Goal: Task Accomplishment & Management: Use online tool/utility

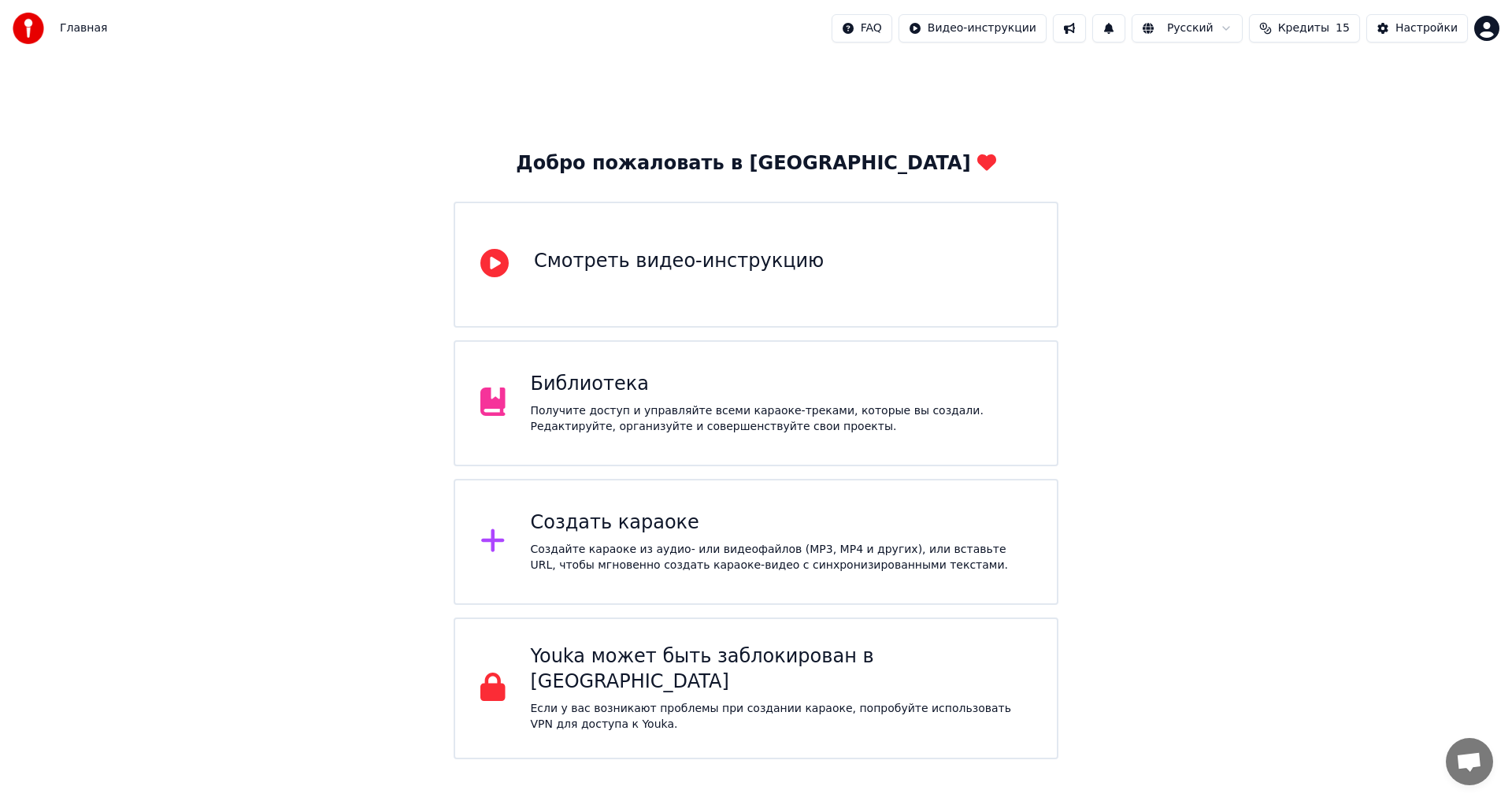
click at [933, 553] on div "Создайте караоке из аудио- или видеофайлов (MP3, MP4 и других), или вставьте UR…" at bounding box center [782, 557] width 502 height 31
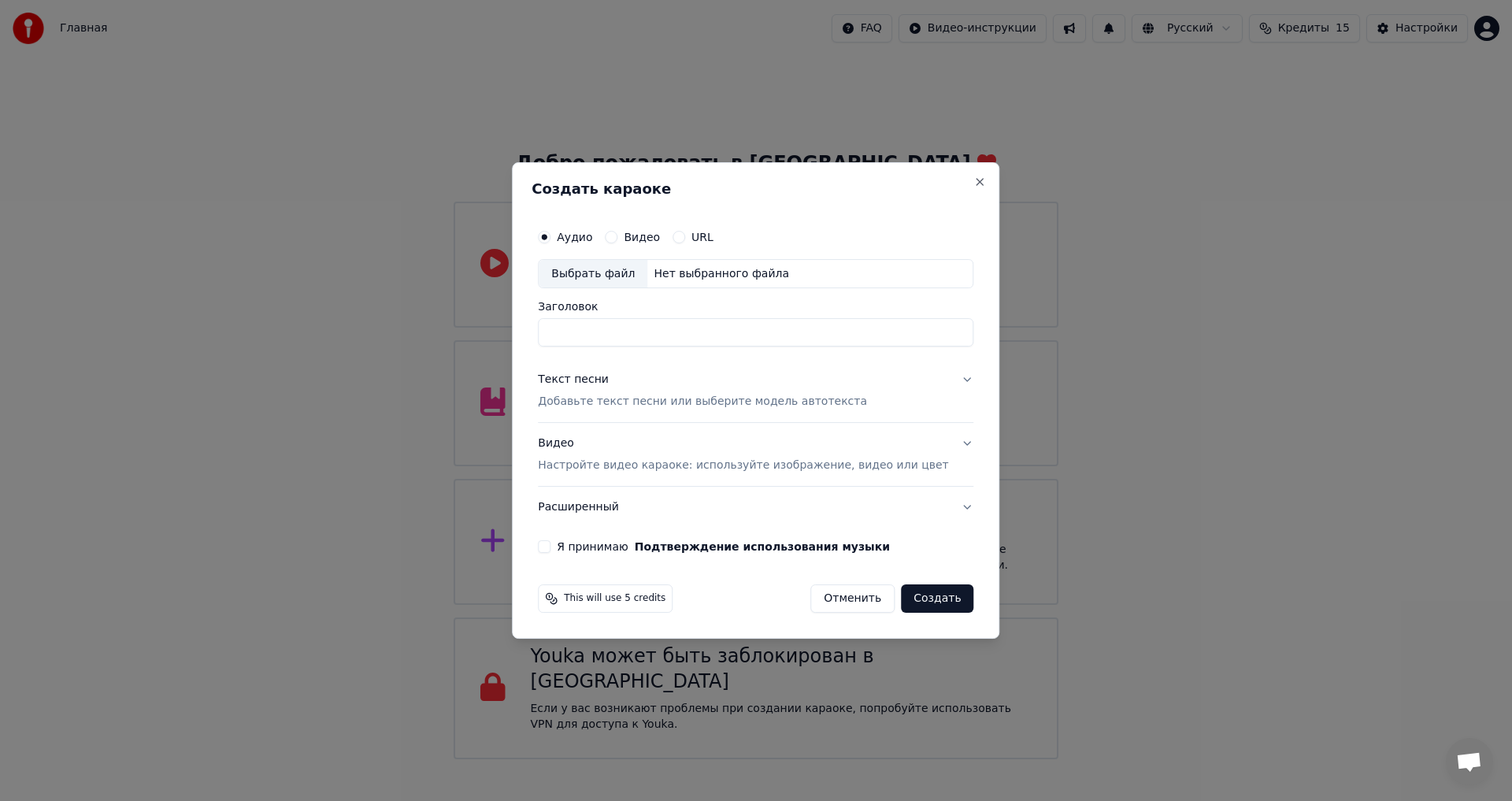
type input "**********"
click at [645, 333] on input "Заголовок" at bounding box center [731, 332] width 389 height 28
click at [688, 273] on div "Нет выбранного файла" at bounding box center [721, 274] width 148 height 16
click at [634, 327] on input "********" at bounding box center [731, 332] width 389 height 28
drag, startPoint x: 628, startPoint y: 327, endPoint x: 610, endPoint y: 333, distance: 19.0
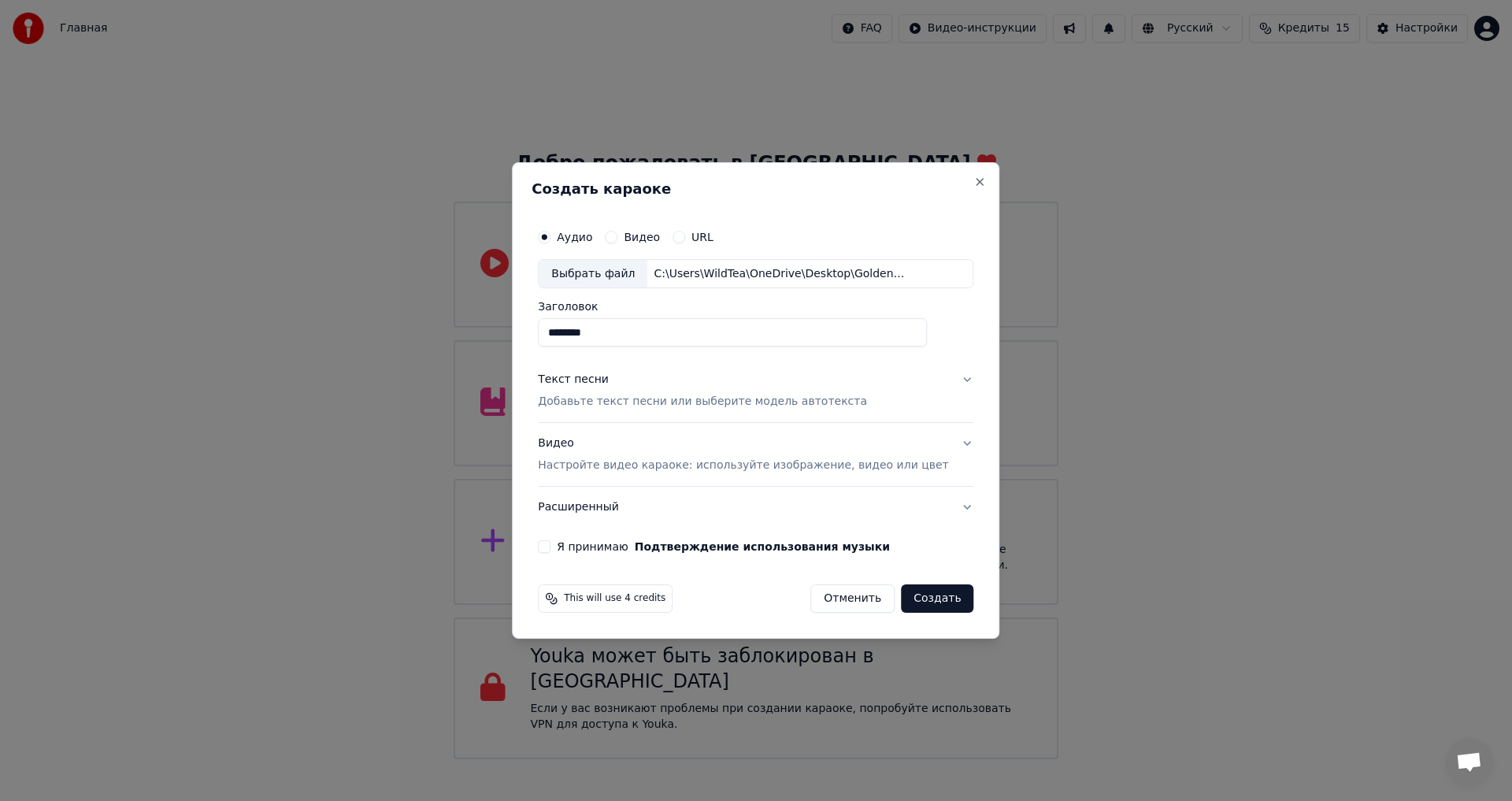
click at [610, 333] on input "********" at bounding box center [731, 332] width 389 height 28
type input "******"
click at [950, 400] on button "Текст песни Добавьте текст песни или выберите модель автотекста" at bounding box center [755, 391] width 435 height 63
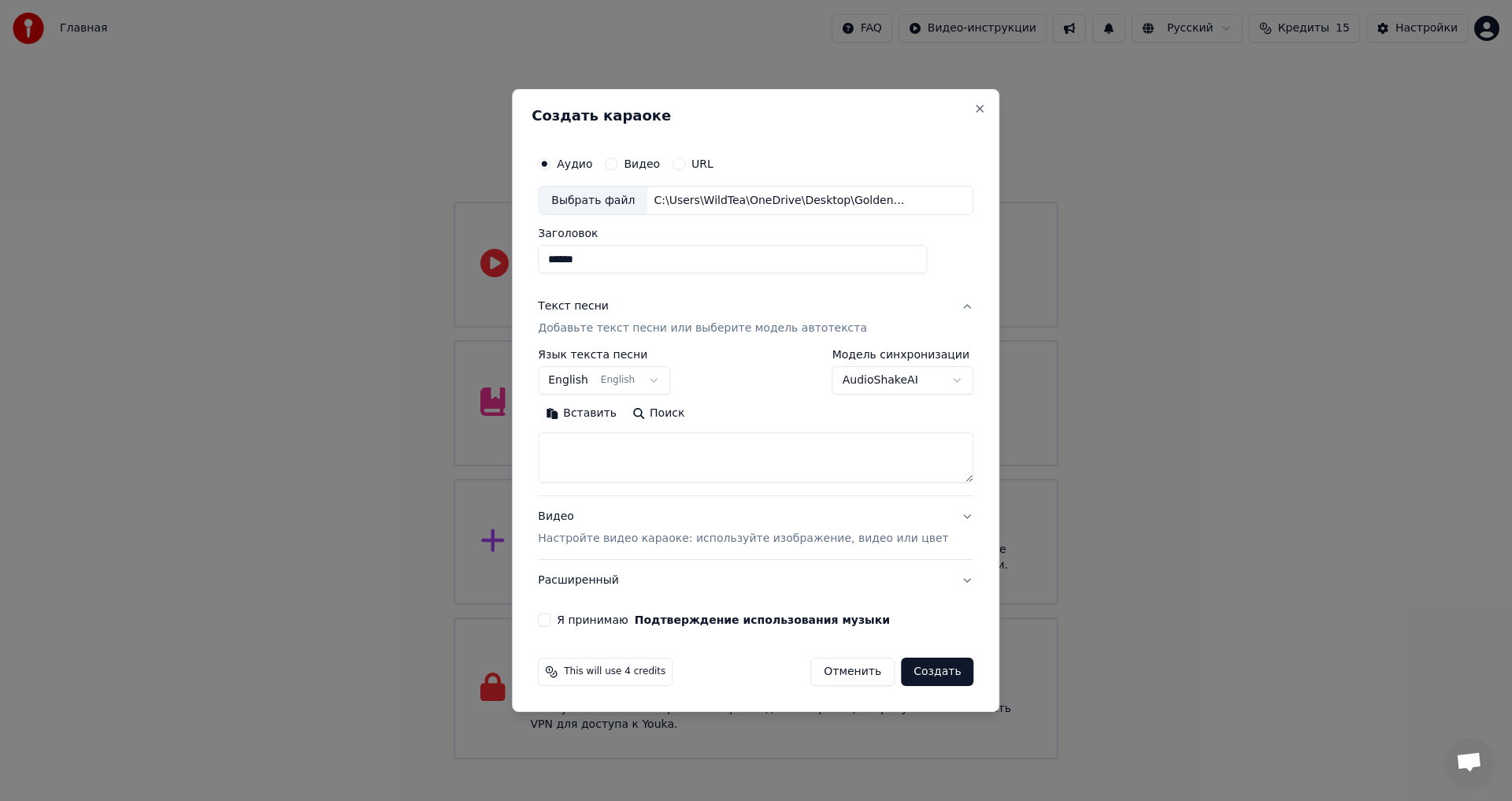
click at [553, 369] on div "**********" at bounding box center [755, 400] width 487 height 623
drag, startPoint x: 709, startPoint y: 431, endPoint x: 713, endPoint y: 446, distance: 15.5
click at [709, 433] on div "Вставить Поиск" at bounding box center [755, 442] width 435 height 82
click at [712, 458] on textarea at bounding box center [755, 457] width 435 height 50
paste textarea "**********"
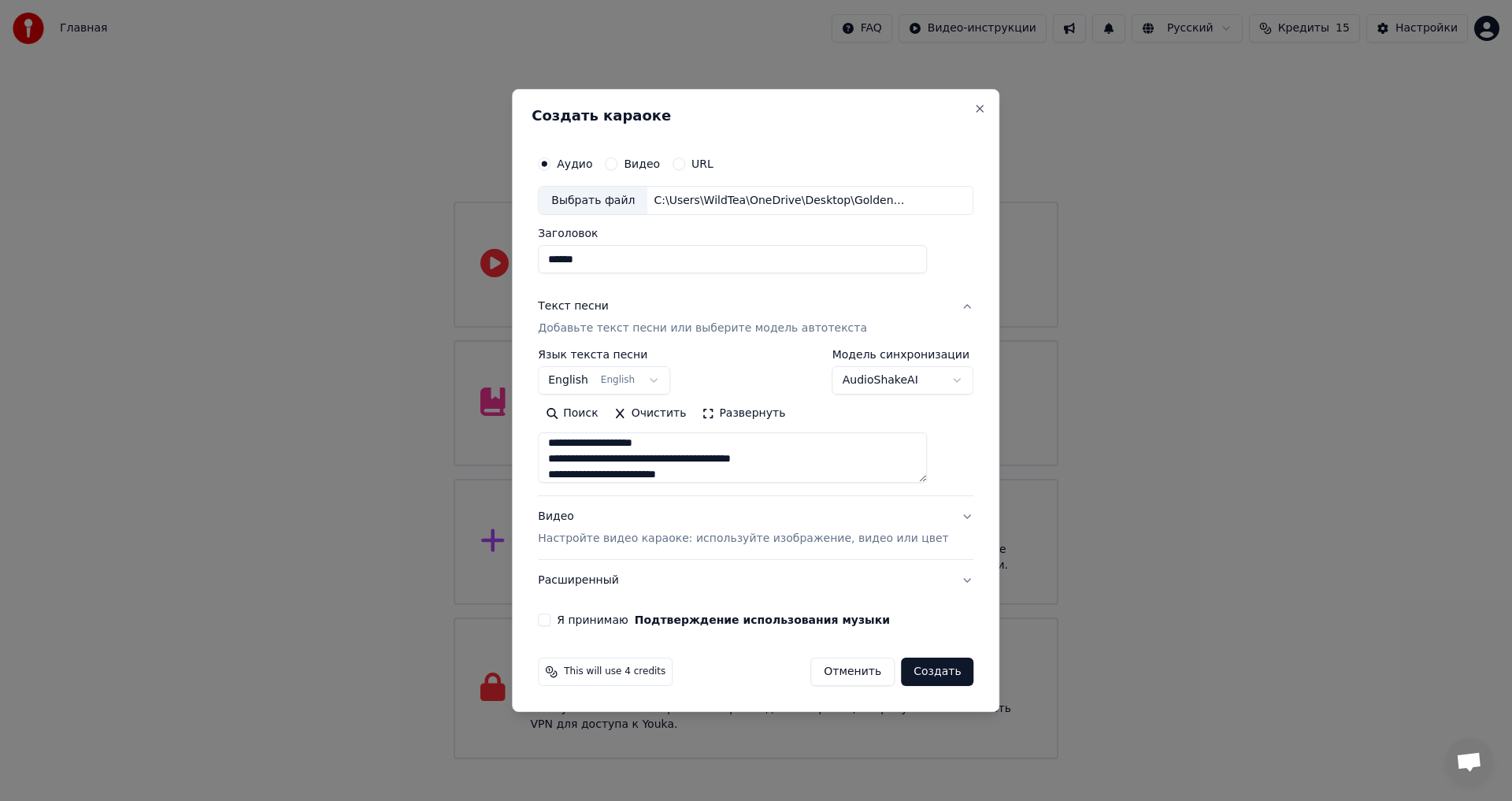
scroll to position [876, 0]
type textarea "**********"
click at [878, 497] on button "Видео Настройте видео караоке: используйте изображение, видео или цвет" at bounding box center [755, 528] width 435 height 63
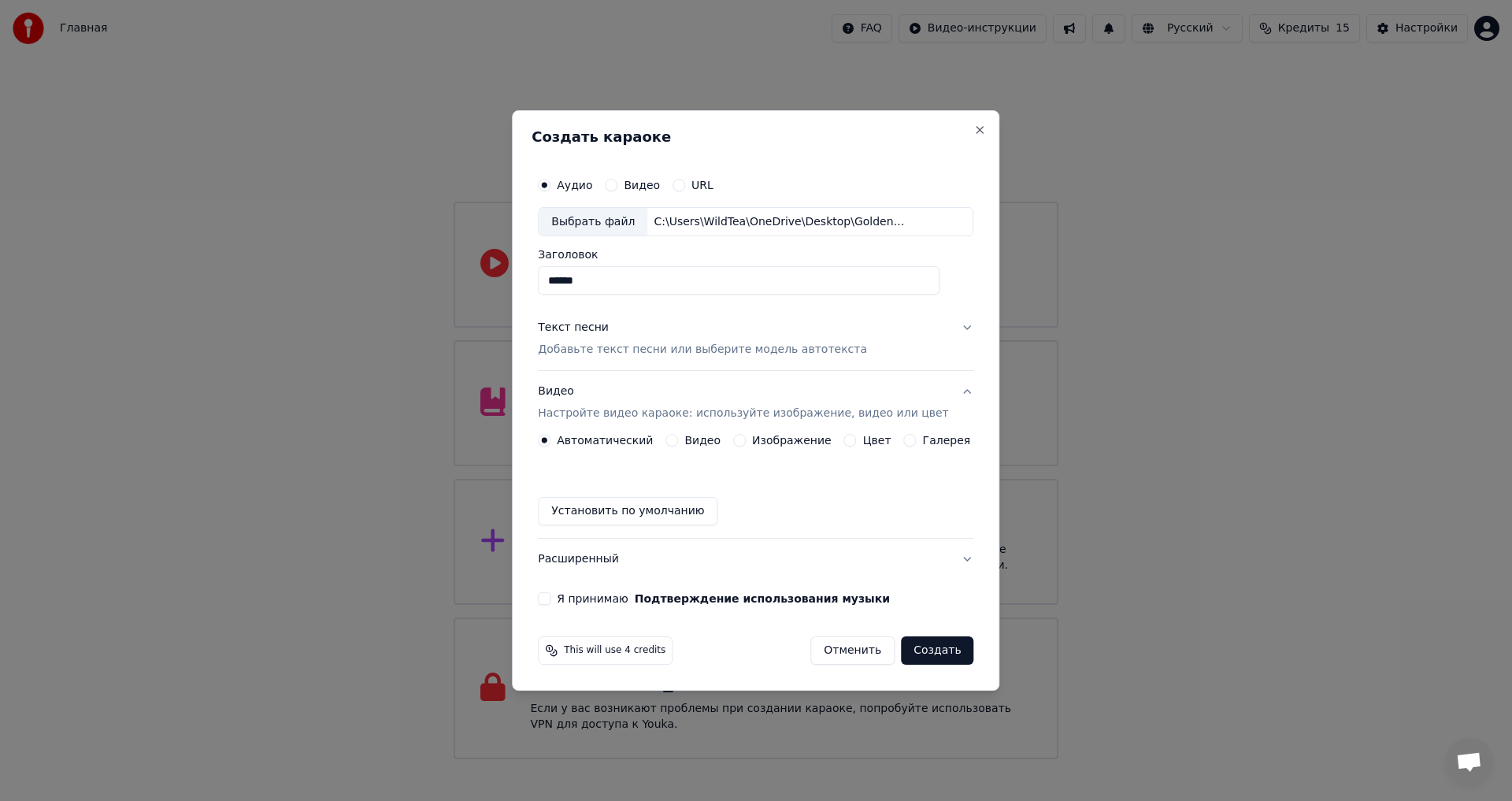
click at [759, 441] on label "Изображение" at bounding box center [792, 440] width 80 height 11
click at [746, 441] on button "Изображение" at bounding box center [739, 440] width 13 height 13
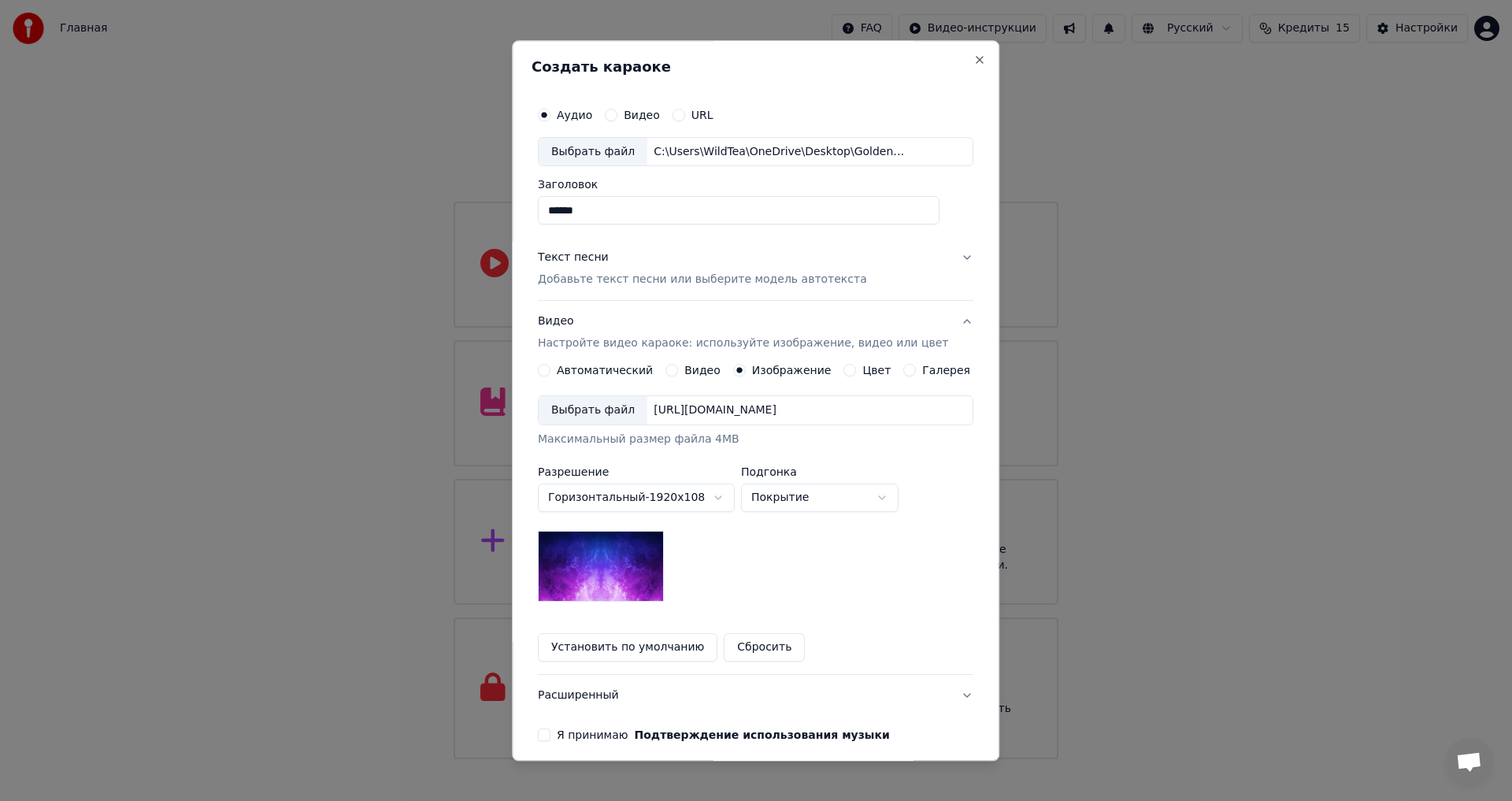
click at [863, 368] on label "Цвет" at bounding box center [877, 371] width 28 height 11
click at [856, 368] on button "Цвет" at bounding box center [850, 371] width 13 height 13
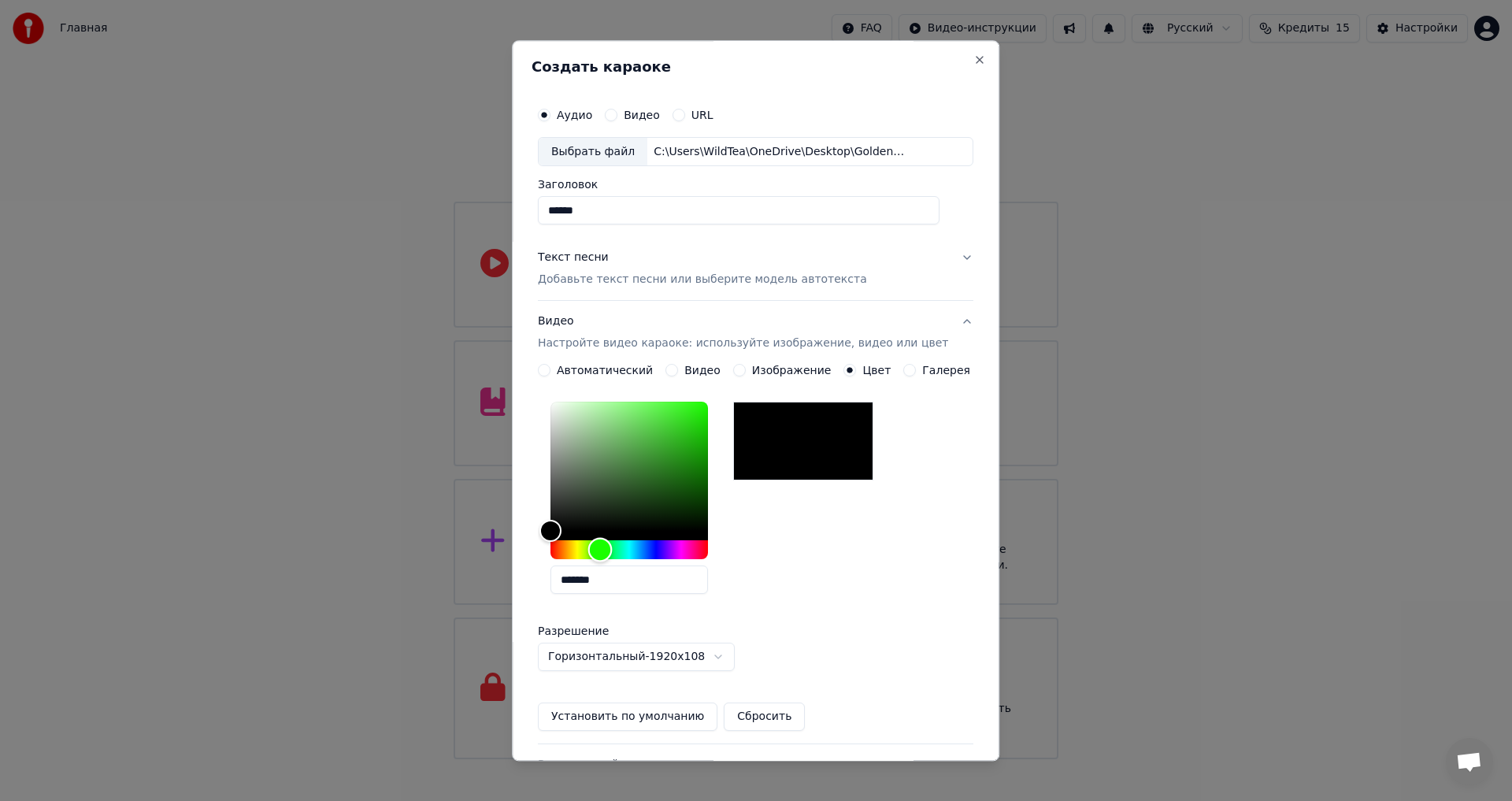
click at [611, 555] on div "Hue" at bounding box center [628, 550] width 157 height 19
type input "*******"
drag, startPoint x: 760, startPoint y: 382, endPoint x: 771, endPoint y: 366, distance: 19.4
click at [771, 366] on div "**********" at bounding box center [755, 548] width 435 height 366
click at [635, 329] on div "Видео Настройте видео караоке: используйте изображение, видео или цвет" at bounding box center [742, 332] width 410 height 37
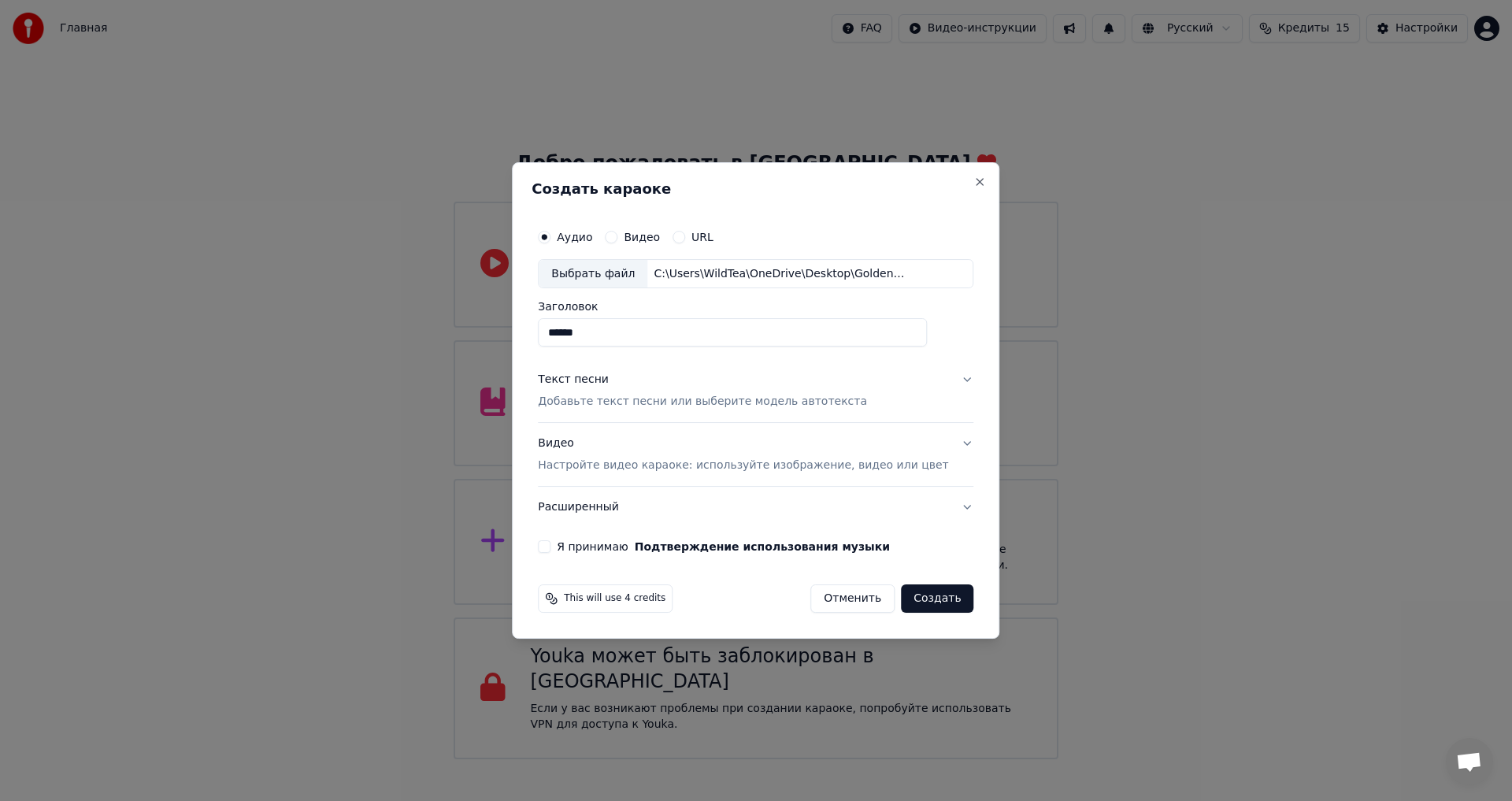
click at [550, 551] on button "Я принимаю Подтверждение использования музыки" at bounding box center [543, 546] width 13 height 13
click at [632, 506] on button "Расширенный" at bounding box center [755, 507] width 435 height 41
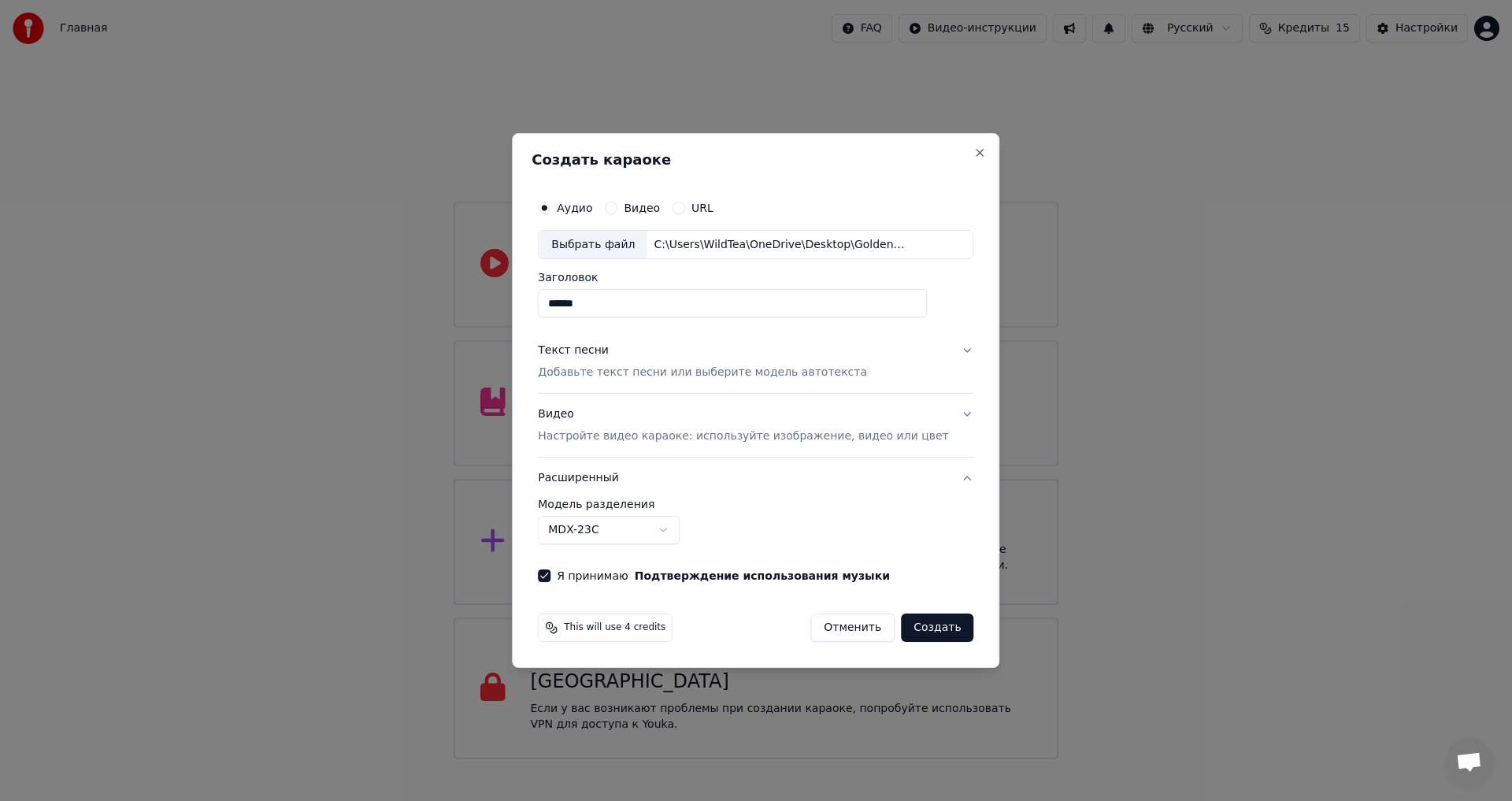
click at [712, 479] on button "Расширенный" at bounding box center [755, 478] width 435 height 41
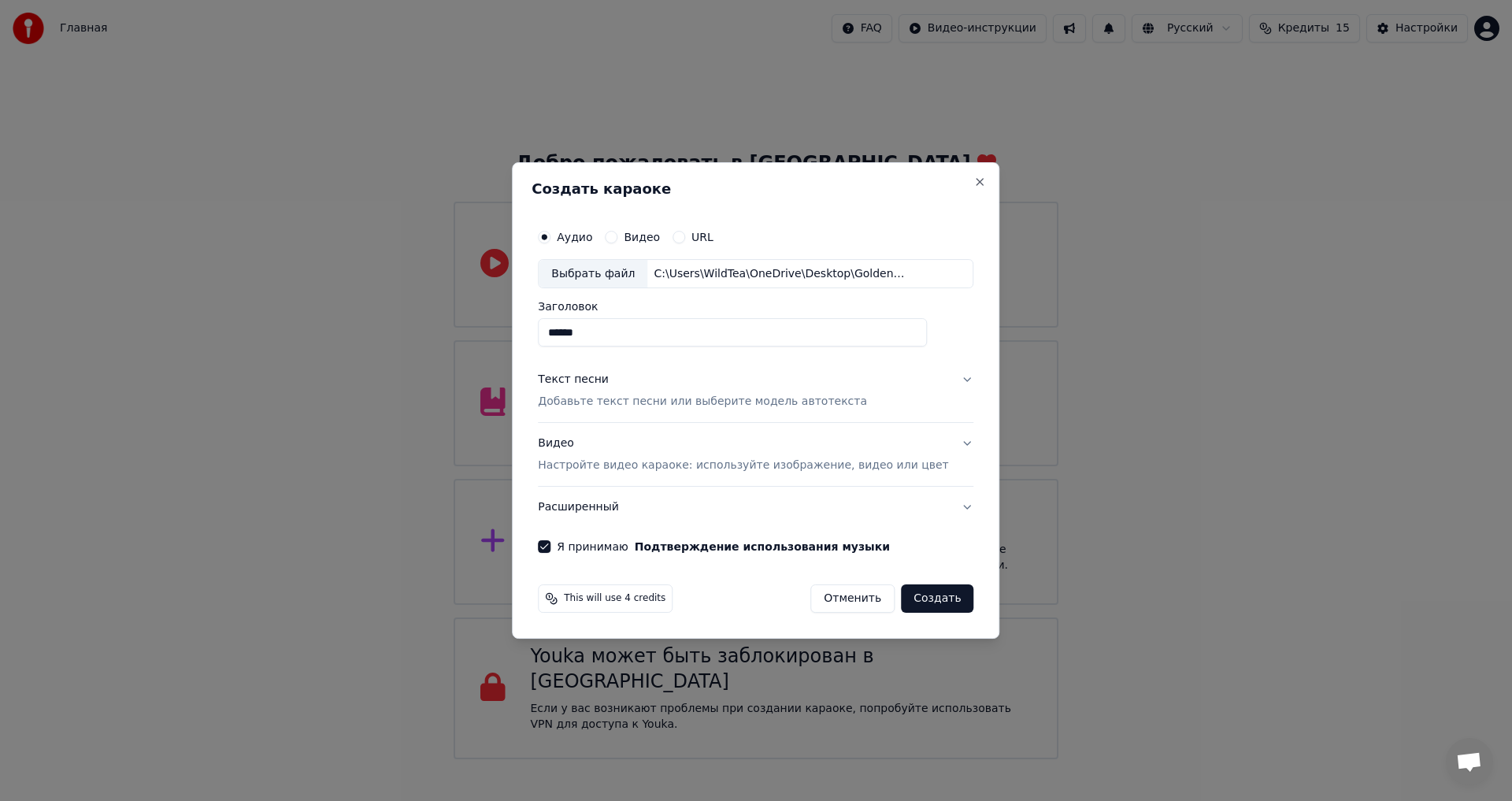
click at [708, 381] on div "Текст песни Добавьте текст песни или выберите модель автотекста" at bounding box center [702, 391] width 329 height 37
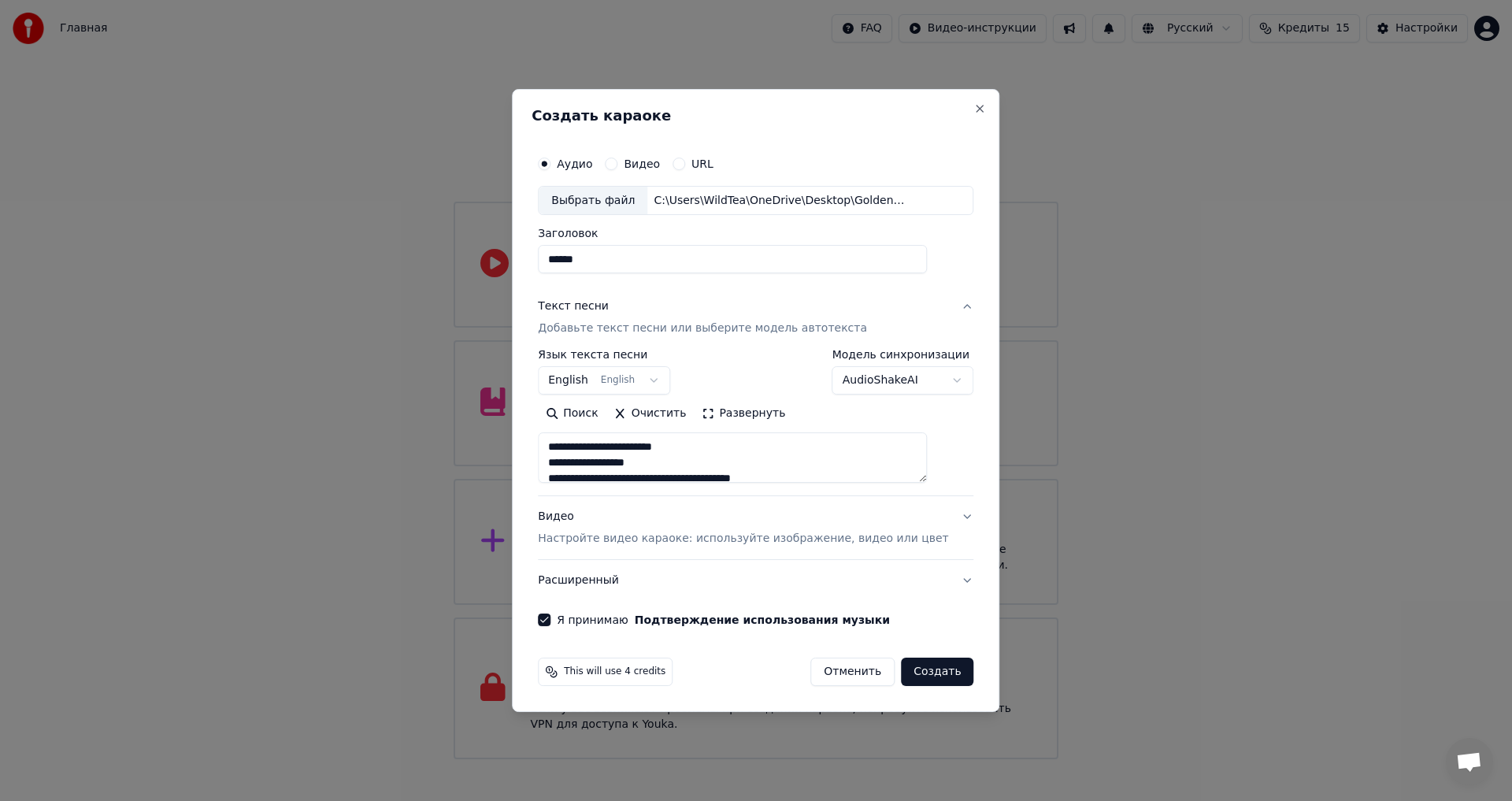
click at [663, 310] on div "Текст песни Добавьте текст песни или выберите модель автотекста" at bounding box center [702, 318] width 329 height 37
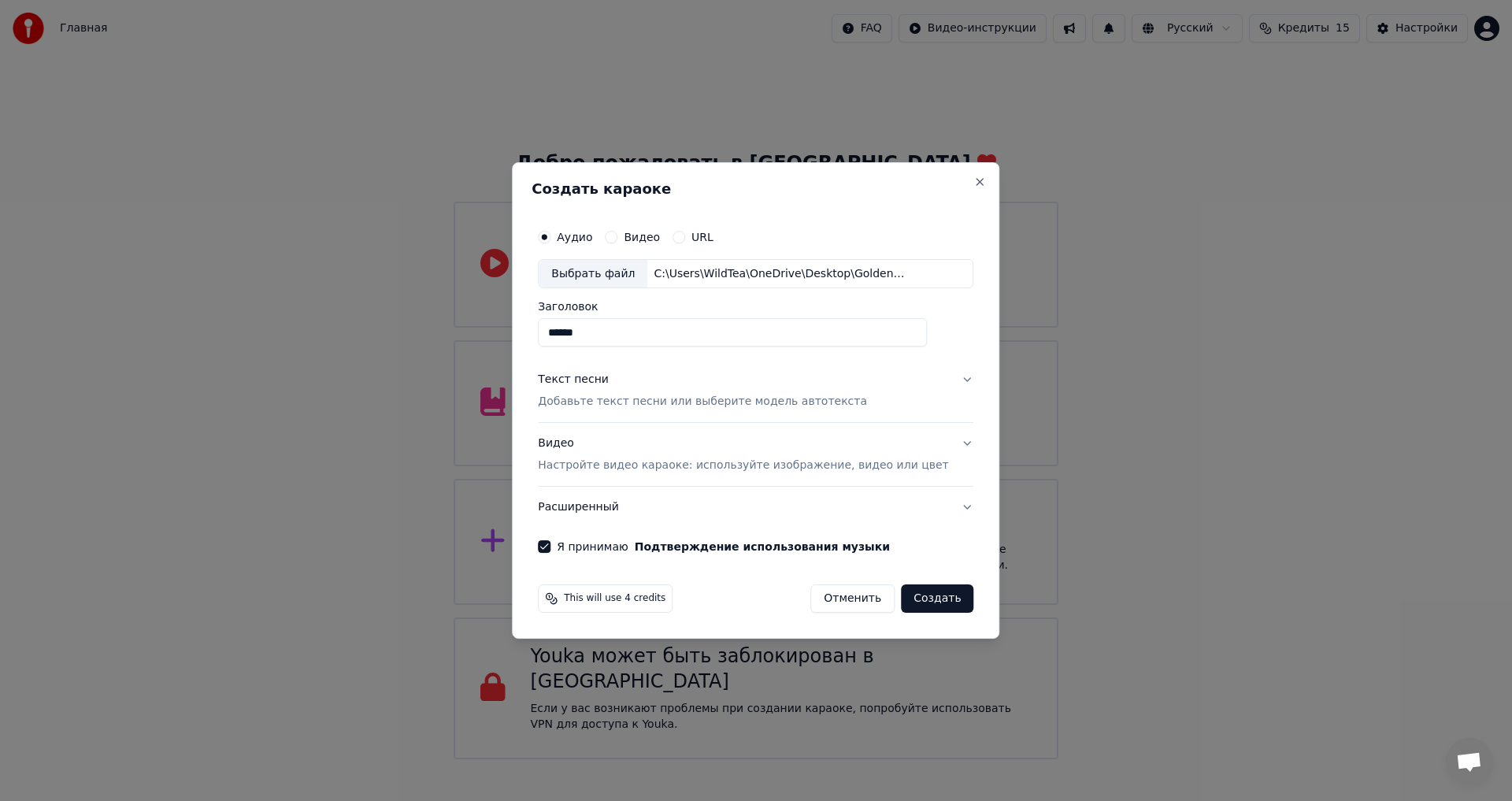
click at [923, 601] on button "Создать" at bounding box center [936, 598] width 72 height 28
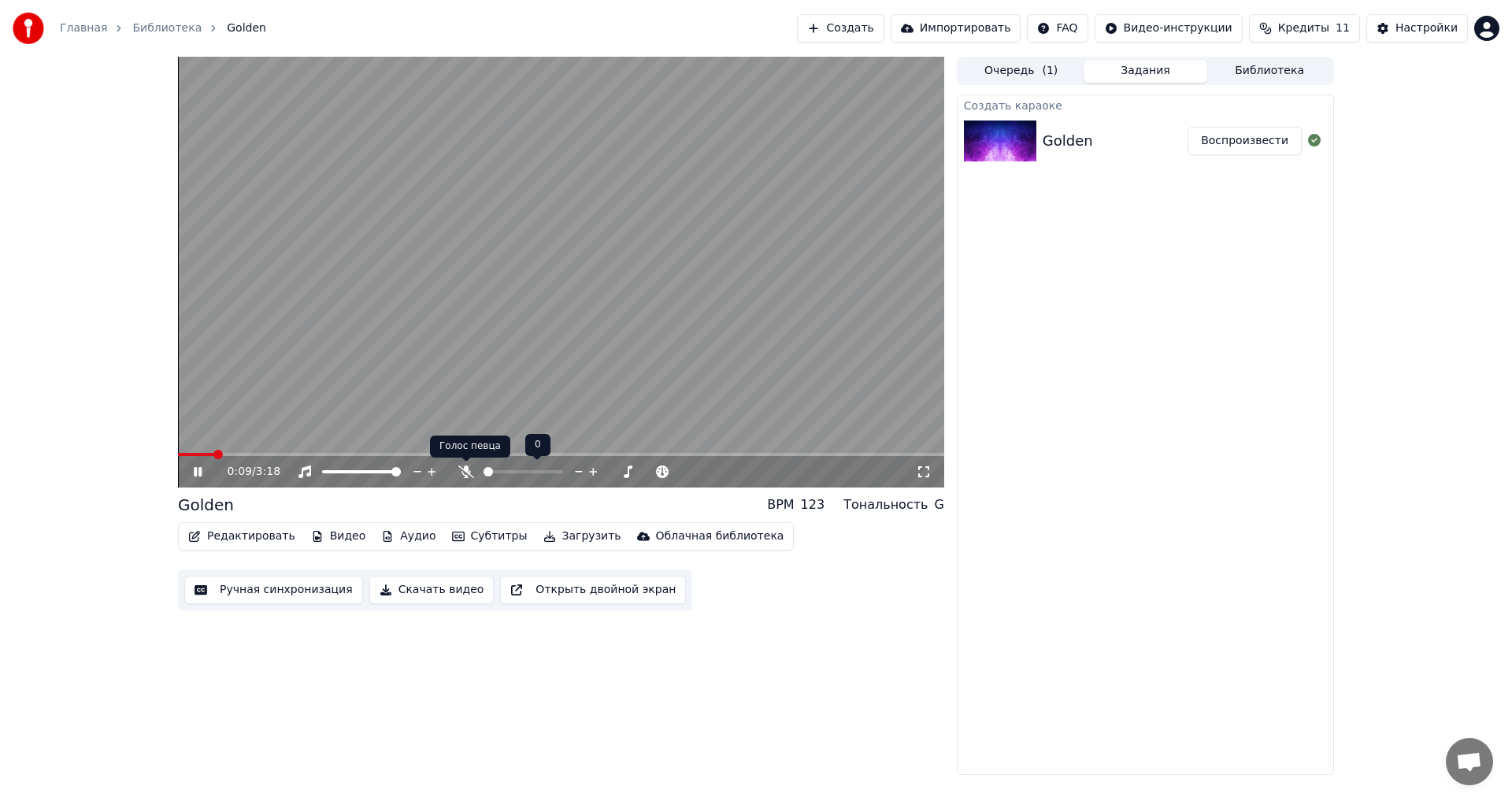
click at [468, 467] on icon at bounding box center [466, 471] width 16 height 13
click at [239, 451] on video at bounding box center [560, 272] width 766 height 430
click at [178, 455] on span at bounding box center [178, 454] width 0 height 3
click at [185, 485] on div "0:00 / 3:18" at bounding box center [560, 471] width 766 height 31
click at [190, 477] on icon at bounding box center [209, 471] width 37 height 13
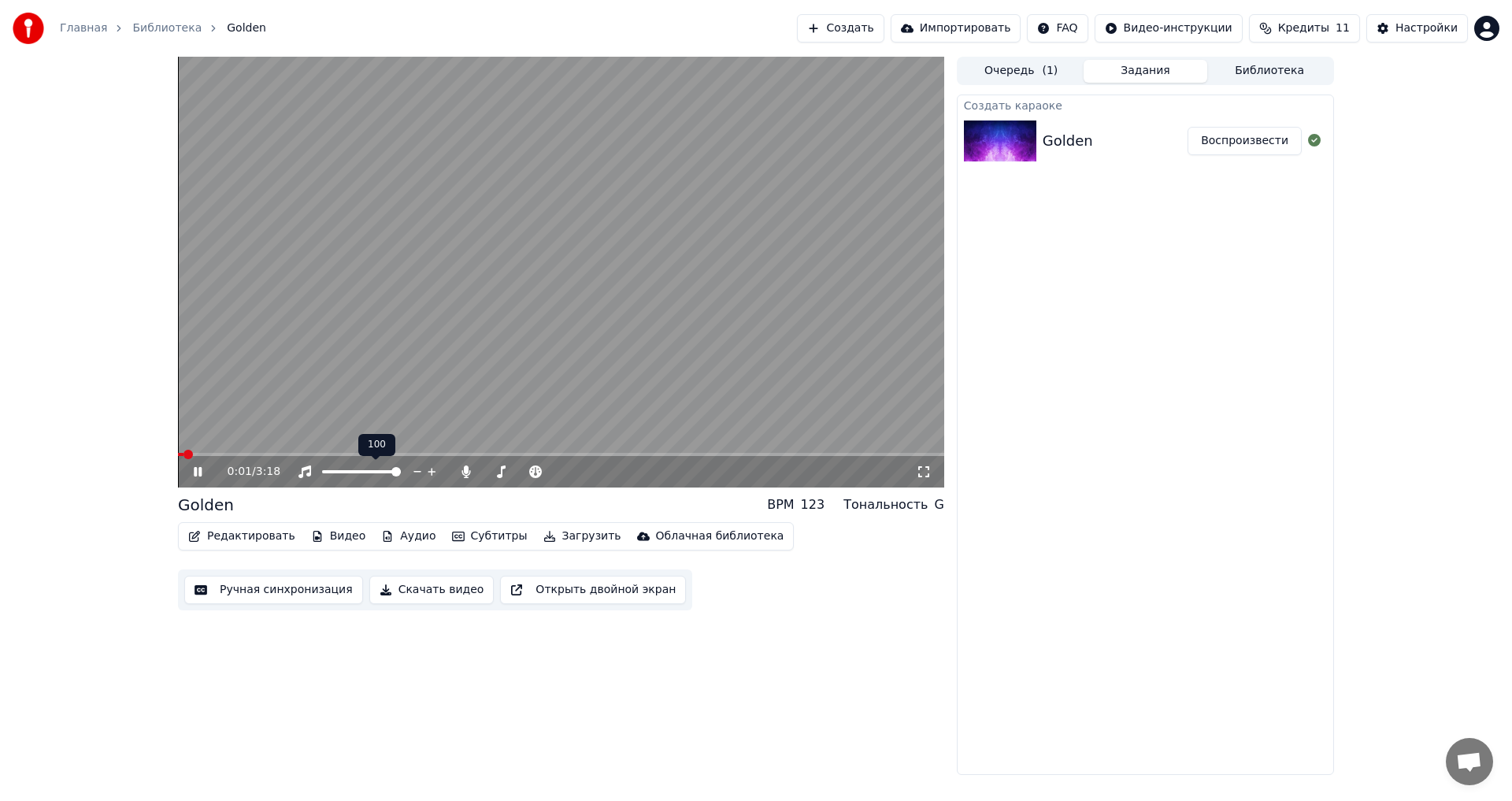
click at [260, 451] on video at bounding box center [560, 272] width 766 height 430
drag, startPoint x: 246, startPoint y: 457, endPoint x: 255, endPoint y: 455, distance: 9.2
click at [253, 456] on div "0:01 / 3:18" at bounding box center [560, 469] width 766 height 35
click at [260, 453] on span at bounding box center [560, 454] width 766 height 3
click at [195, 474] on icon at bounding box center [197, 471] width 9 height 11
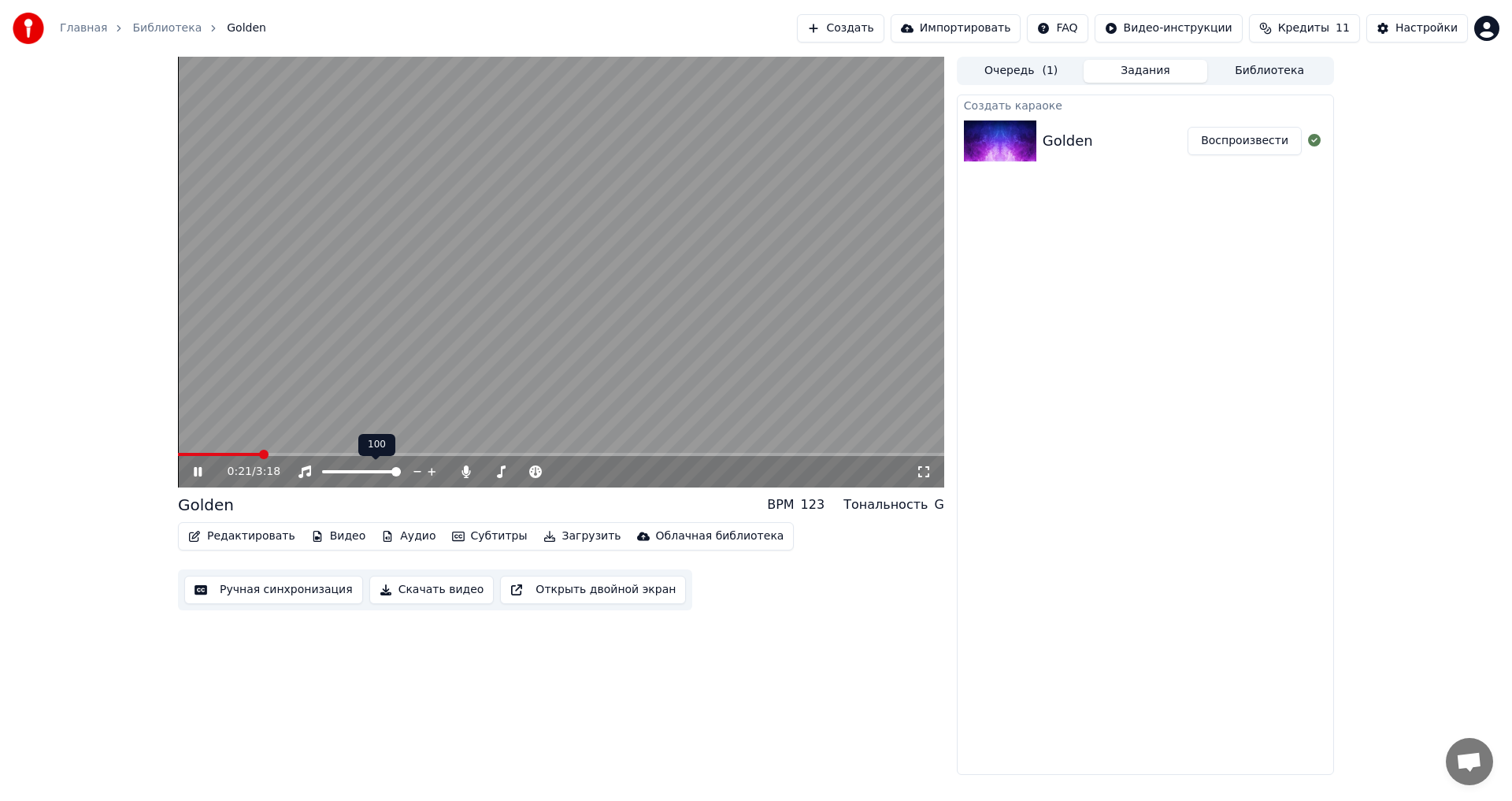
click at [245, 452] on div "0:21 / 3:18" at bounding box center [560, 272] width 766 height 430
click at [243, 456] on span at bounding box center [219, 454] width 82 height 3
click at [196, 474] on icon at bounding box center [197, 471] width 9 height 11
click at [193, 463] on div "1:13 / 3:18" at bounding box center [561, 471] width 753 height 16
click at [191, 467] on icon at bounding box center [209, 471] width 37 height 13
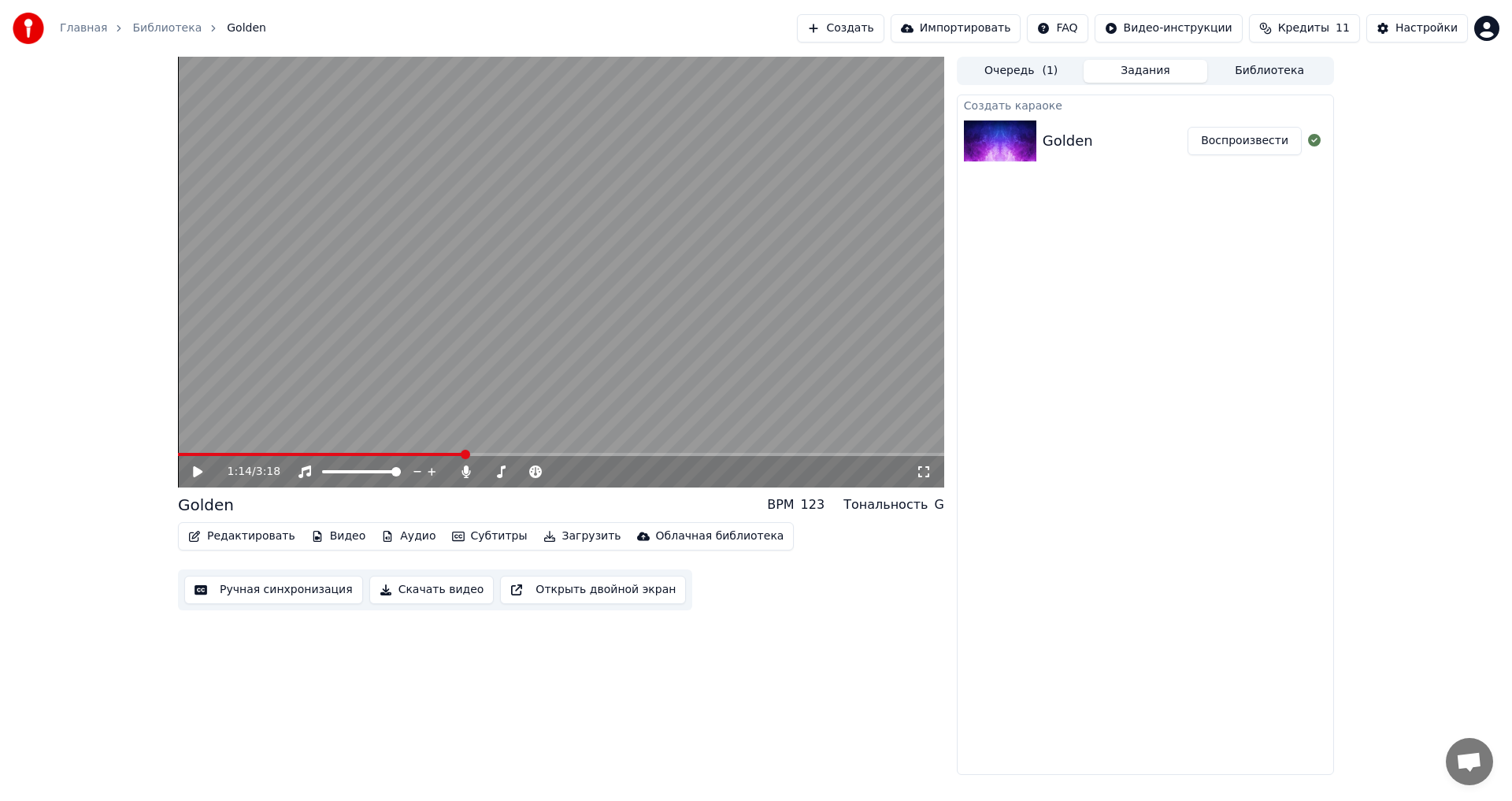
click at [221, 531] on button "Редактировать" at bounding box center [242, 537] width 120 height 22
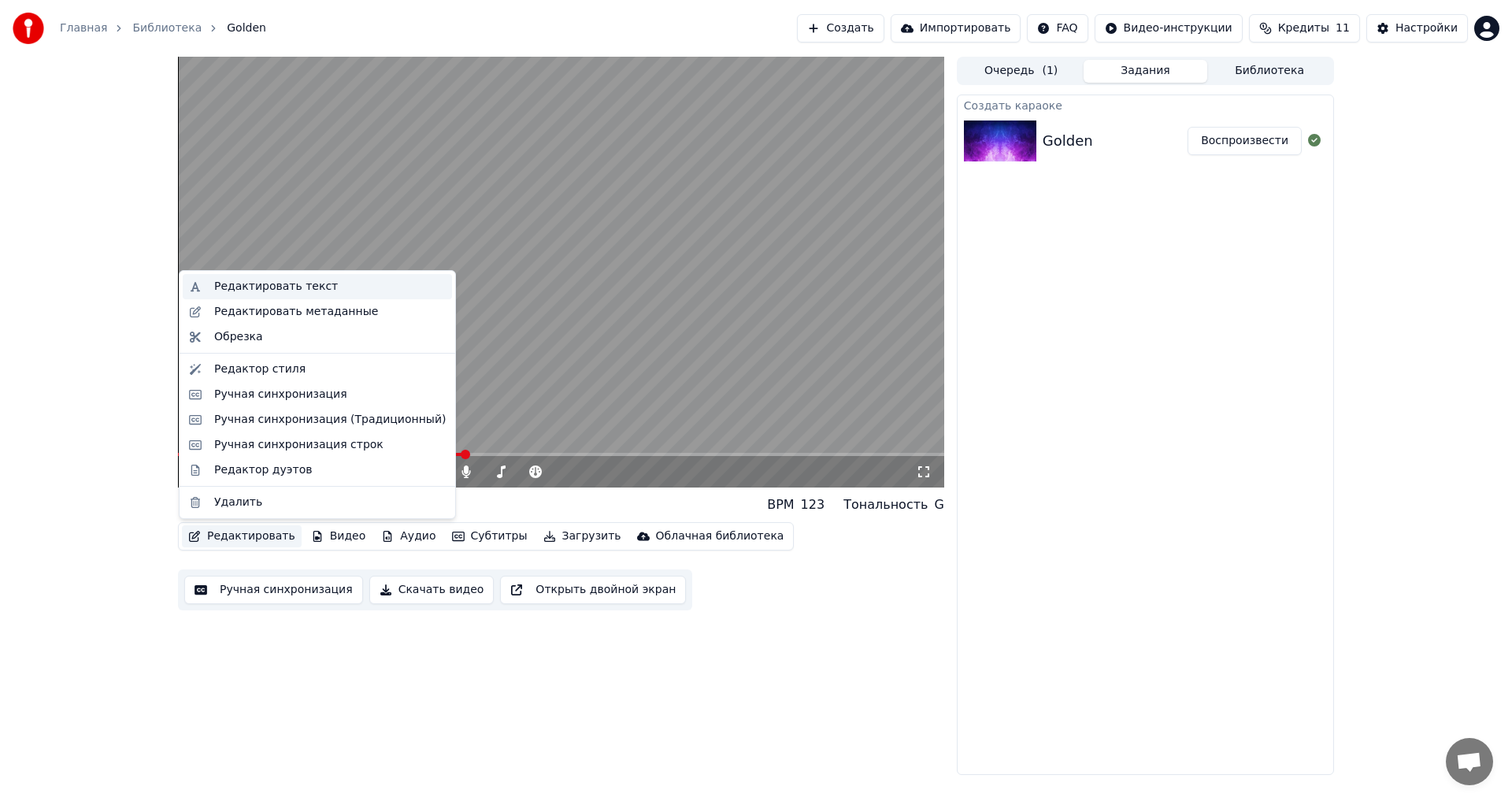
click at [271, 283] on div "Редактировать текст" at bounding box center [276, 287] width 123 height 16
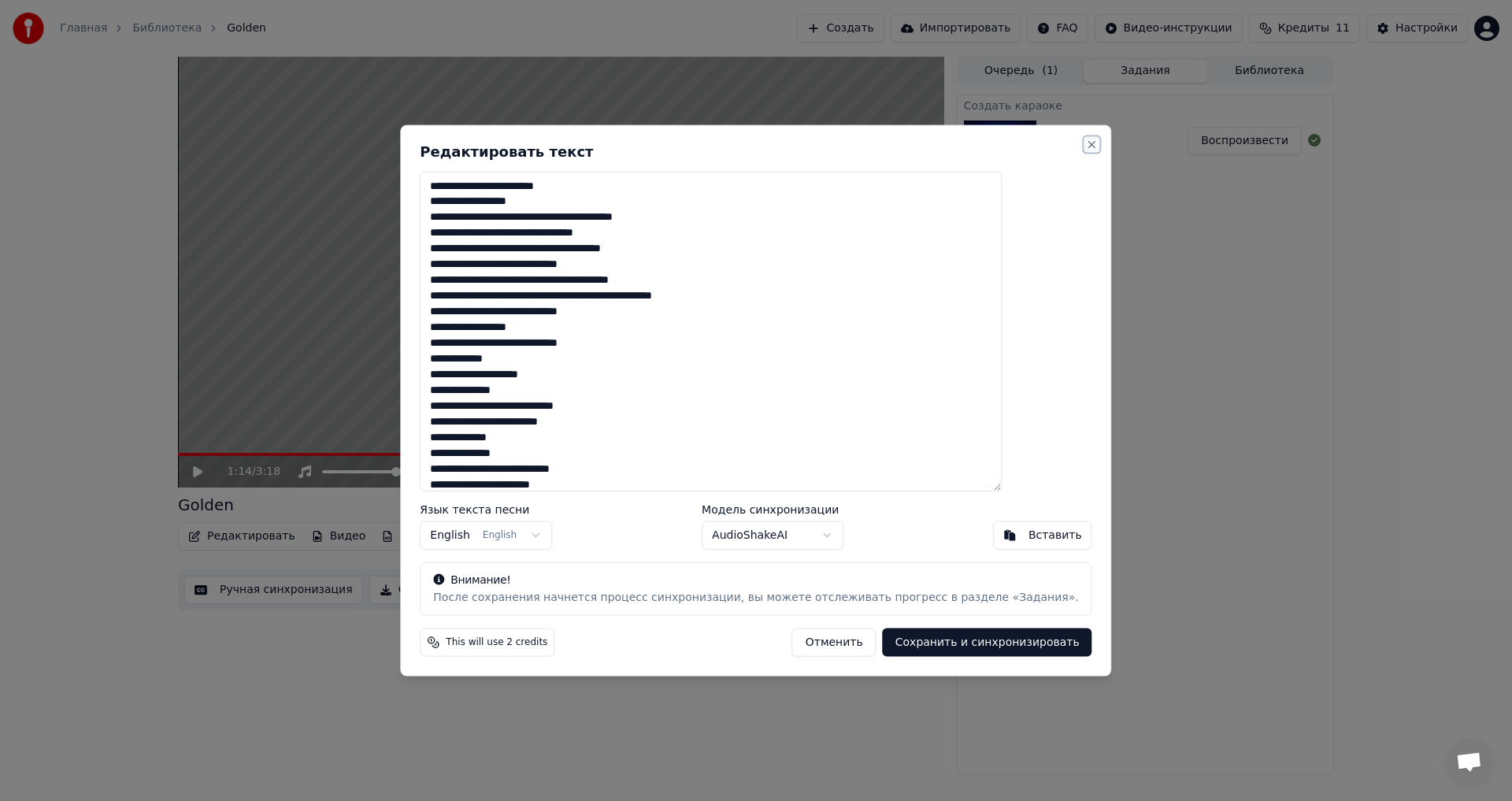
click at [1086, 143] on button "Close" at bounding box center [1092, 144] width 13 height 13
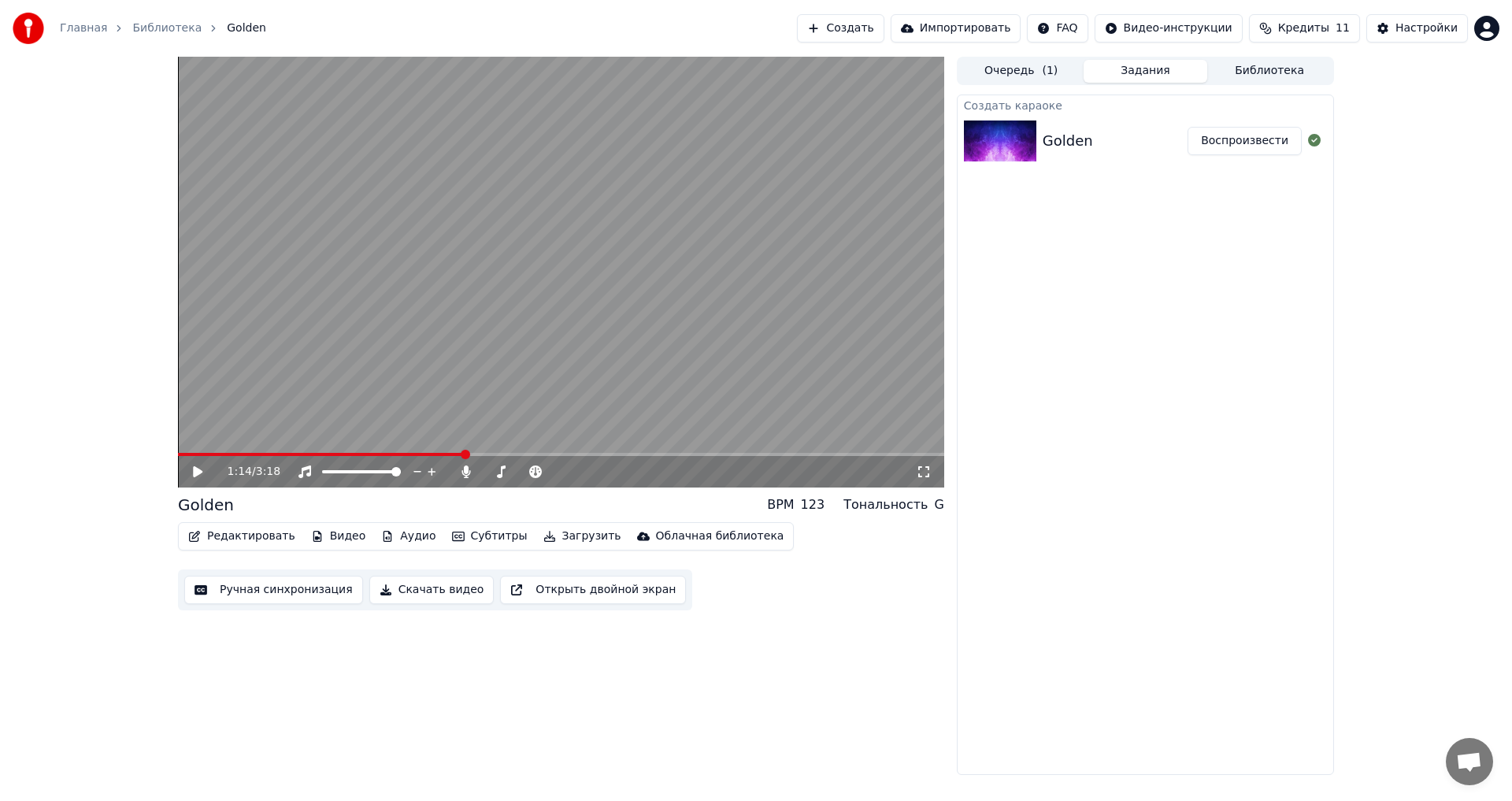
click at [1153, 138] on div "Golden" at bounding box center [1115, 141] width 145 height 22
click at [270, 543] on button "Редактировать" at bounding box center [242, 537] width 120 height 22
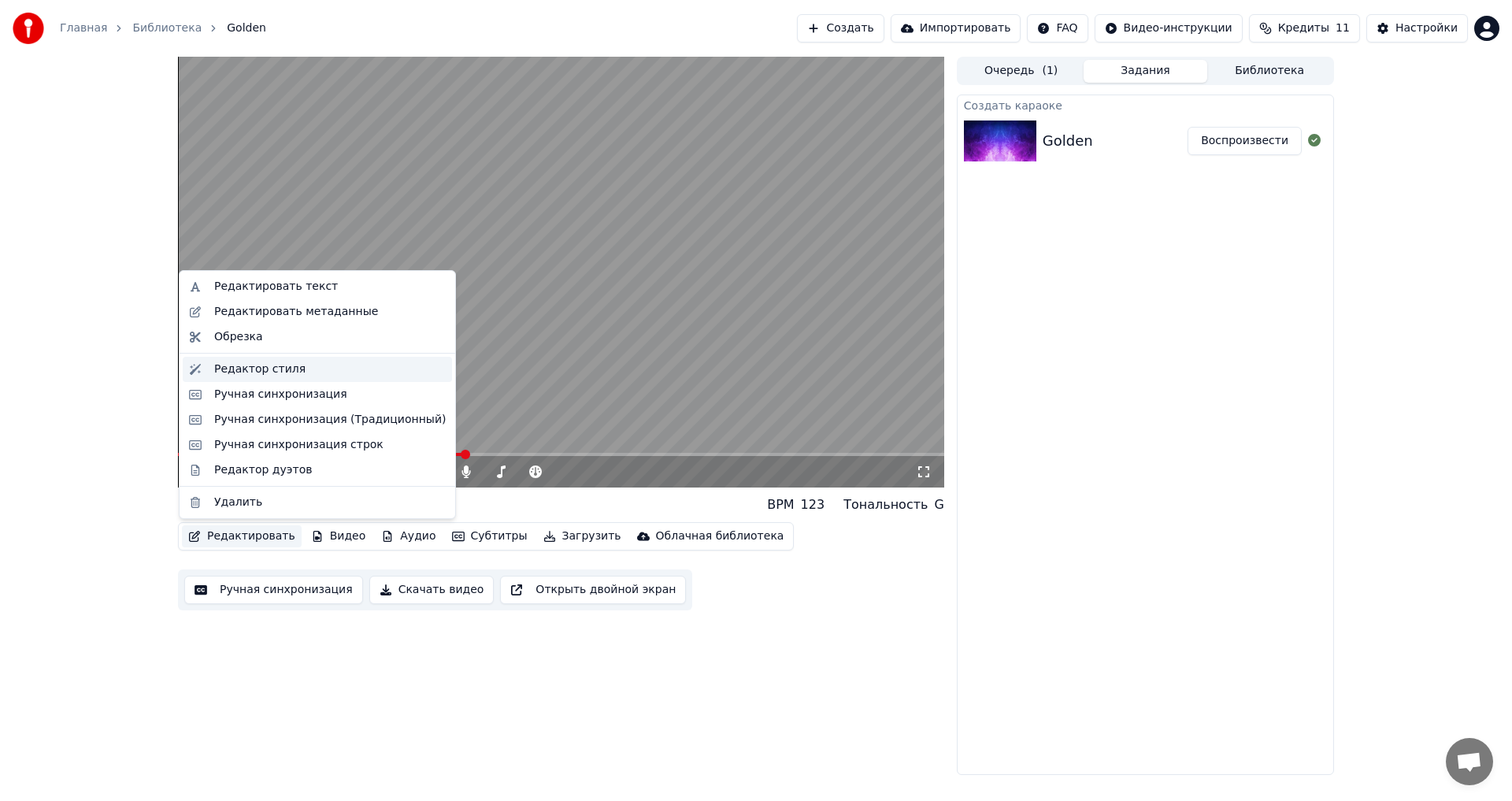
click at [286, 376] on div "Редактор стиля" at bounding box center [259, 369] width 91 height 16
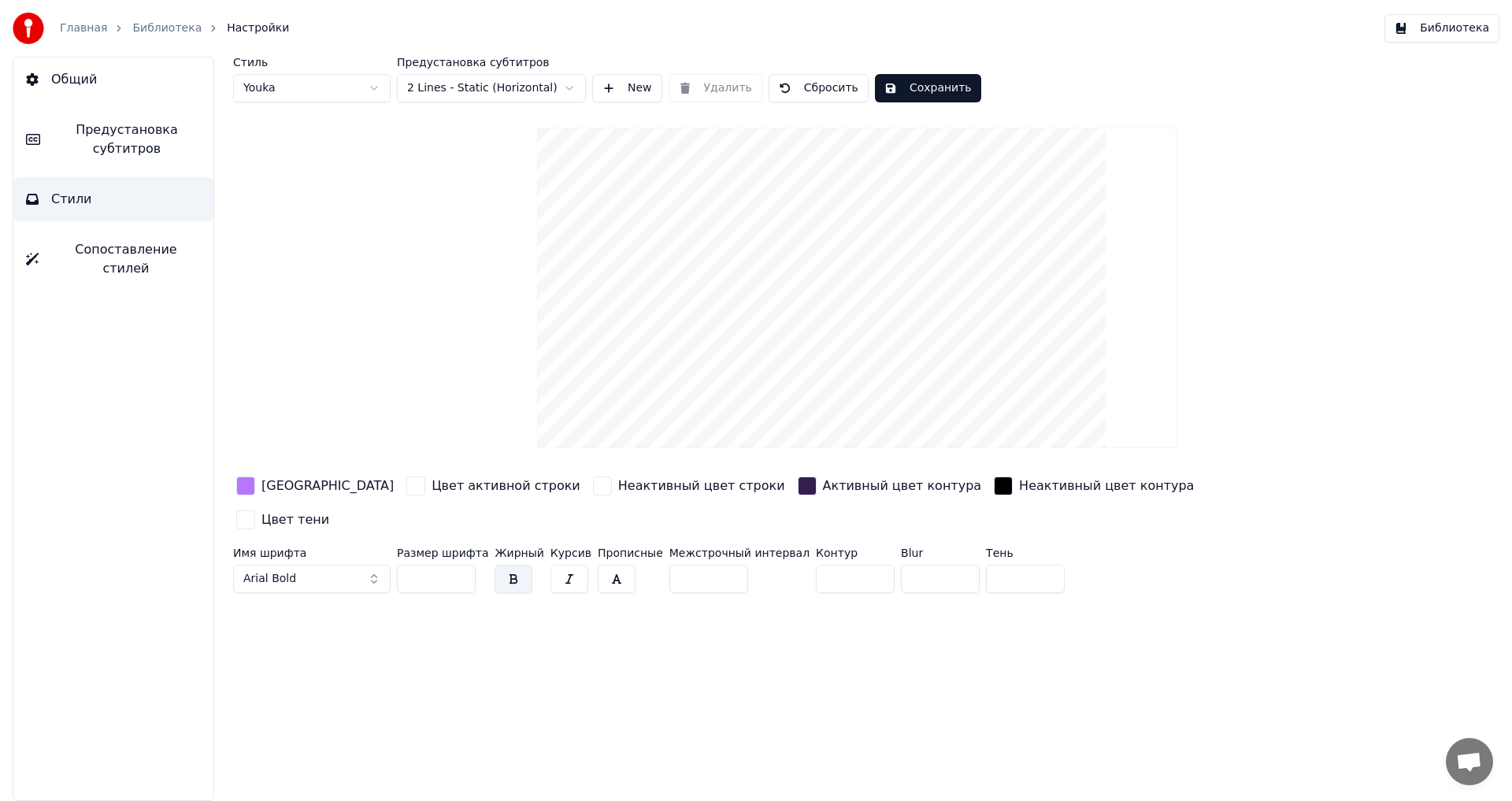
click at [112, 134] on span "Предустановка субтитров" at bounding box center [127, 139] width 148 height 37
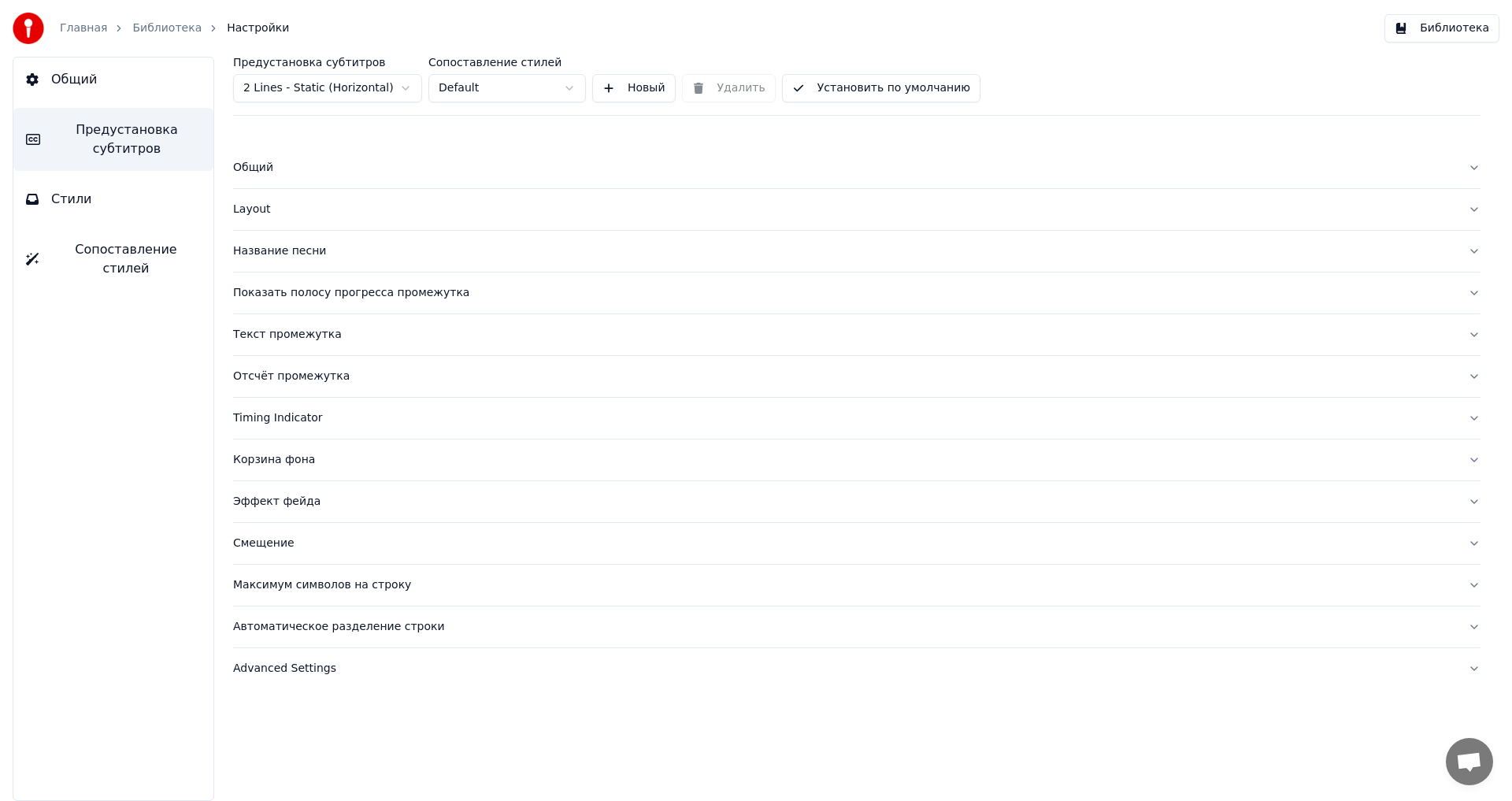
click at [103, 87] on button "Общий" at bounding box center [113, 80] width 200 height 44
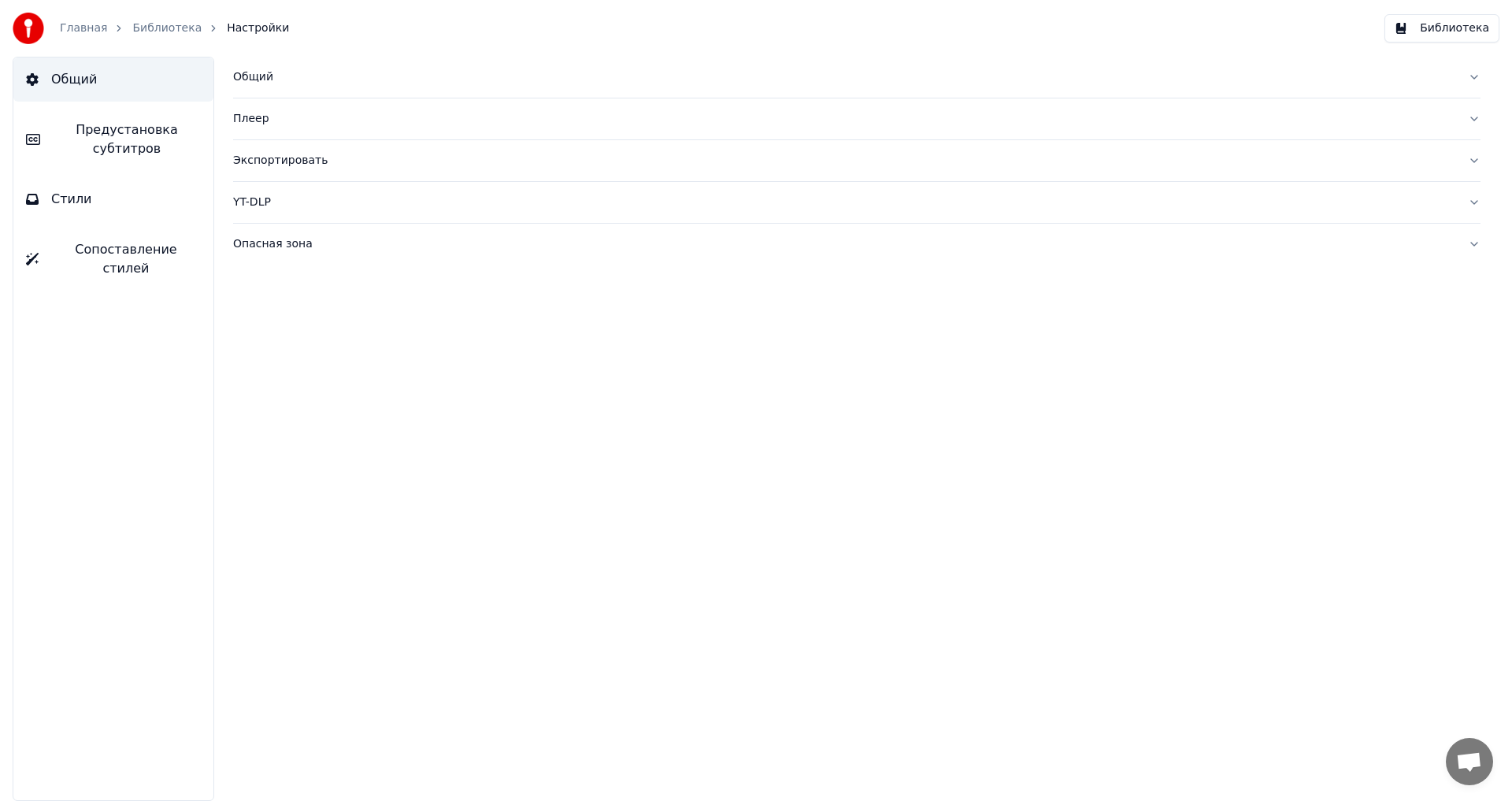
click at [105, 130] on span "Предустановка субтитров" at bounding box center [127, 139] width 148 height 37
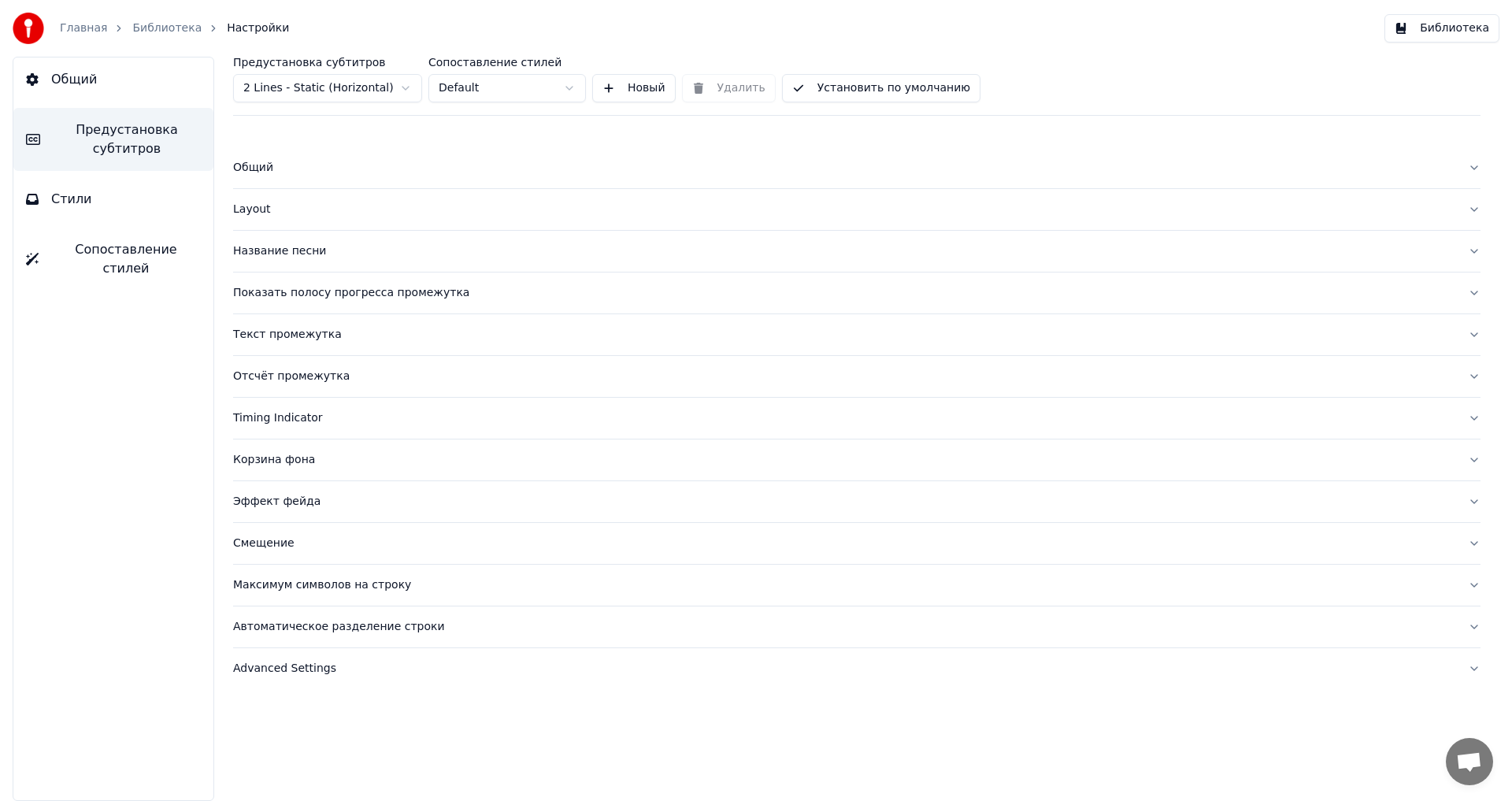
click at [277, 250] on div "Название песни" at bounding box center [844, 251] width 1222 height 16
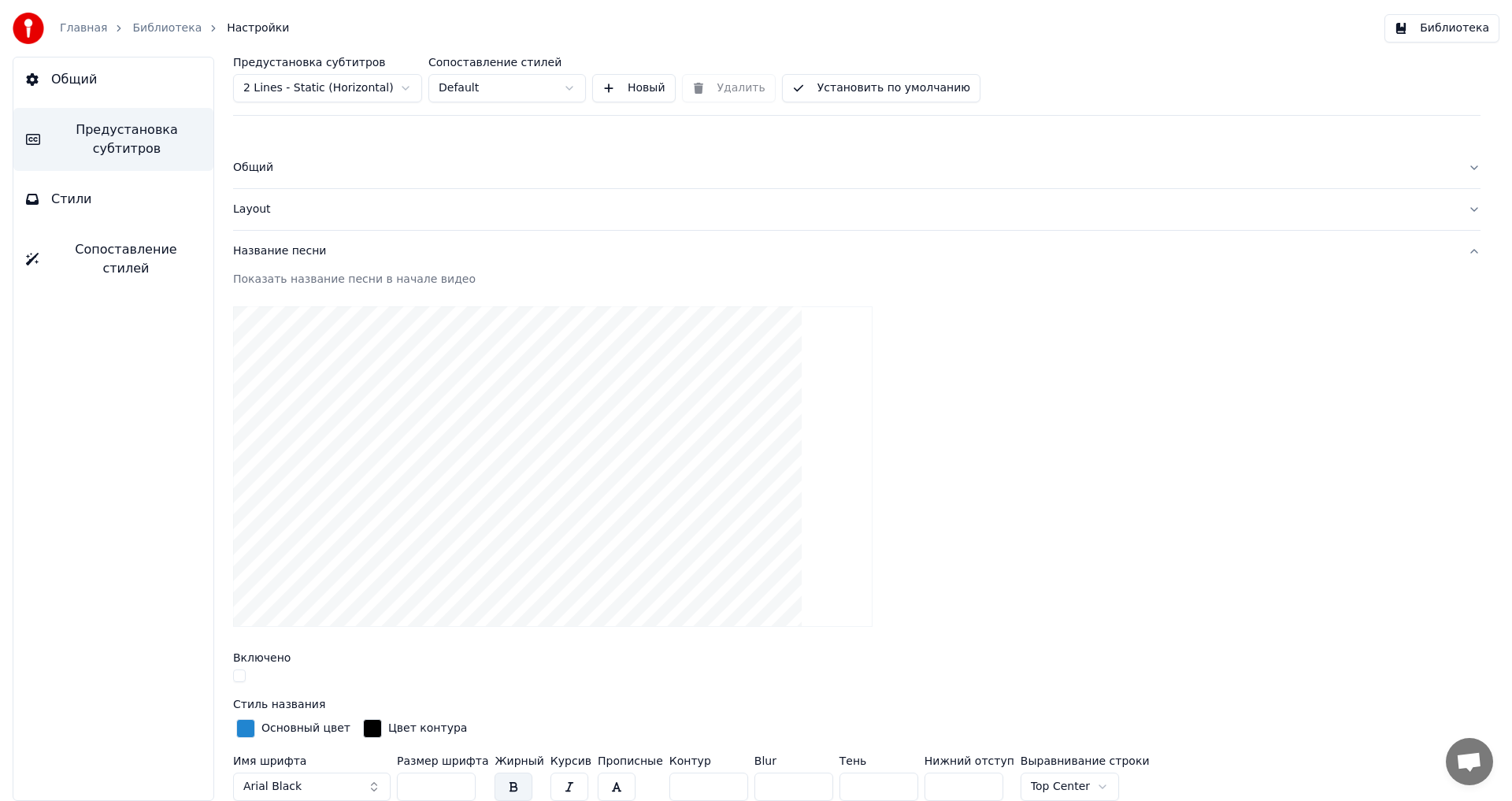
click at [348, 246] on div "Название песни" at bounding box center [844, 251] width 1222 height 16
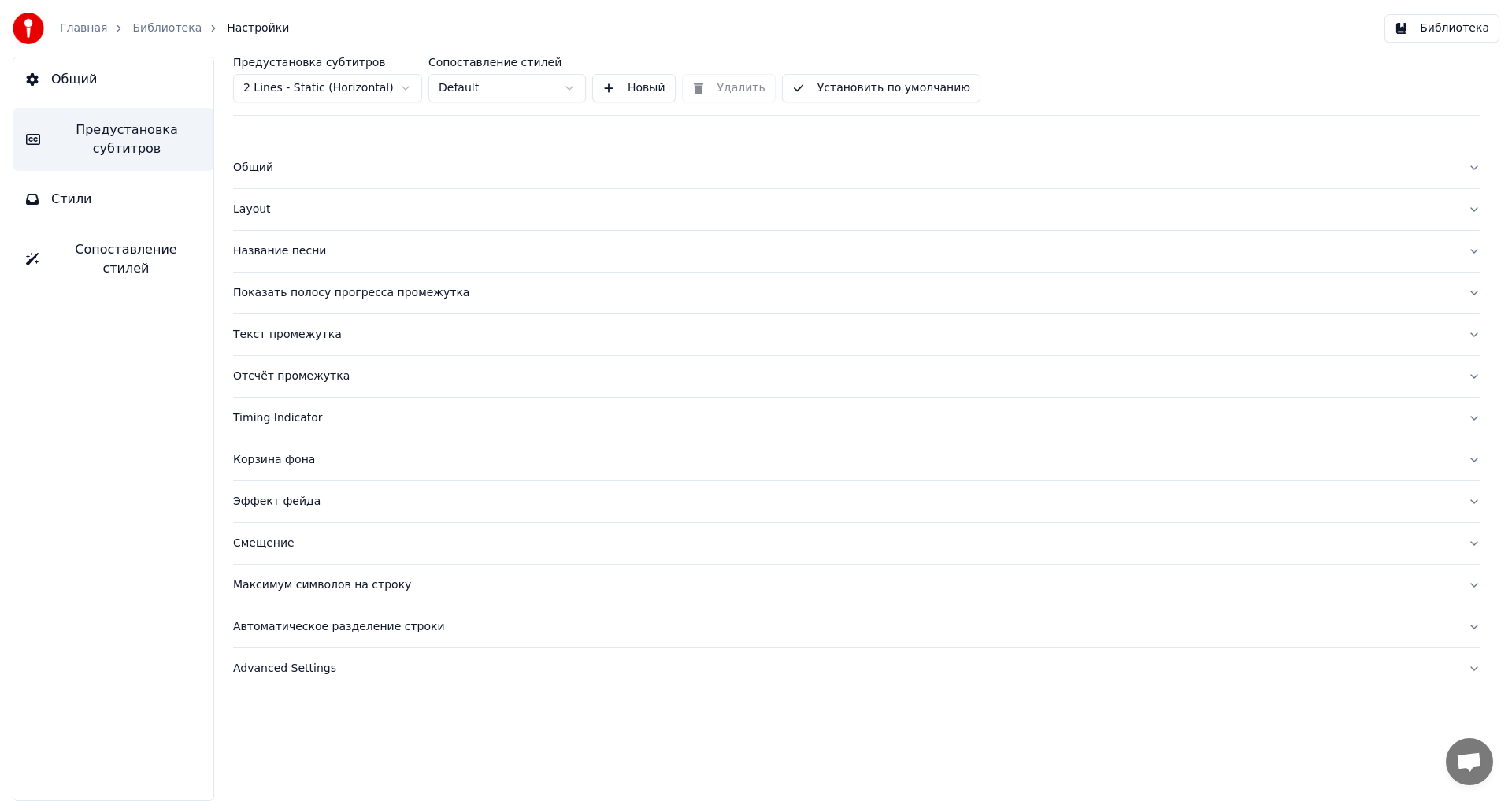
click at [111, 91] on button "Общий" at bounding box center [113, 80] width 200 height 44
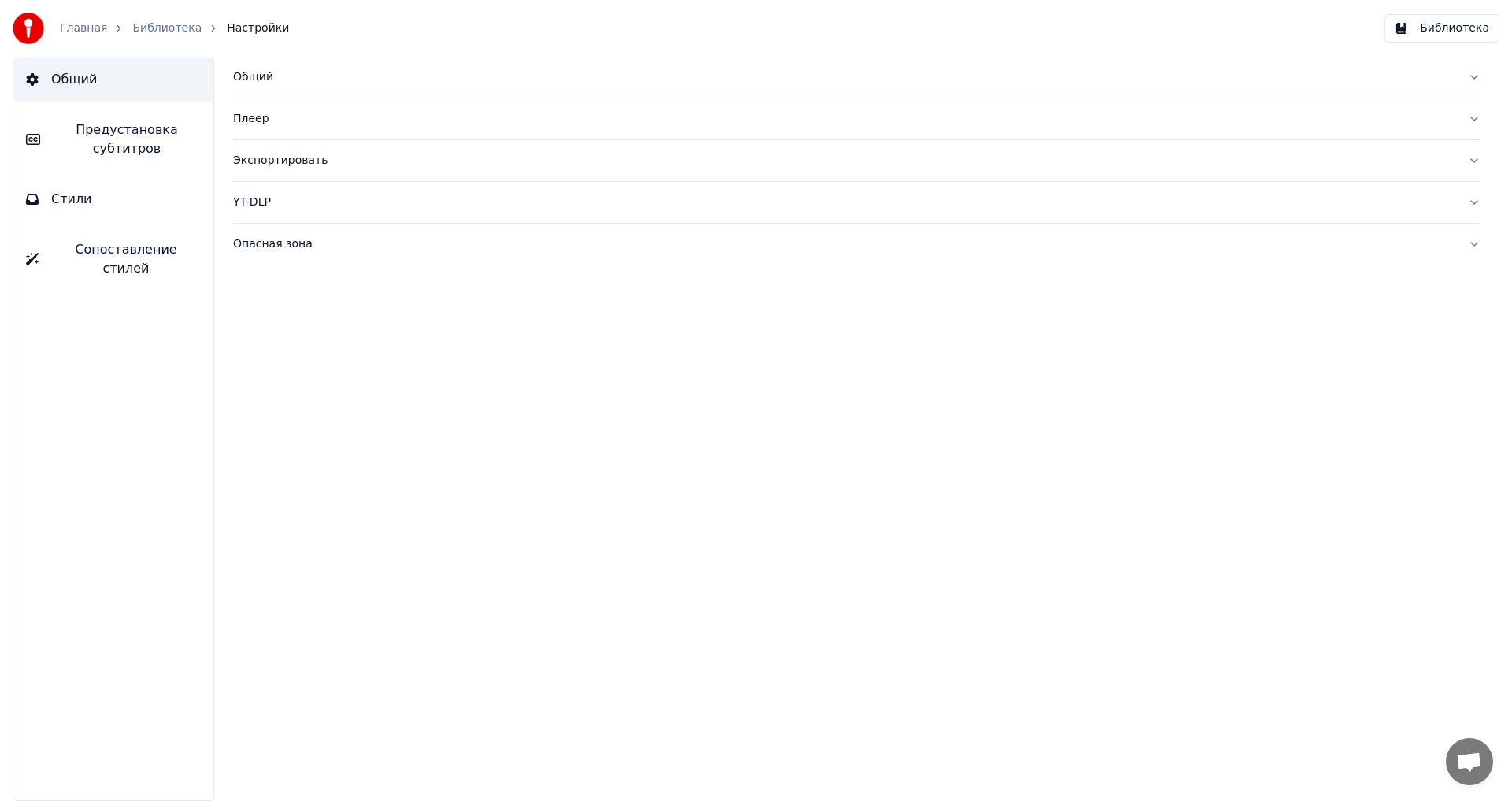
click at [178, 31] on link "Библиотека" at bounding box center [167, 28] width 69 height 16
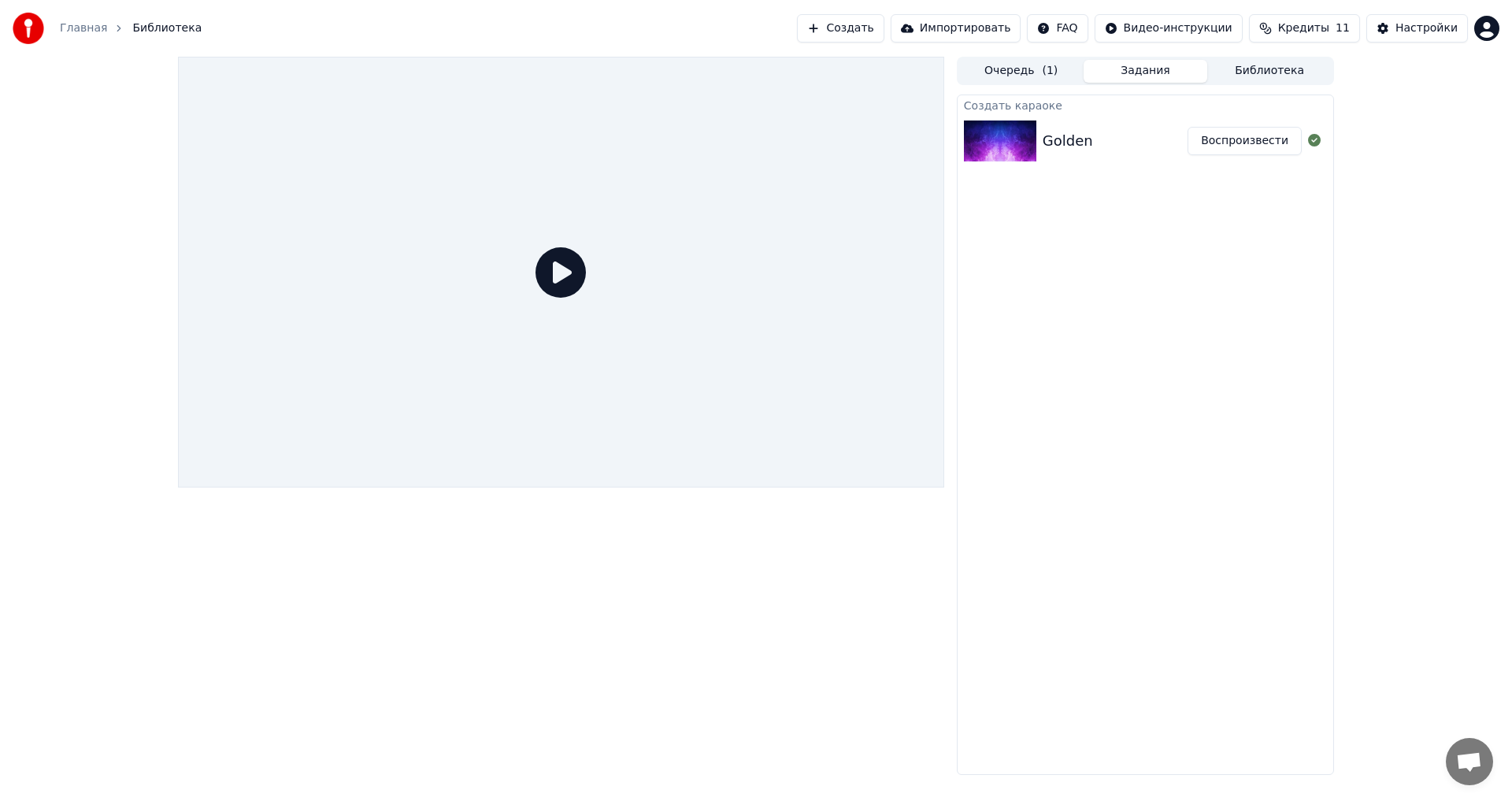
click at [1111, 137] on div "Golden" at bounding box center [1115, 141] width 145 height 22
click at [1035, 69] on button "Очередь ( 1 )" at bounding box center [1021, 71] width 124 height 23
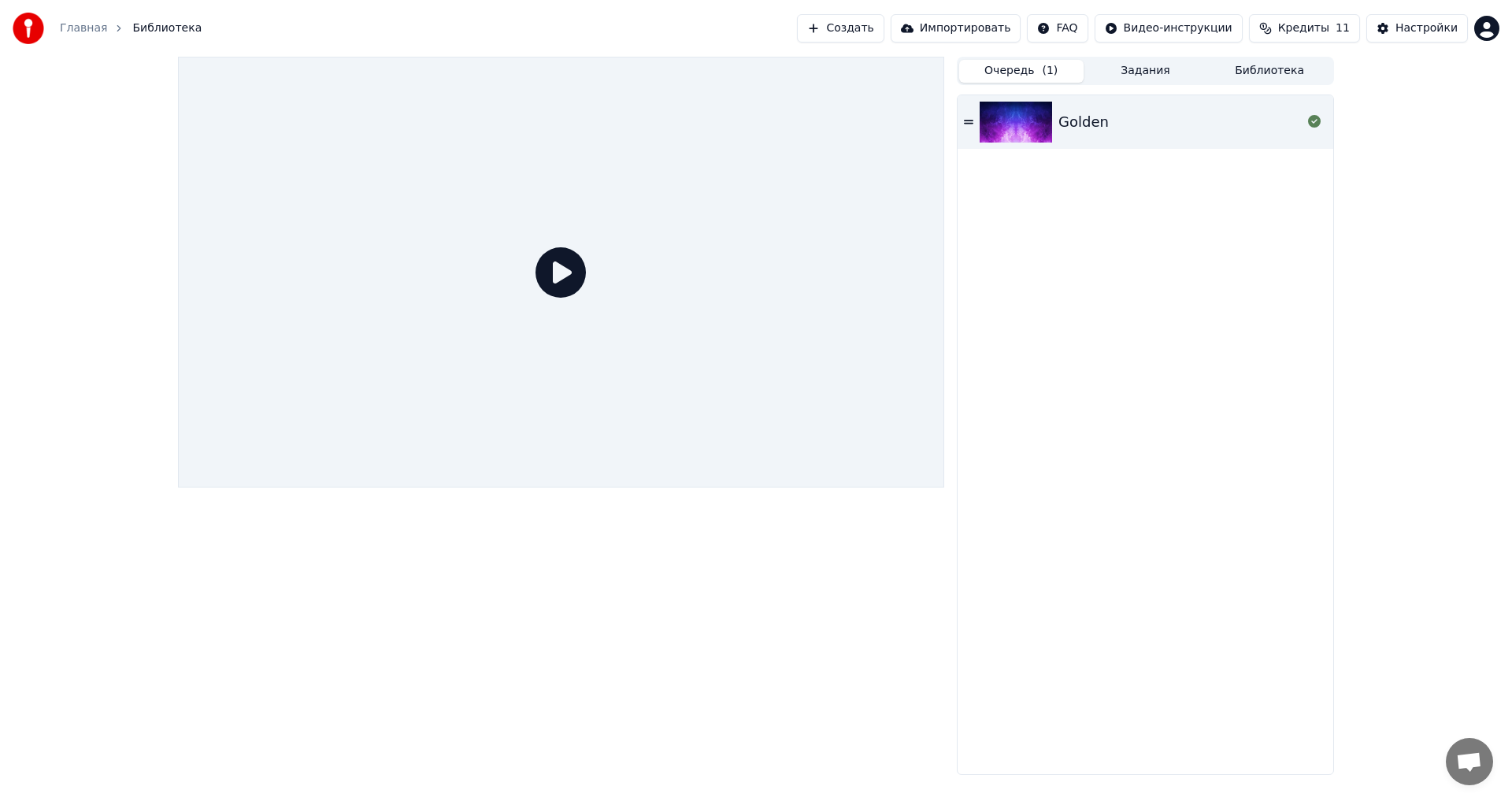
click at [1126, 70] on button "Задания" at bounding box center [1145, 71] width 124 height 23
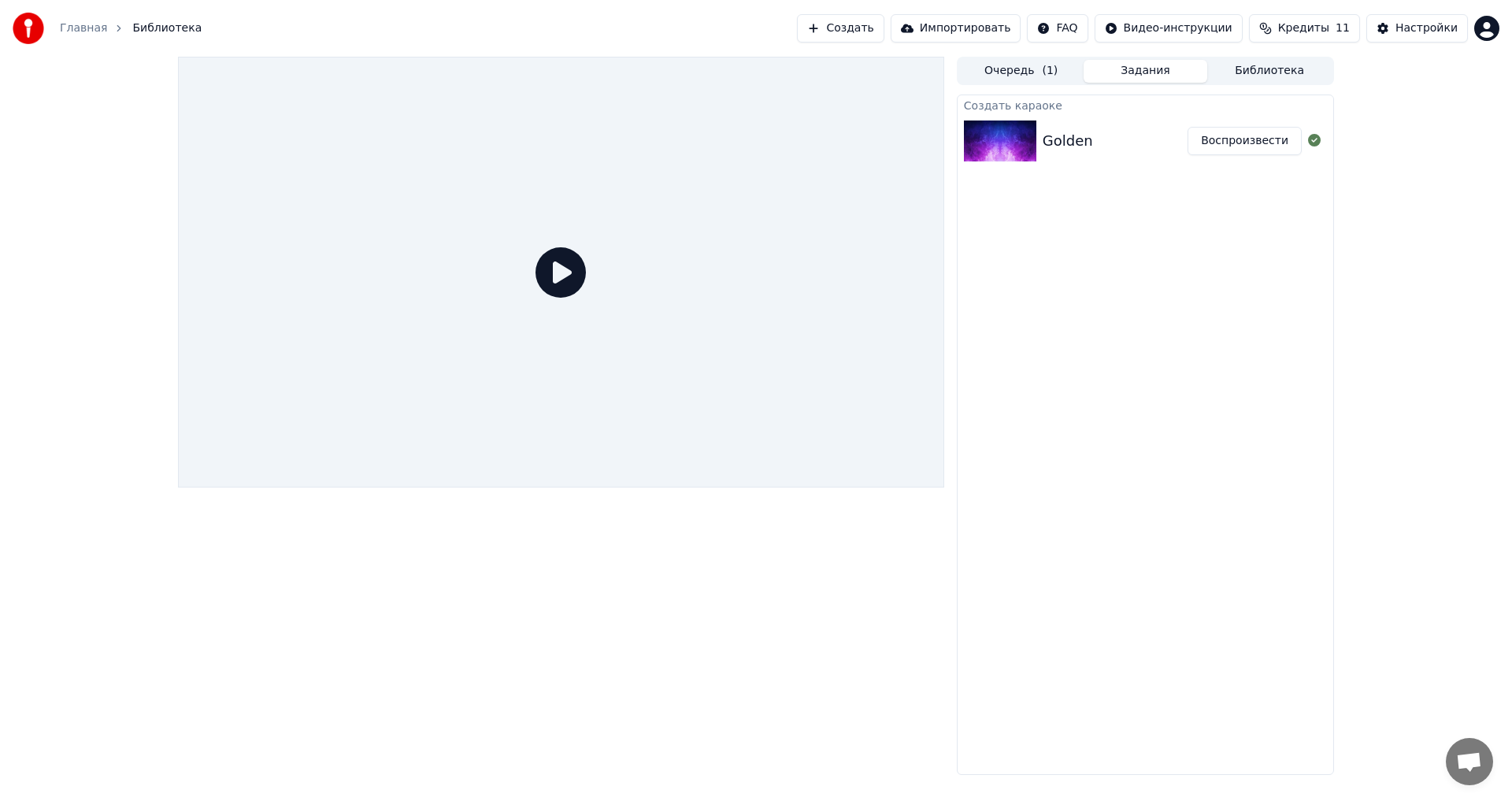
click at [1215, 138] on button "Воспроизвести" at bounding box center [1244, 140] width 114 height 28
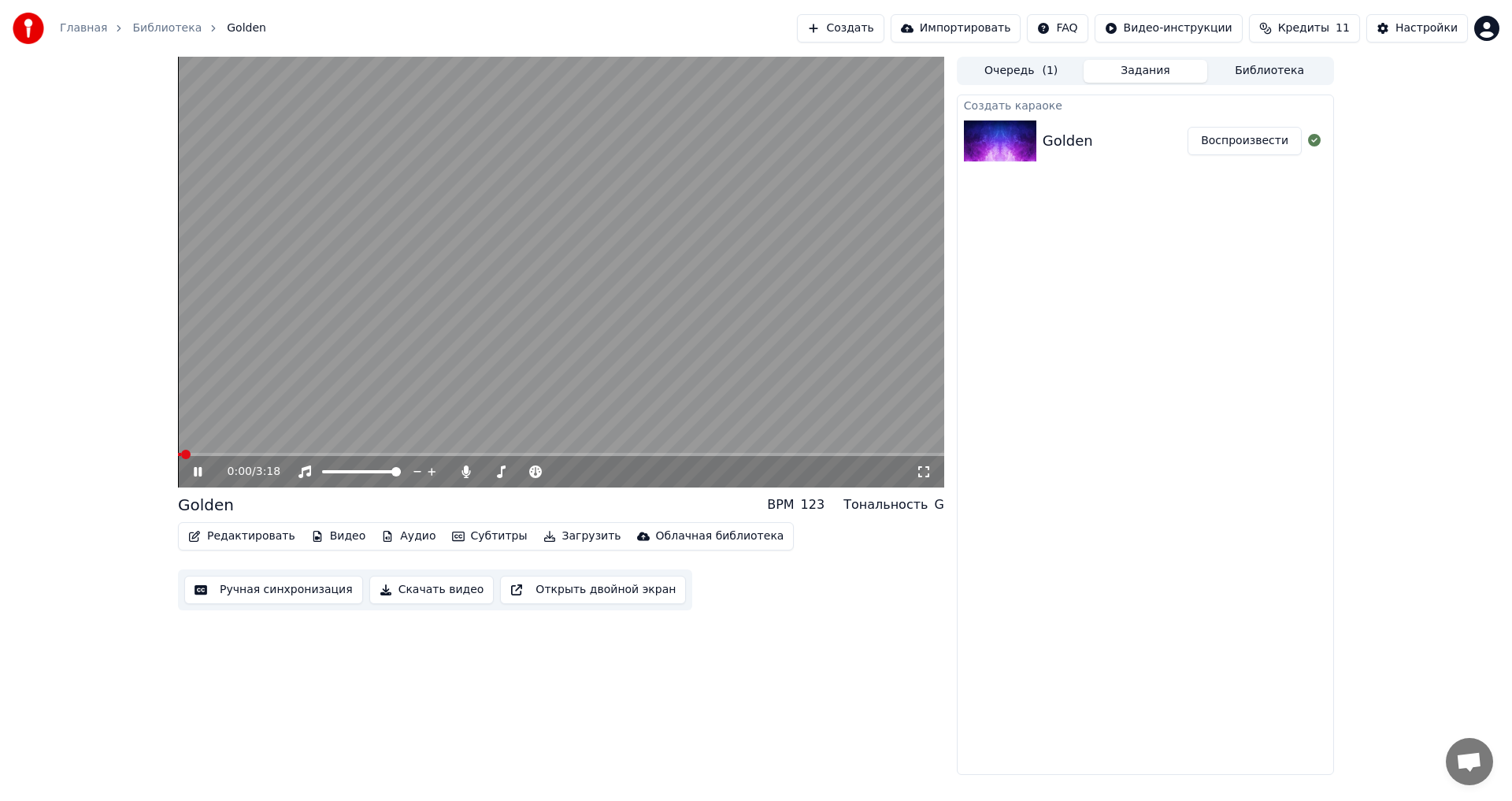
click at [201, 468] on icon at bounding box center [197, 471] width 8 height 9
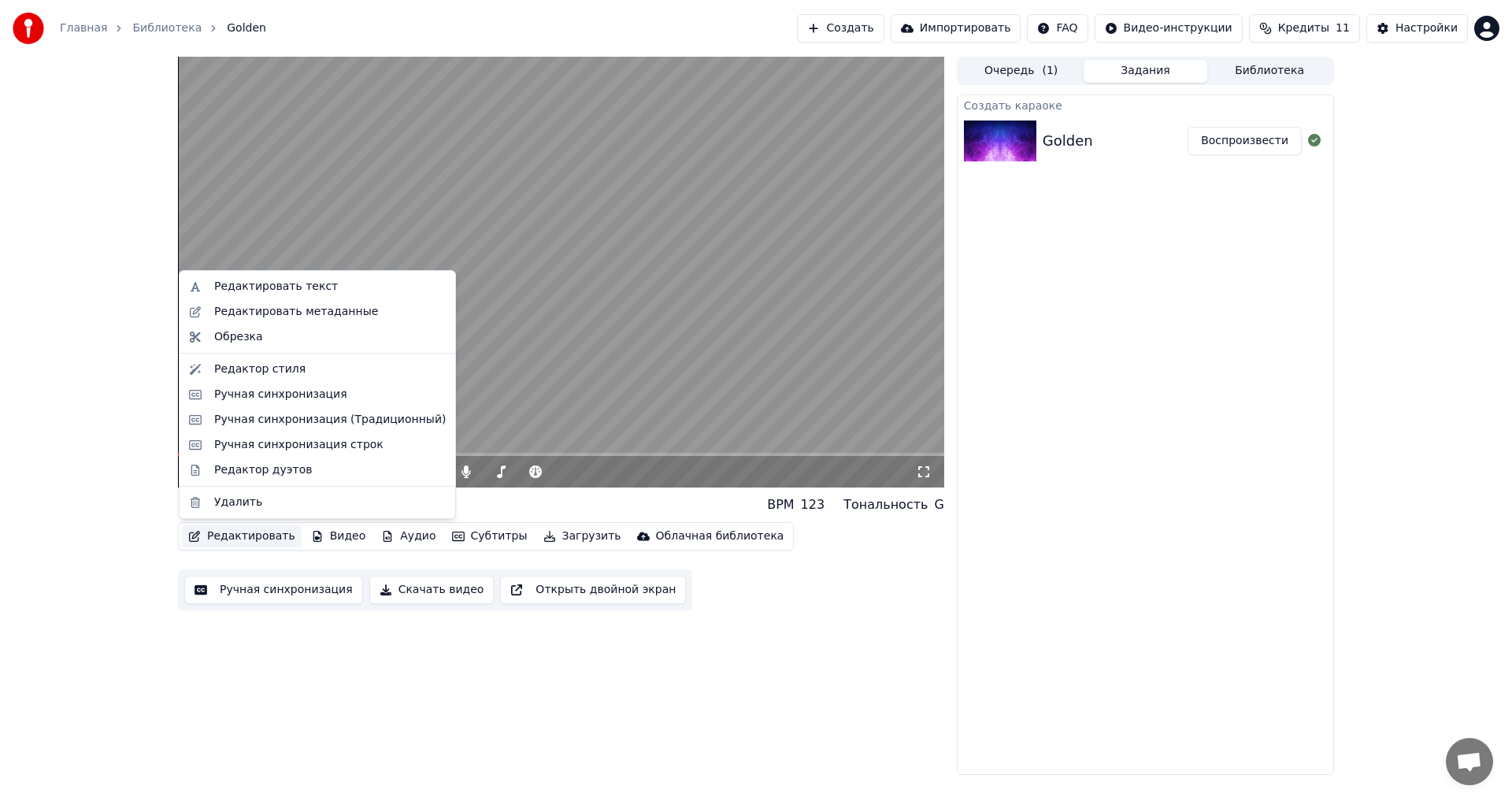
click at [246, 536] on button "Редактировать" at bounding box center [242, 537] width 120 height 22
click at [326, 304] on div "Редактировать метаданные" at bounding box center [296, 311] width 164 height 16
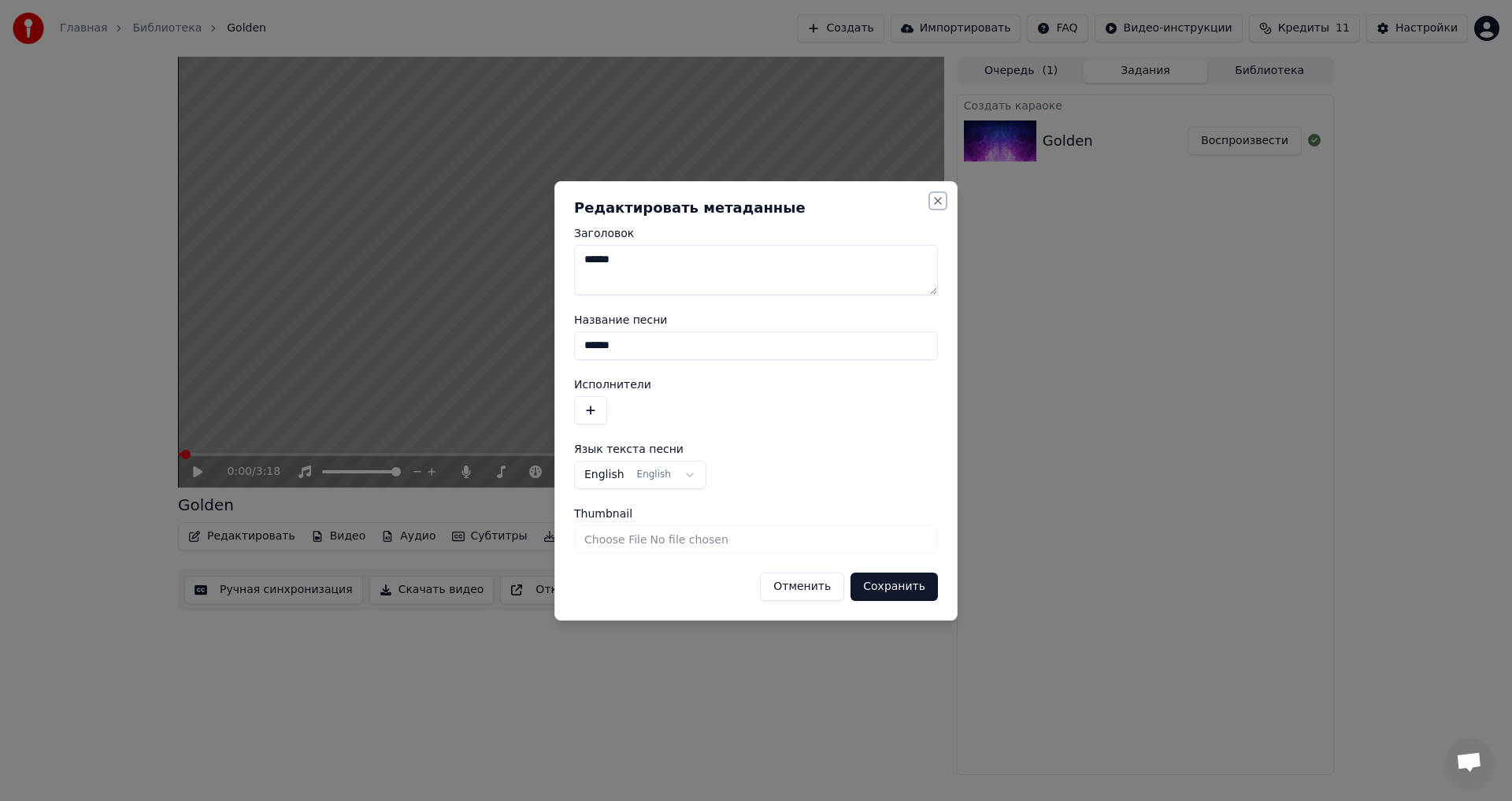
click at [941, 200] on button "Close" at bounding box center [937, 201] width 13 height 13
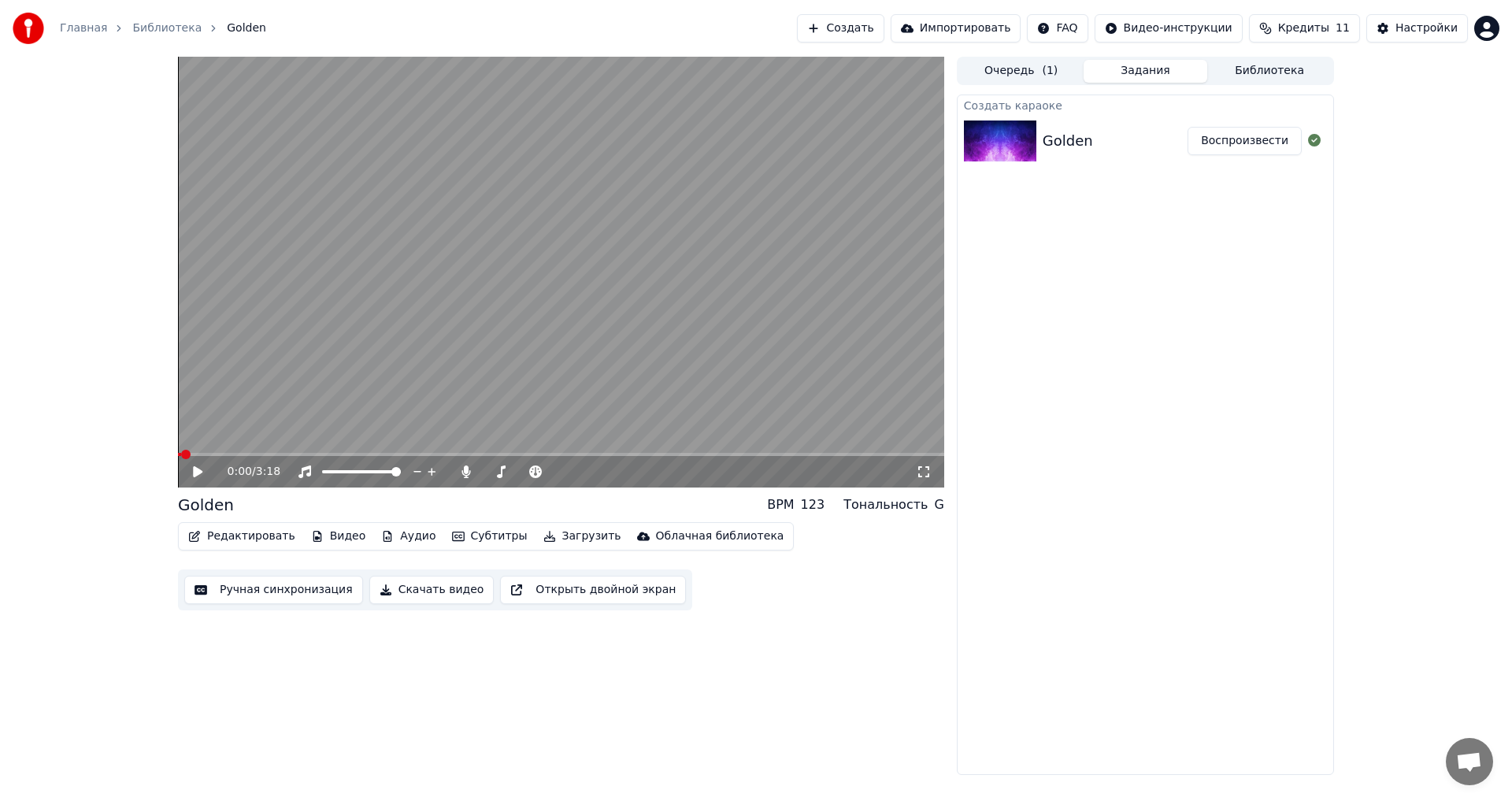
click at [273, 540] on button "Редактировать" at bounding box center [242, 537] width 120 height 22
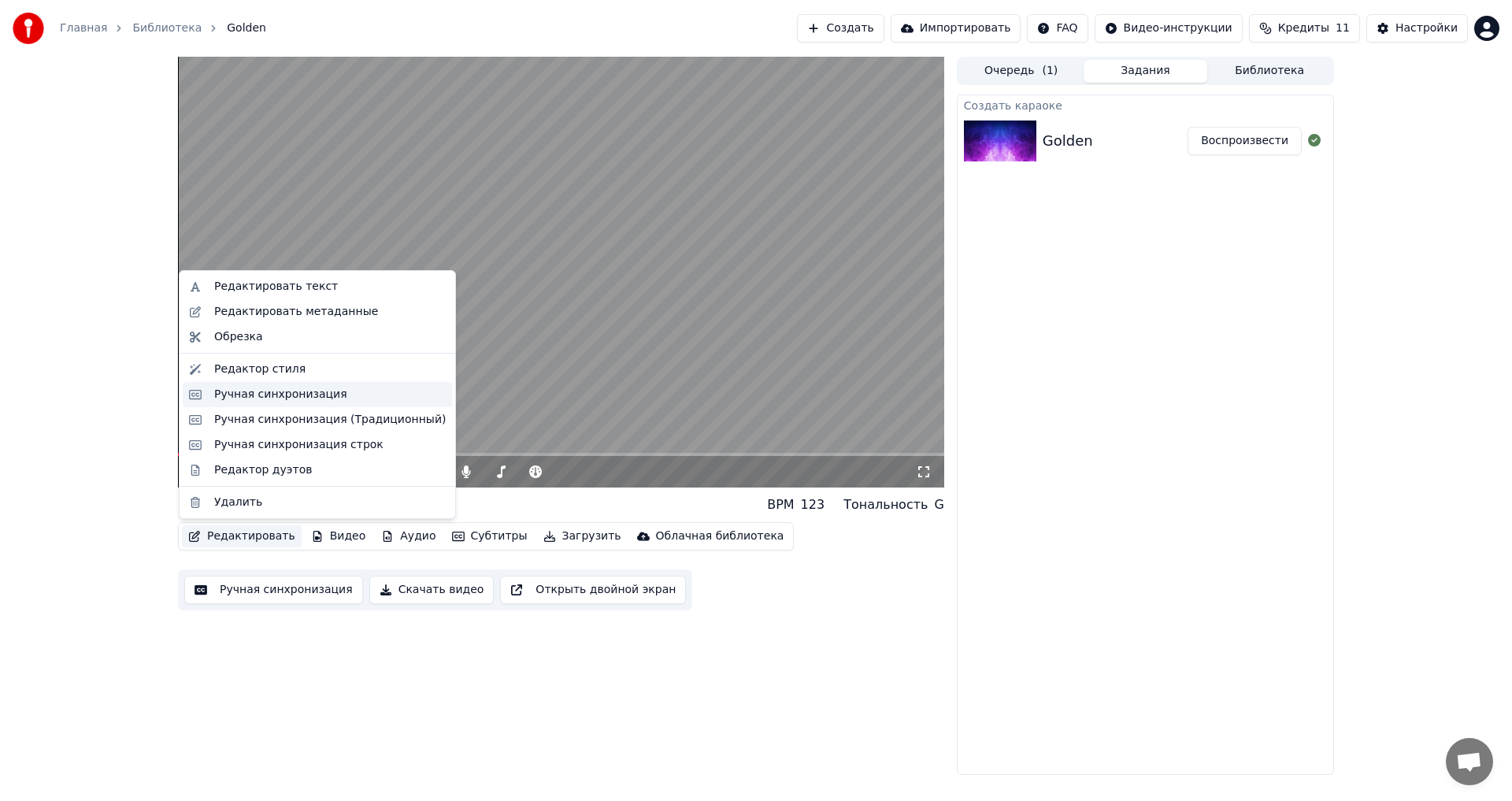
click at [297, 396] on div "Ручная синхронизация" at bounding box center [281, 395] width 133 height 16
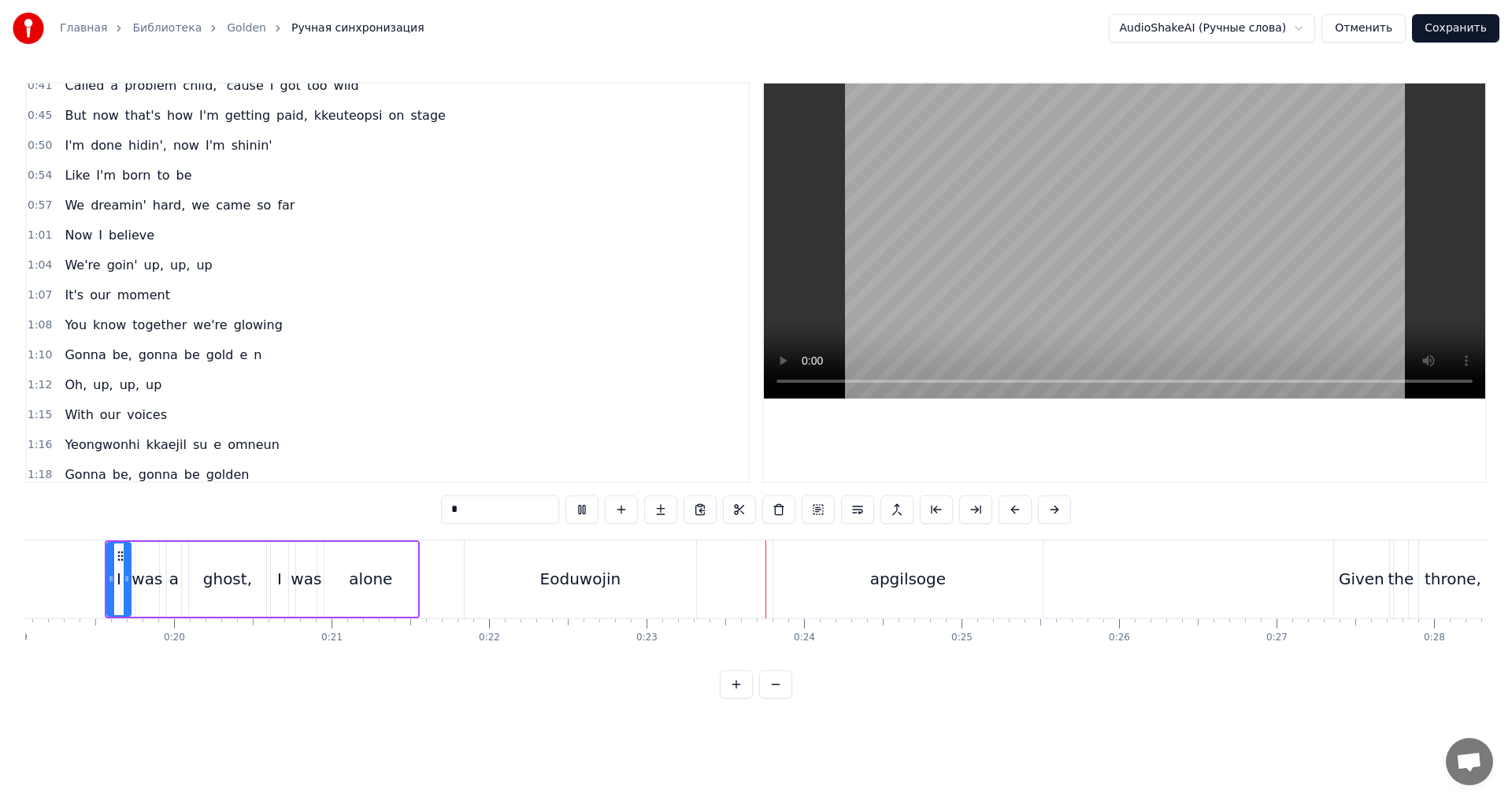
scroll to position [236, 0]
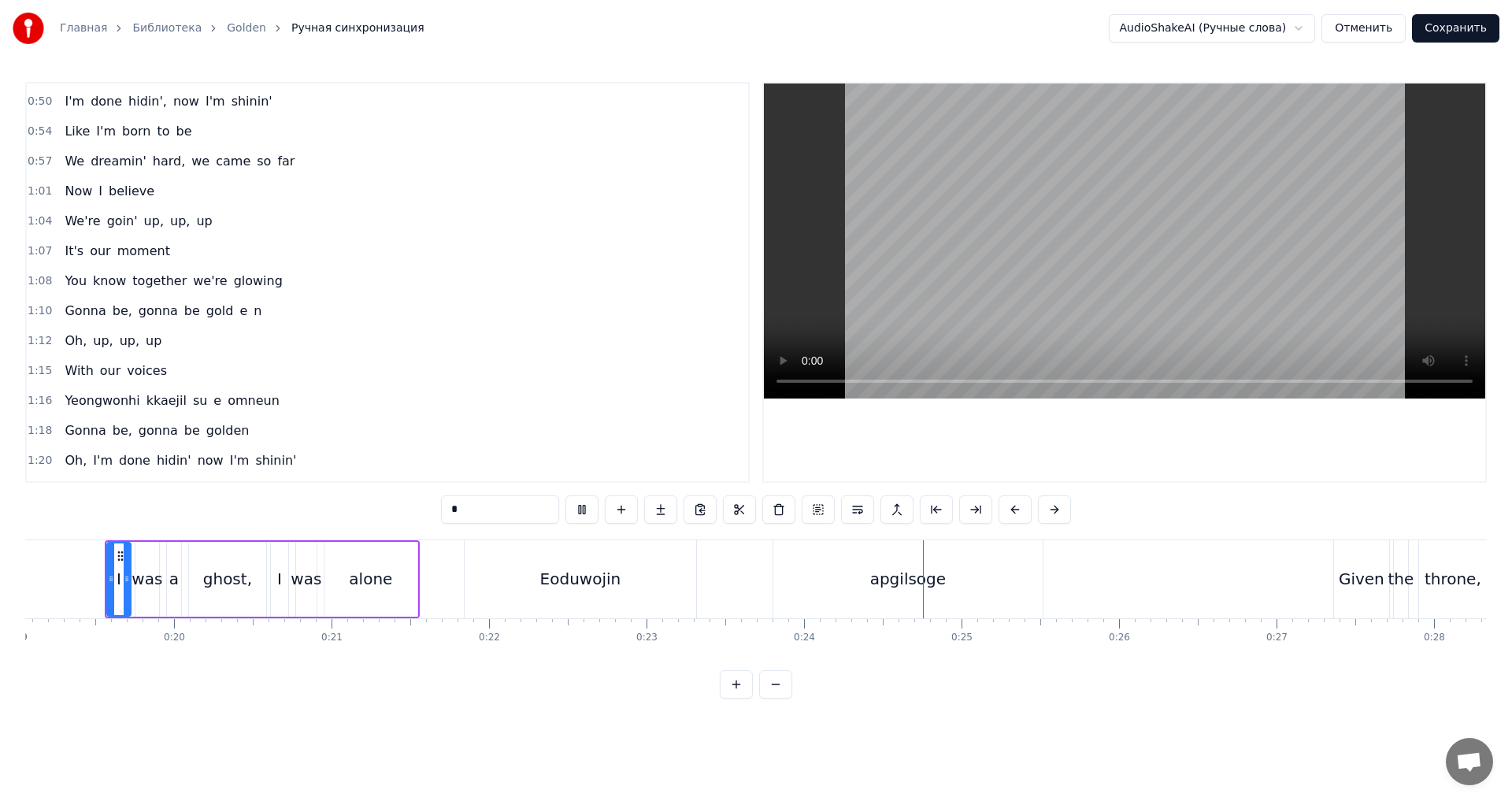
click at [47, 310] on span "1:10" at bounding box center [39, 310] width 25 height 16
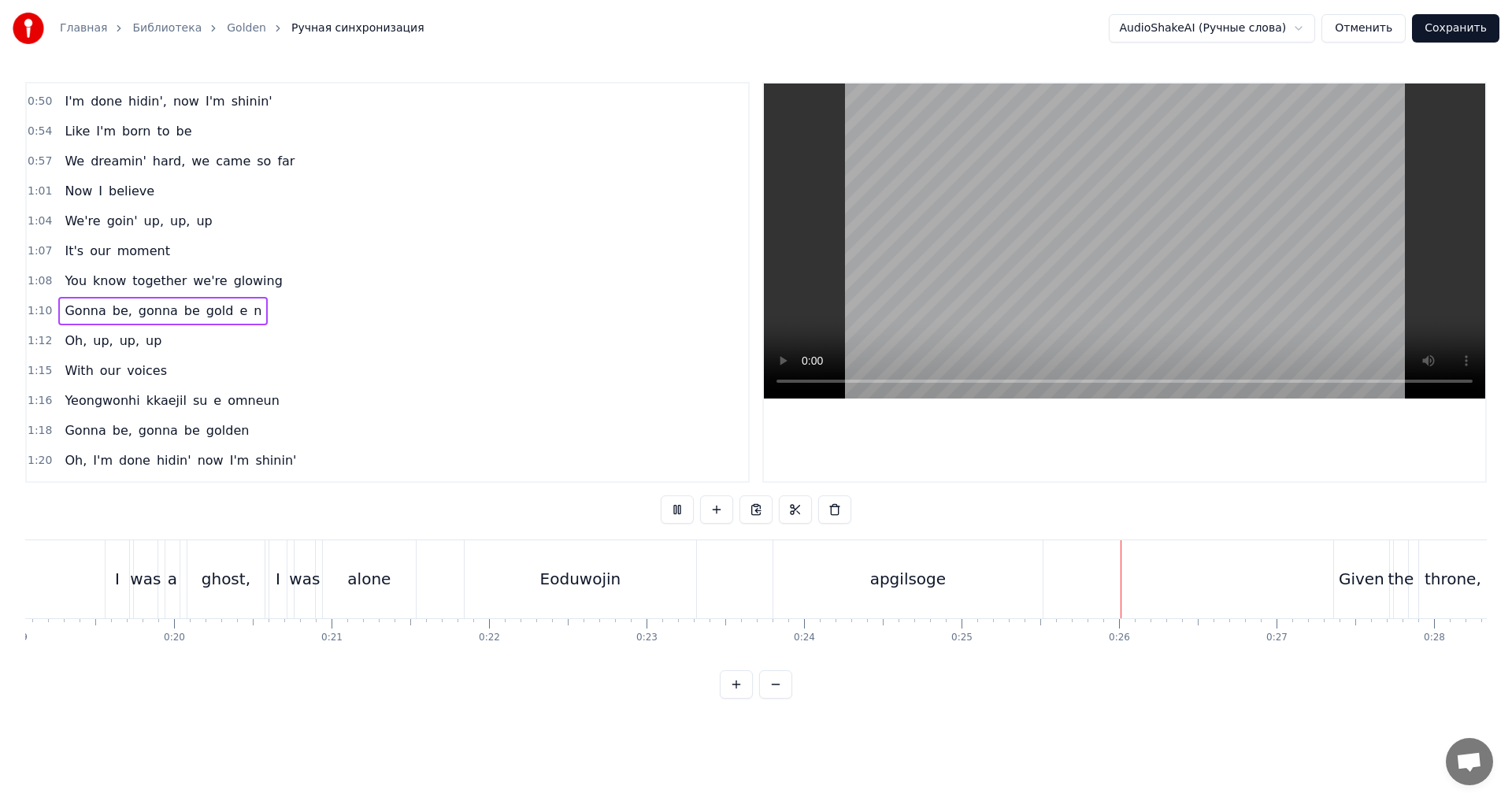
click at [276, 303] on div "1:10 Gonna be, gonna be gold е n" at bounding box center [387, 310] width 721 height 30
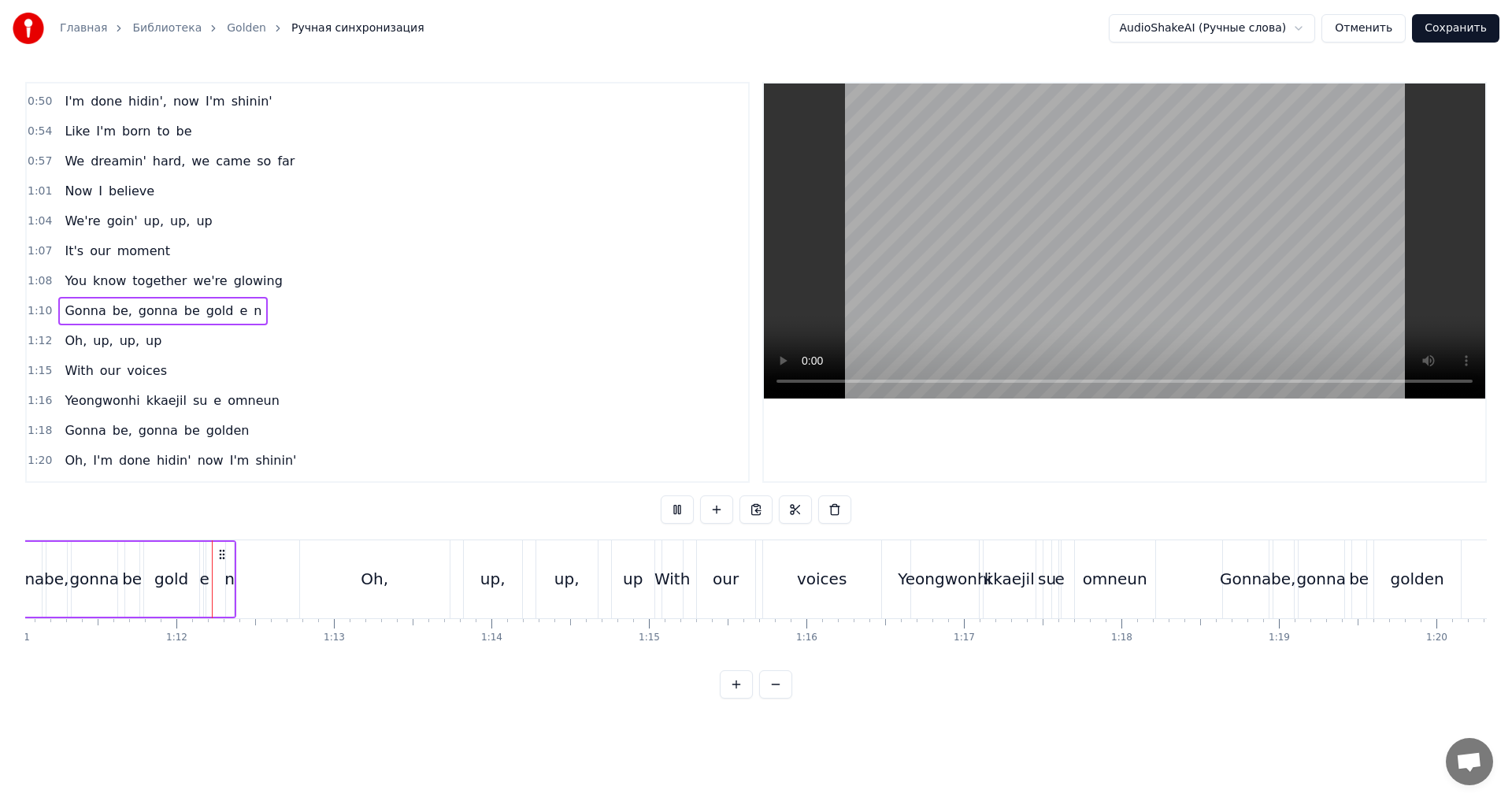
scroll to position [0, 11189]
click at [206, 573] on div "Gonna be, gonna be gold е n" at bounding box center [111, 579] width 242 height 78
click at [202, 575] on div "е" at bounding box center [201, 579] width 9 height 24
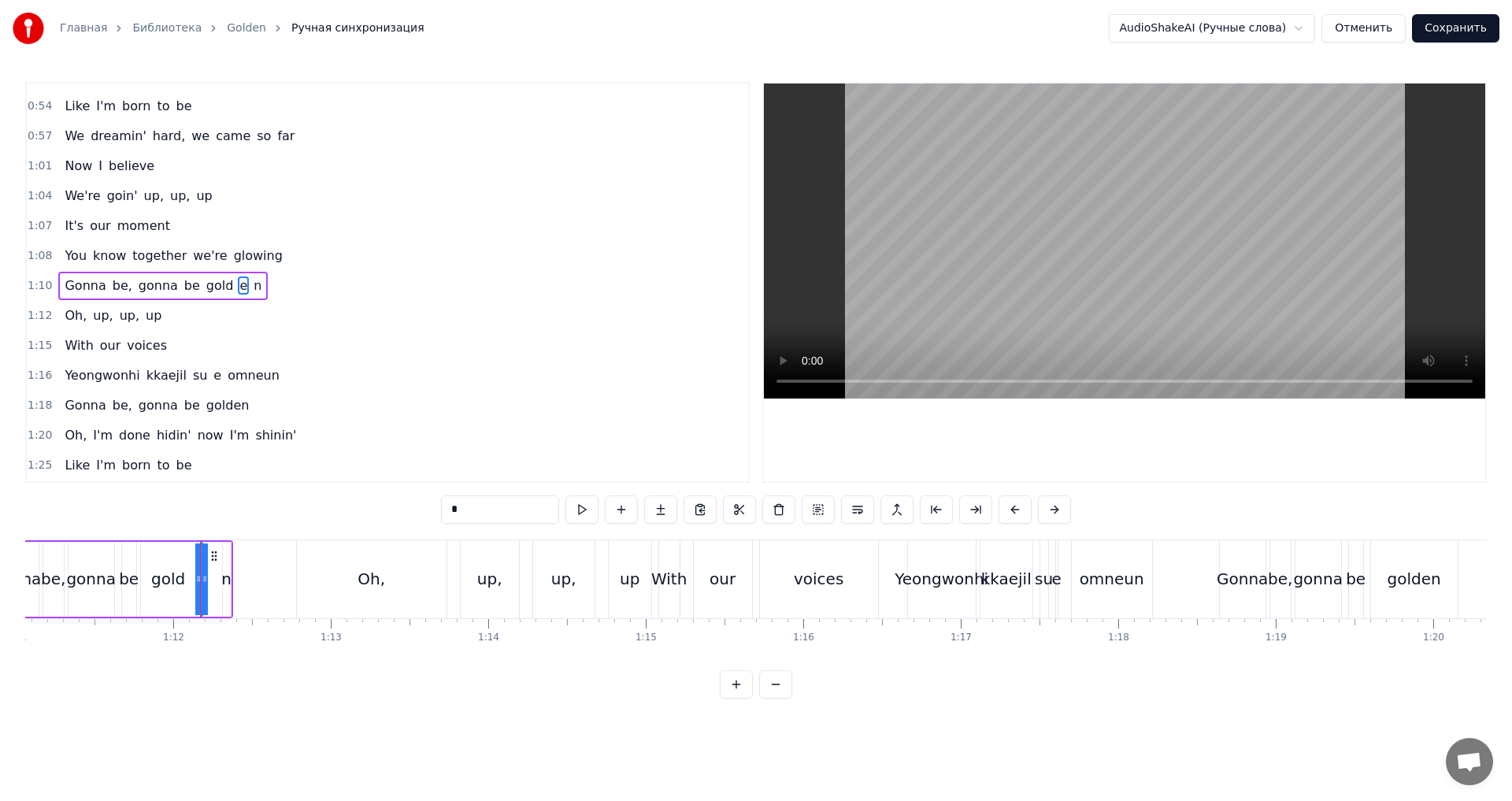
scroll to position [264, 0]
click at [225, 574] on icon at bounding box center [226, 578] width 6 height 13
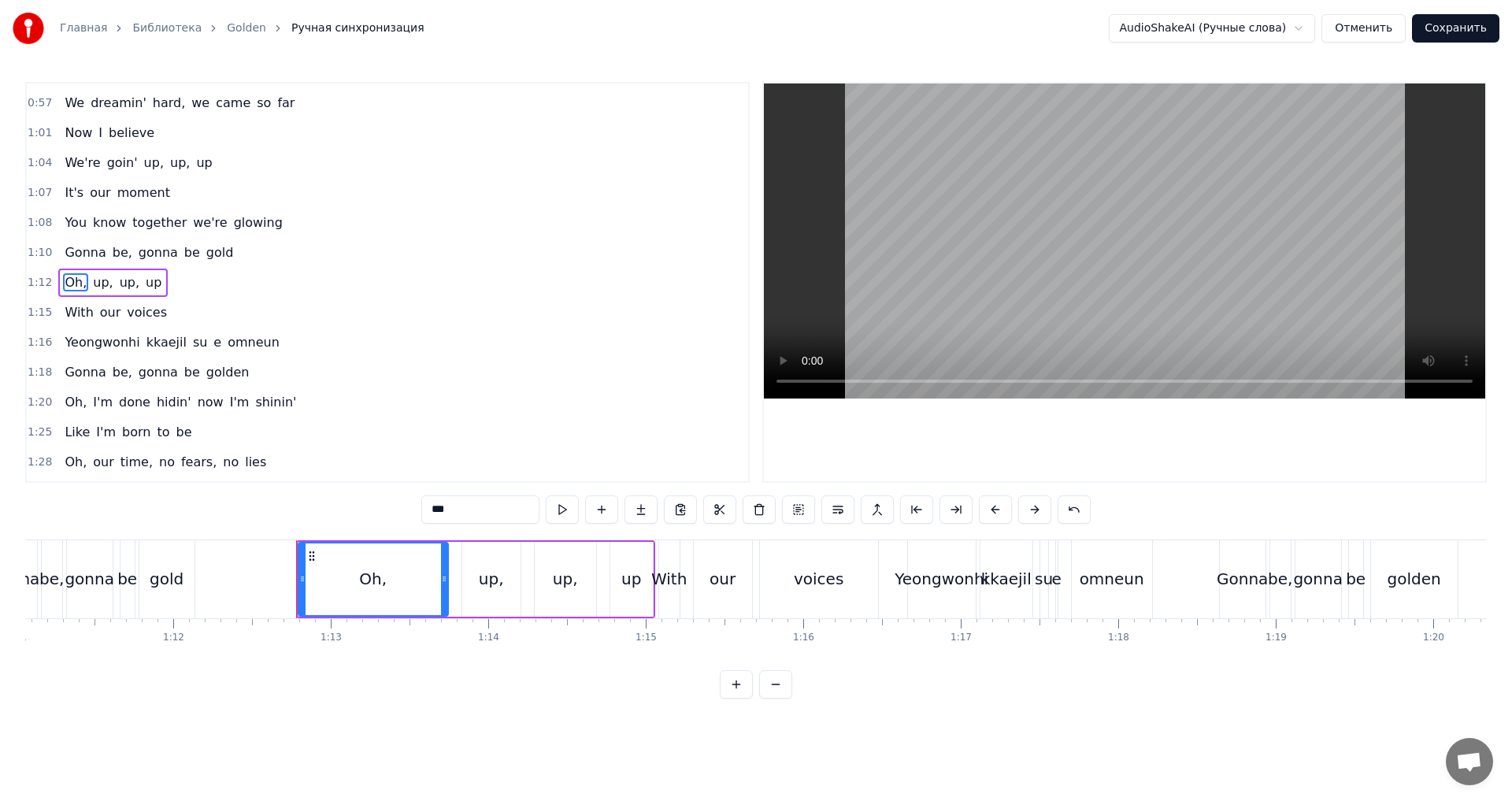
click at [180, 578] on div "gold" at bounding box center [167, 579] width 34 height 24
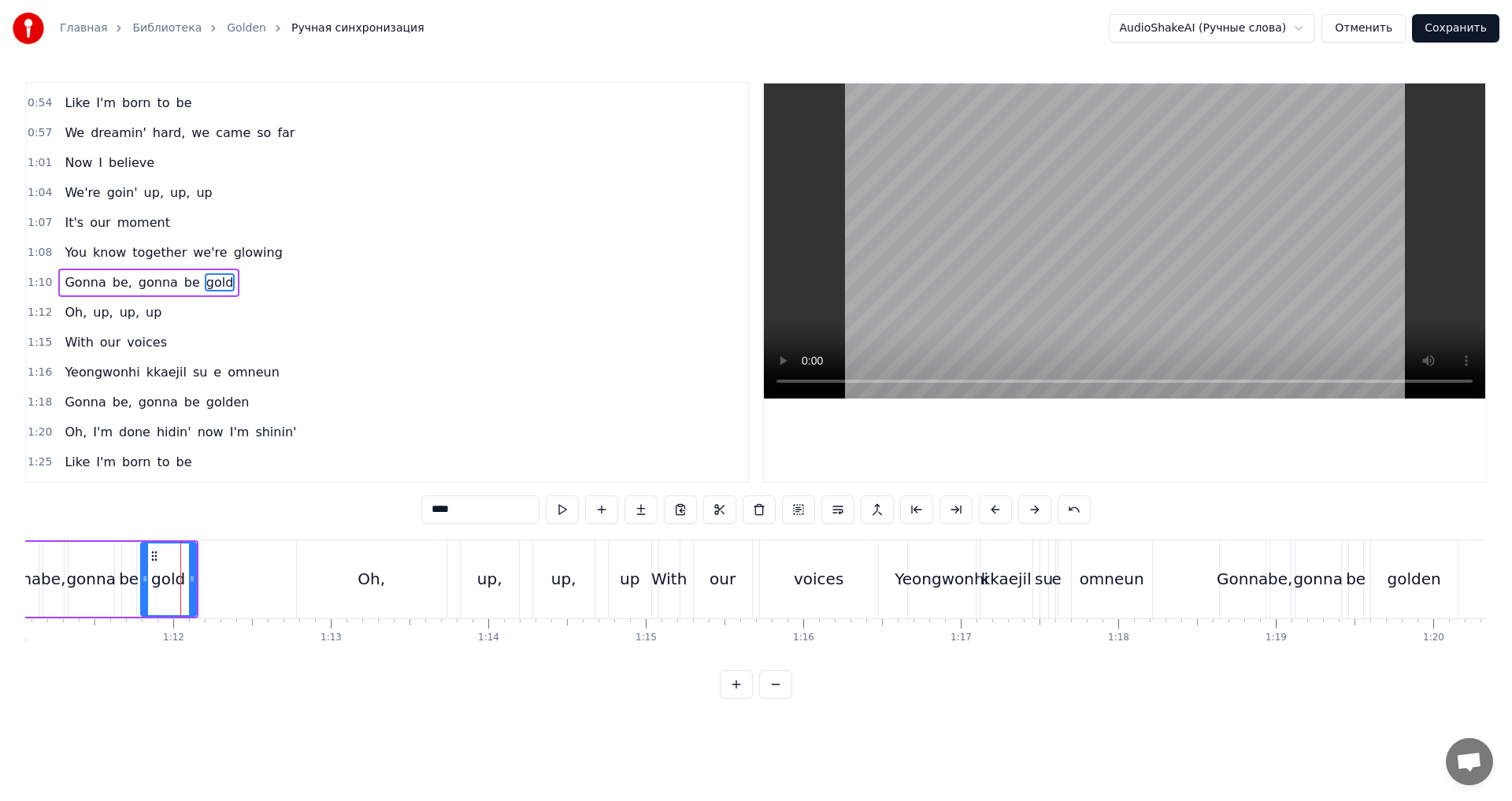
click at [470, 504] on input "****" at bounding box center [480, 508] width 118 height 28
drag, startPoint x: 197, startPoint y: 567, endPoint x: 224, endPoint y: 569, distance: 27.1
click at [224, 569] on div at bounding box center [223, 579] width 6 height 71
click at [122, 586] on div "be" at bounding box center [128, 579] width 20 height 24
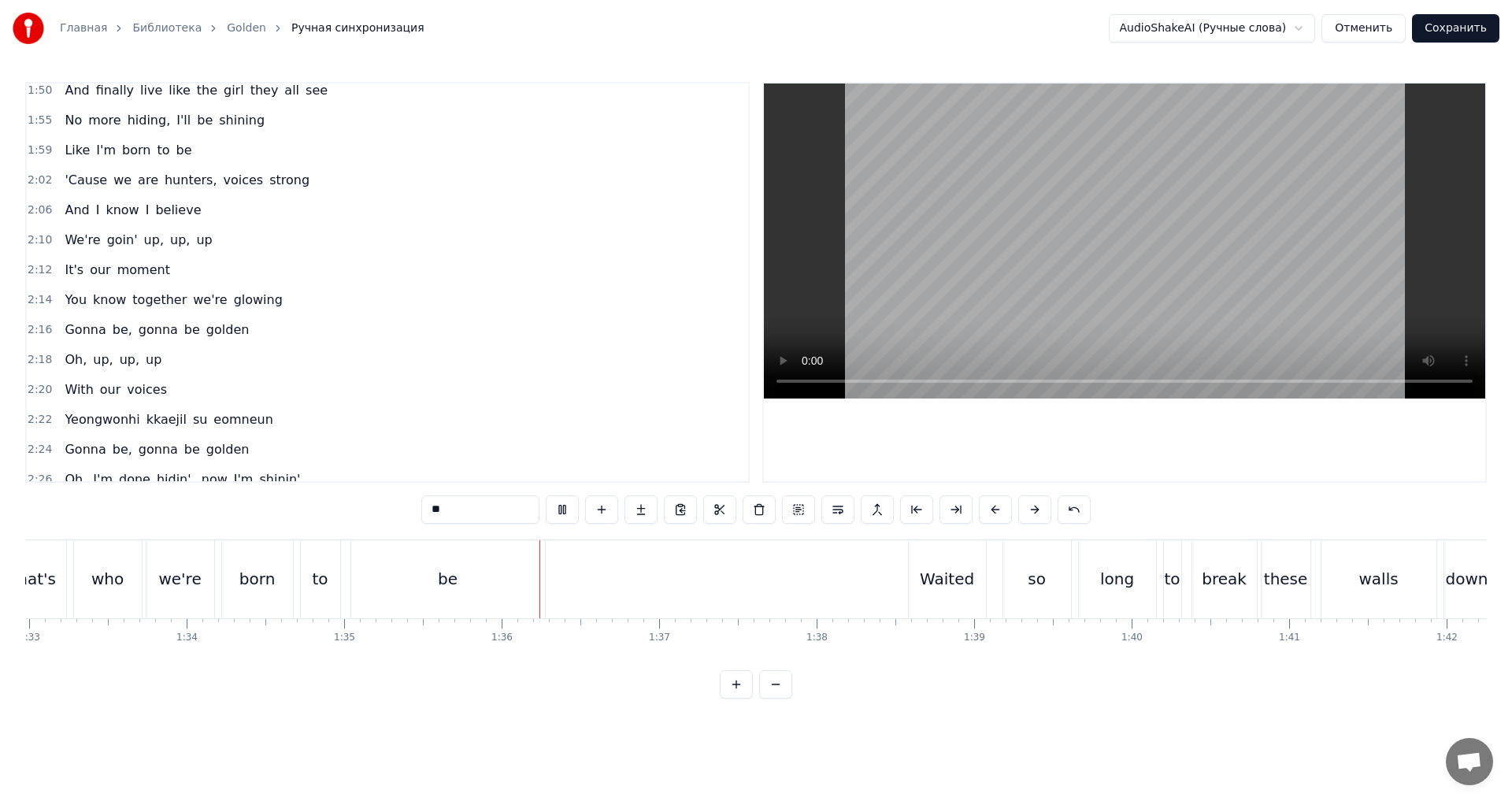
scroll to position [0, 14674]
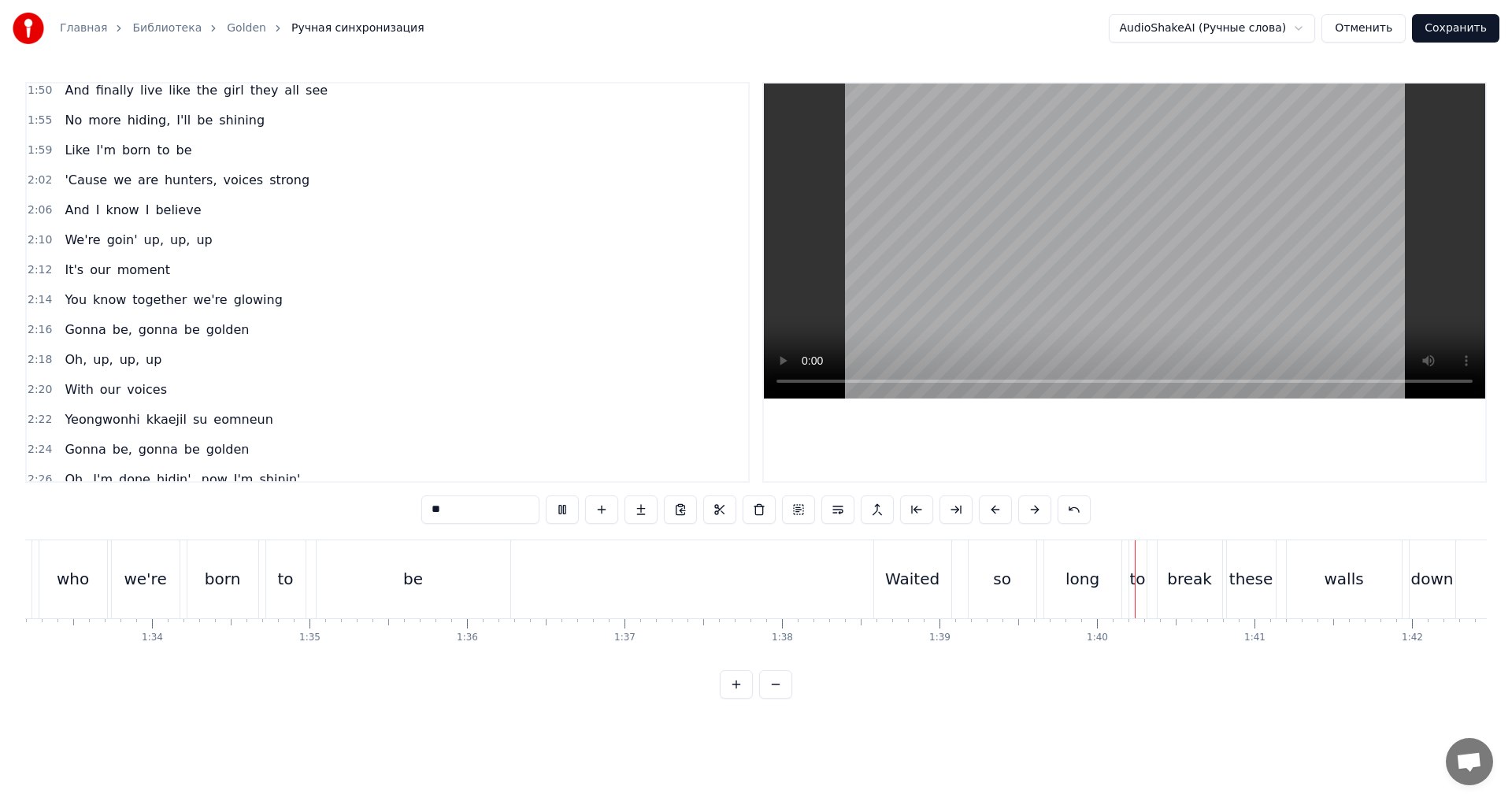
click at [896, 572] on div "Waited" at bounding box center [912, 579] width 54 height 24
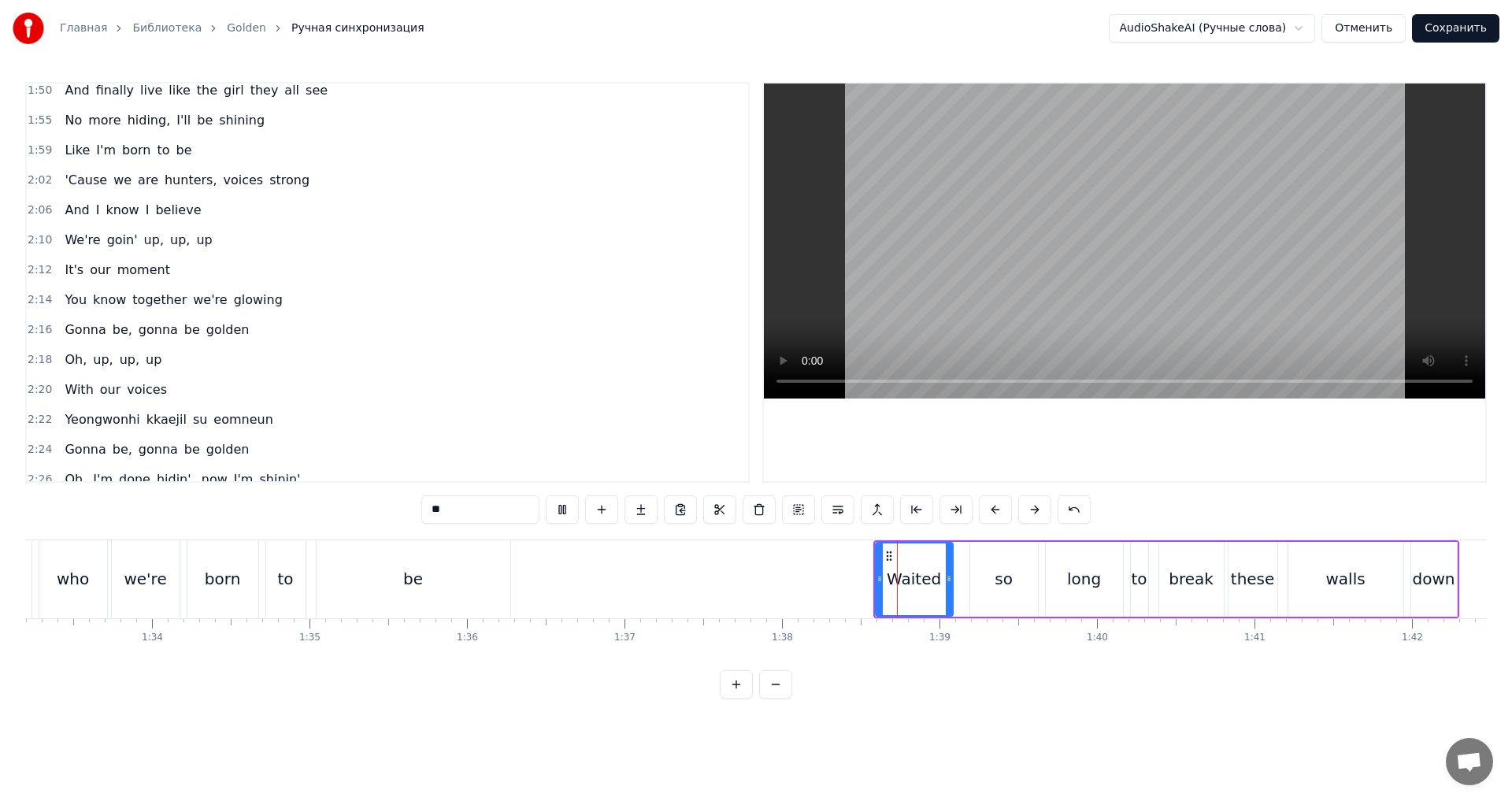
type input "******"
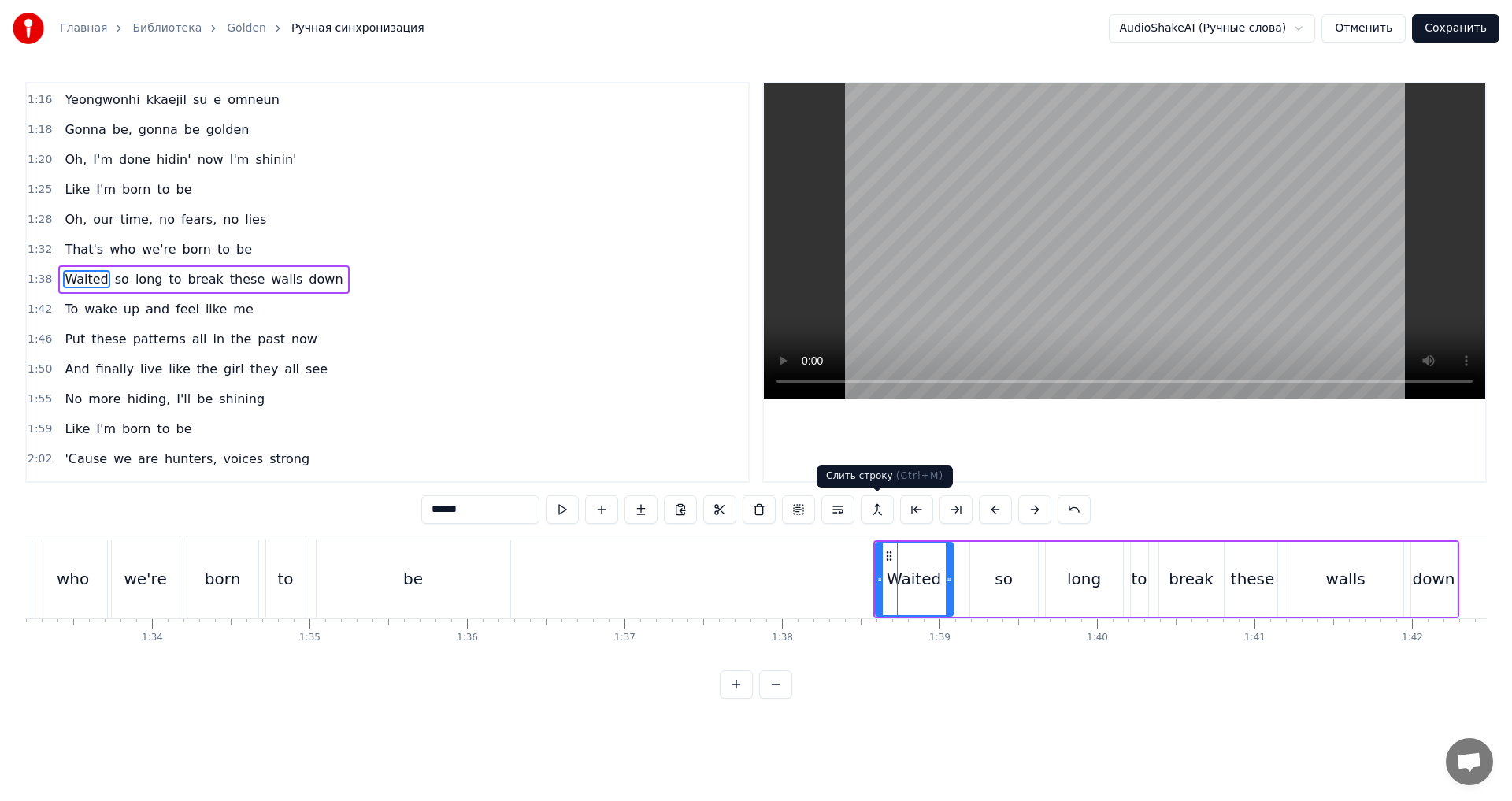
scroll to position [534, 0]
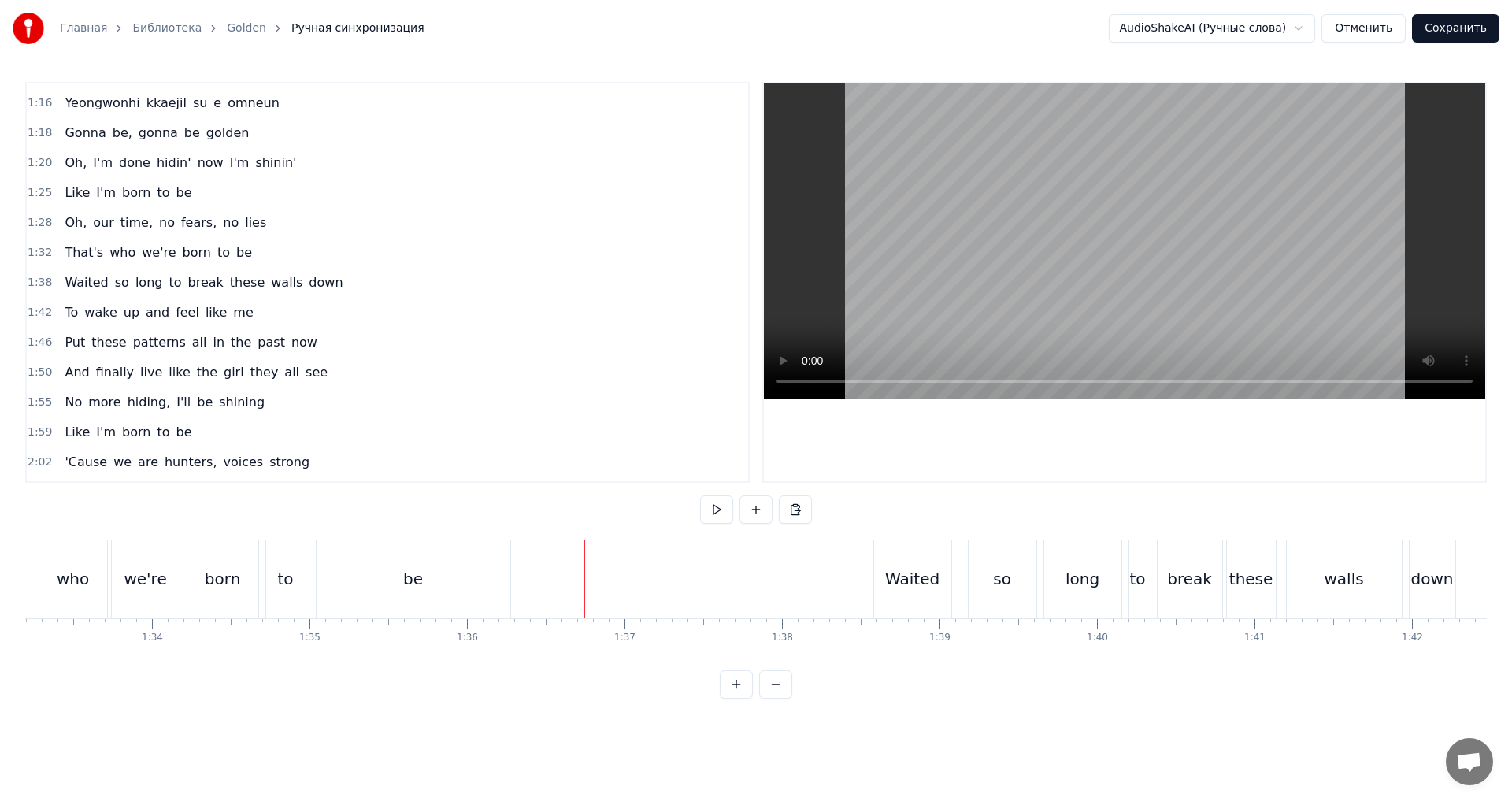
drag, startPoint x: 574, startPoint y: 571, endPoint x: 536, endPoint y: 576, distance: 38.3
click at [536, 576] on div at bounding box center [1005, 579] width 31308 height 78
click at [536, 578] on div "I was a ghost, I was alone Eoduwojin apgilsoge Given the throne, I didn't know …" at bounding box center [1005, 578] width 31308 height 79
click at [652, 571] on div at bounding box center [1005, 579] width 31308 height 78
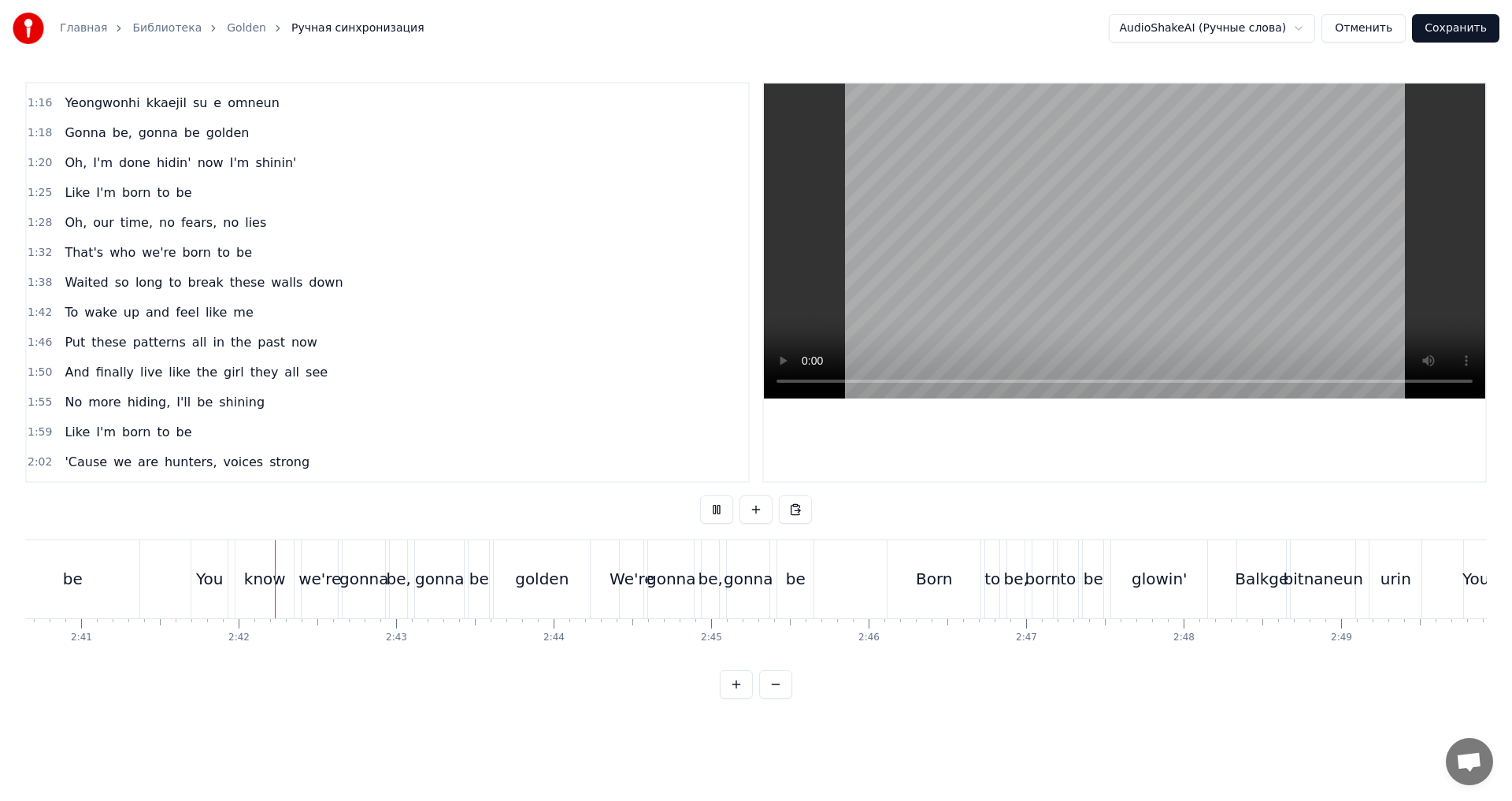
scroll to position [0, 25366]
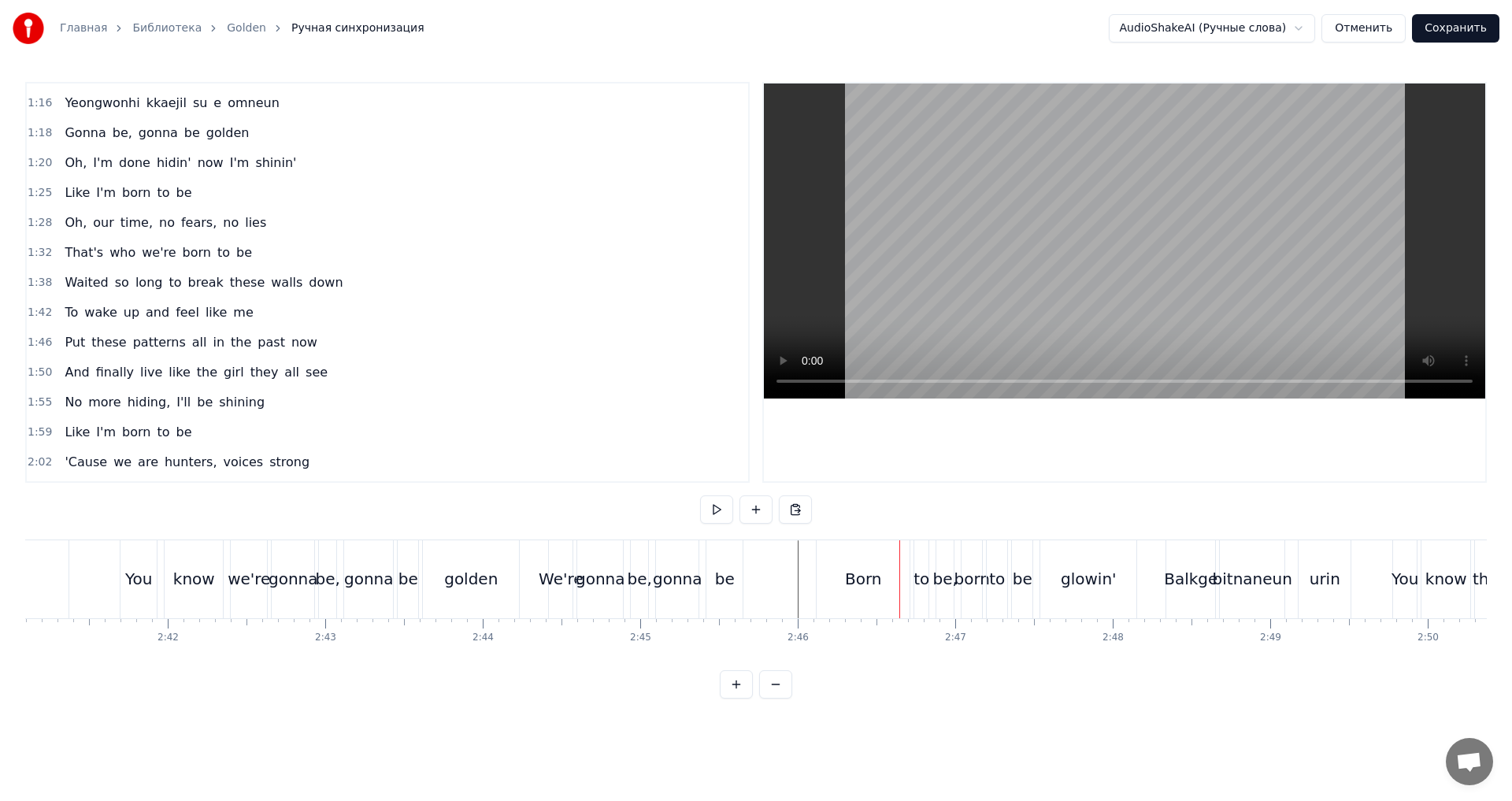
click at [858, 568] on div "Born" at bounding box center [863, 579] width 37 height 24
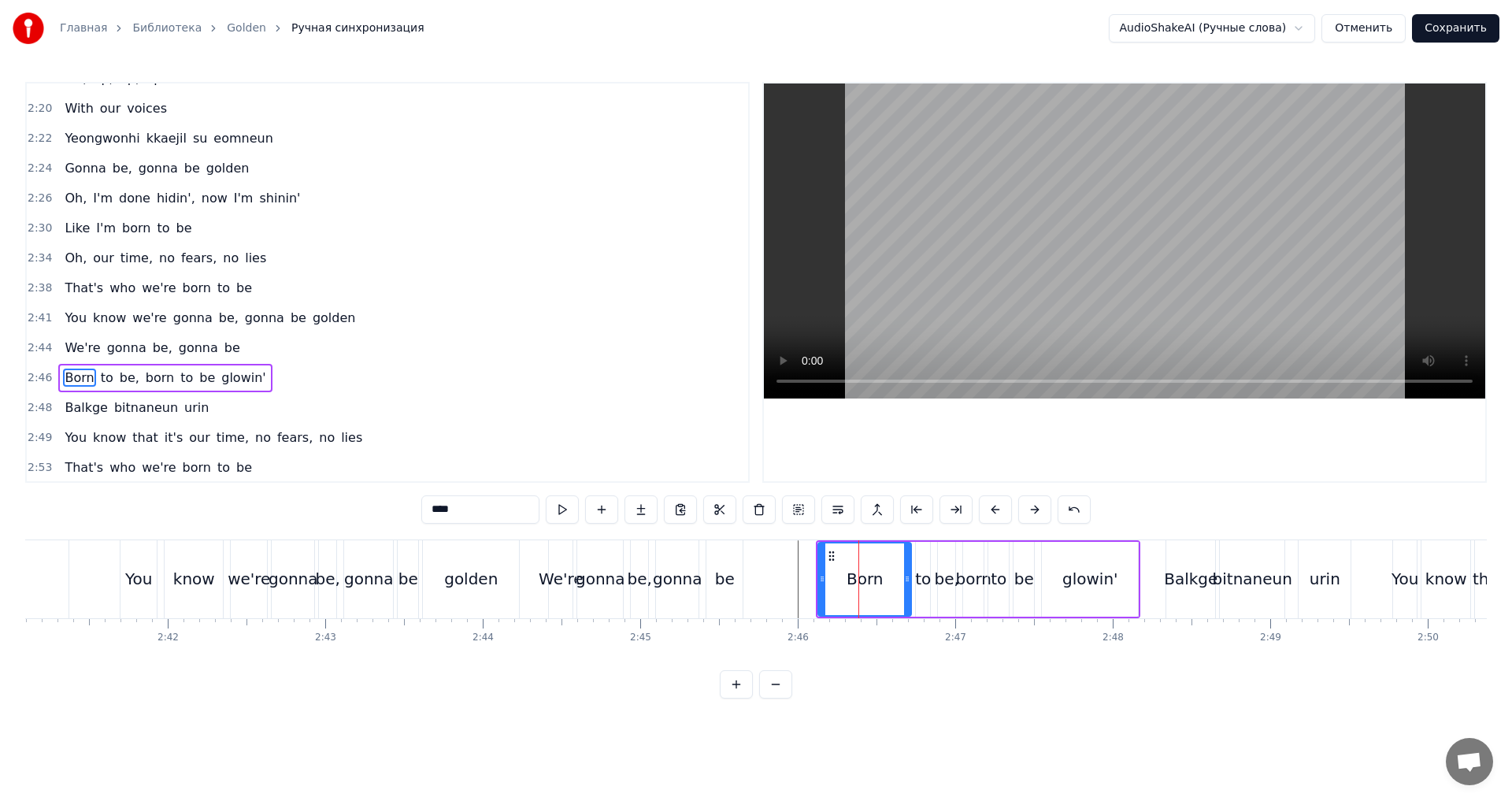
scroll to position [1098, 0]
drag, startPoint x: 822, startPoint y: 574, endPoint x: 878, endPoint y: 571, distance: 56.1
click at [878, 571] on div at bounding box center [878, 579] width 6 height 71
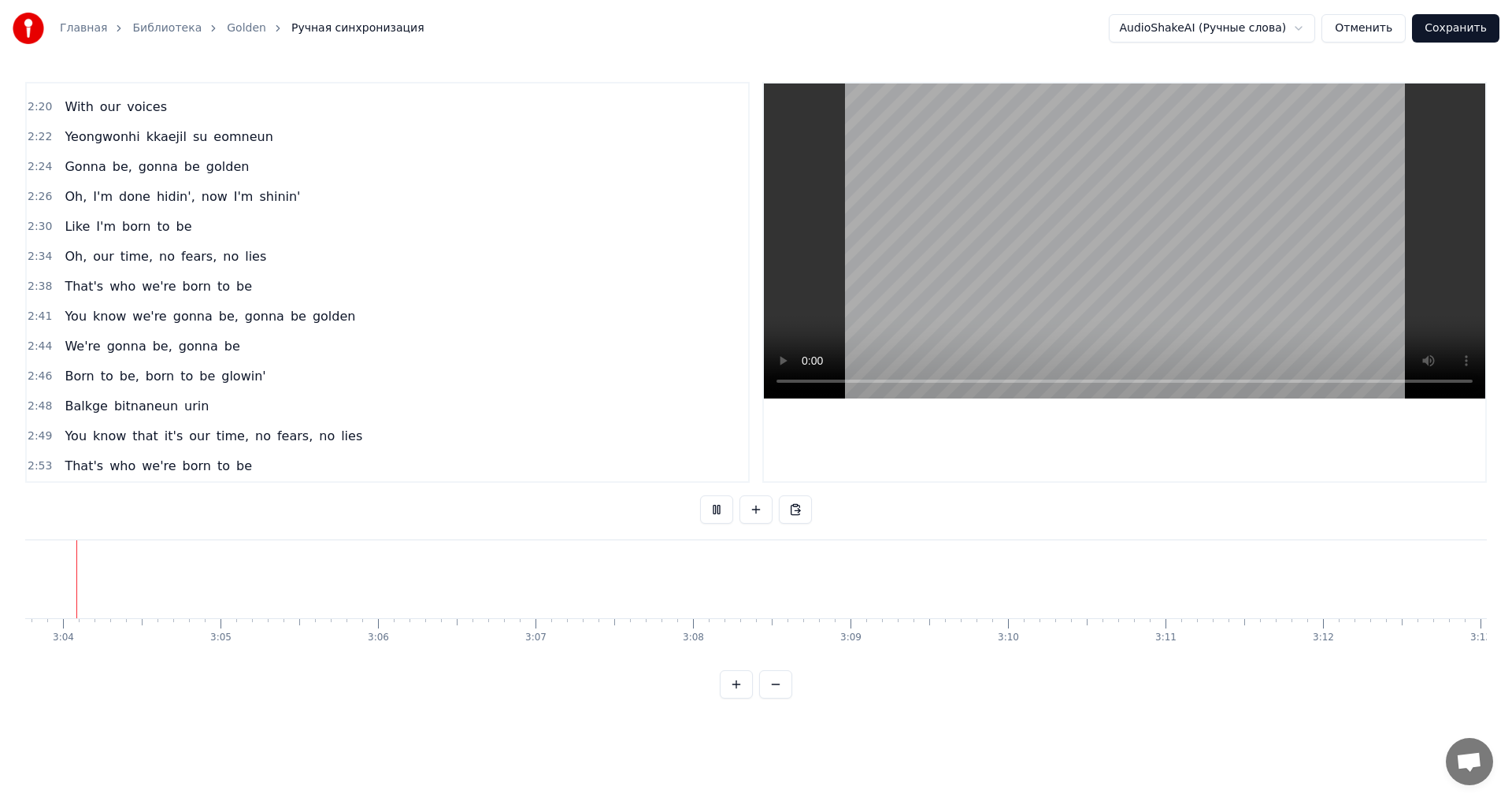
scroll to position [0, 28884]
click at [721, 509] on button at bounding box center [716, 508] width 33 height 28
click at [1460, 32] on button "Сохранить" at bounding box center [1455, 28] width 88 height 28
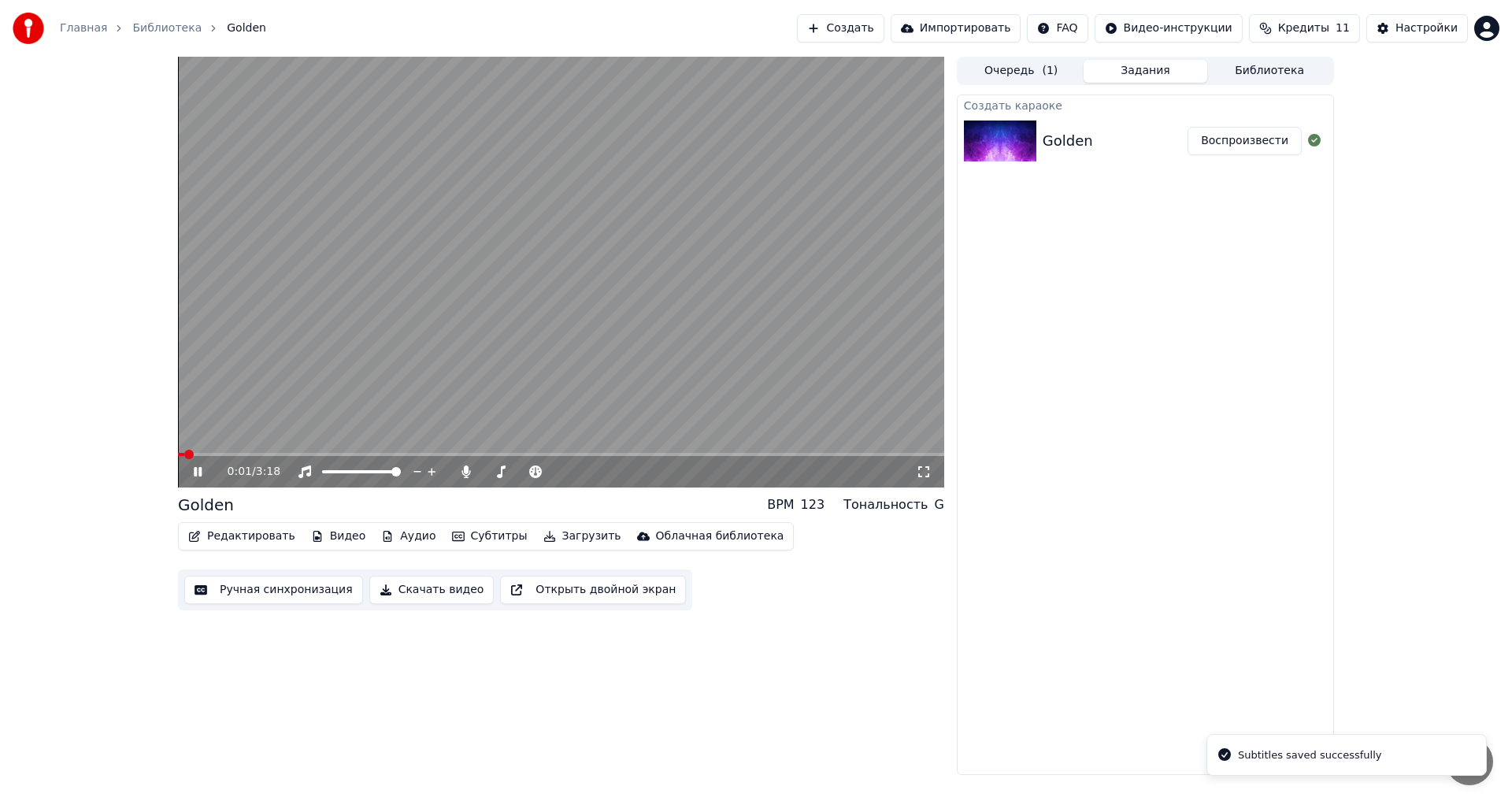
drag, startPoint x: 791, startPoint y: 451, endPoint x: 816, endPoint y: 452, distance: 25.0
click at [800, 451] on video at bounding box center [560, 272] width 766 height 430
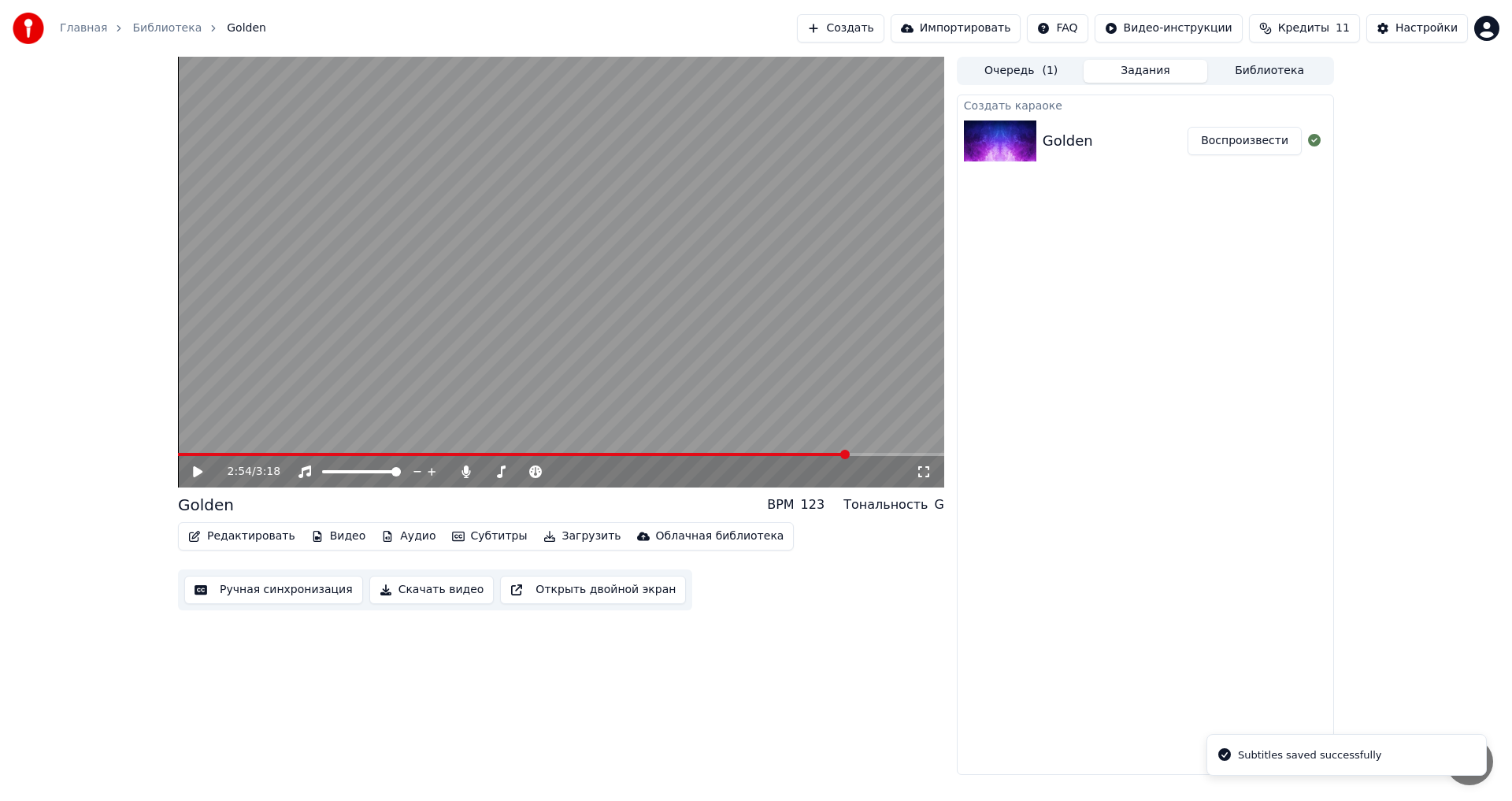
click at [855, 452] on span at bounding box center [560, 454] width 766 height 3
click at [902, 453] on span at bounding box center [560, 454] width 766 height 3
click at [189, 474] on div "3:08 / 3:18" at bounding box center [561, 471] width 753 height 16
click at [451, 592] on button "Скачать видео" at bounding box center [431, 589] width 125 height 28
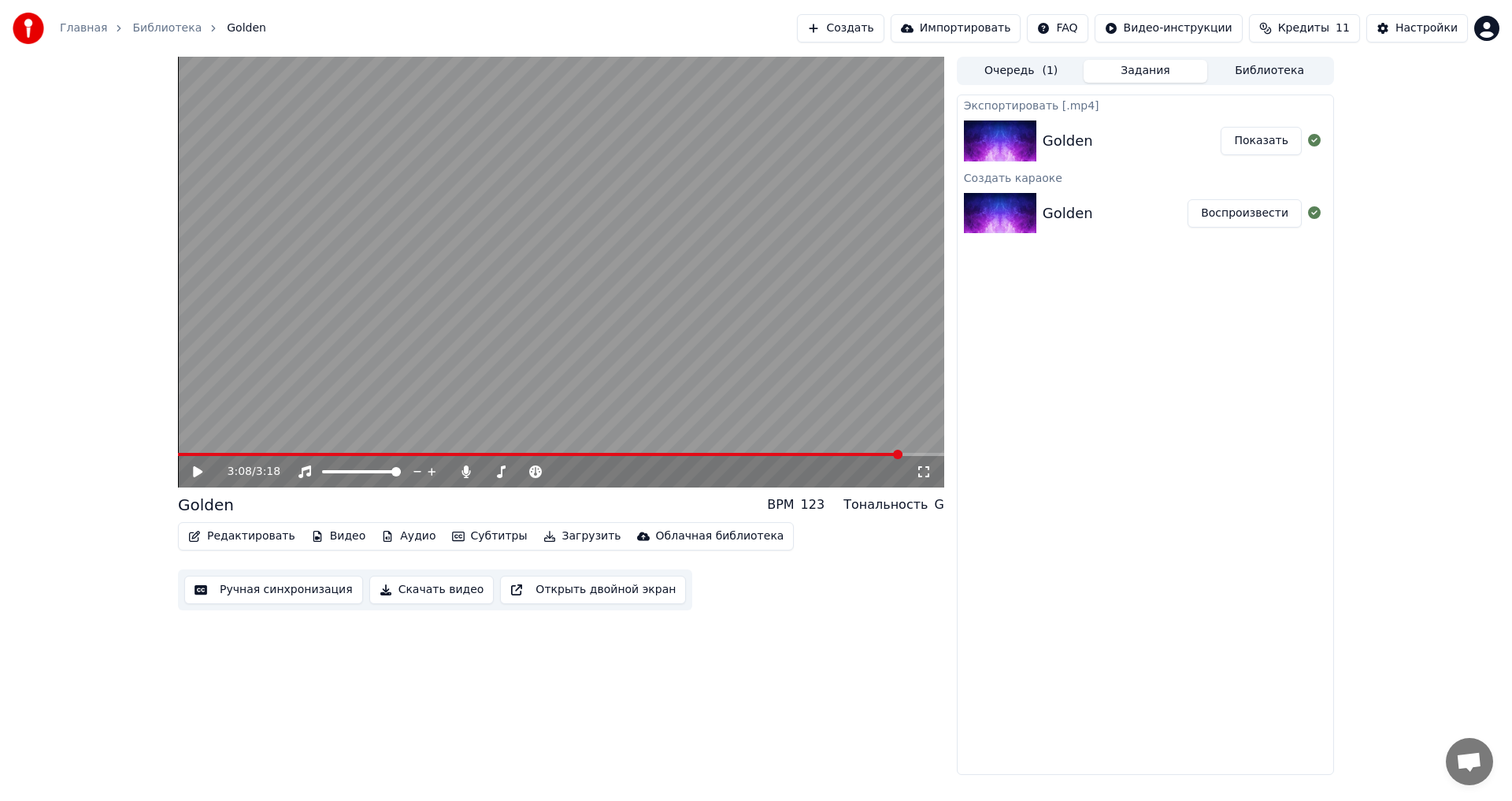
click at [76, 26] on link "Главная" at bounding box center [83, 28] width 48 height 16
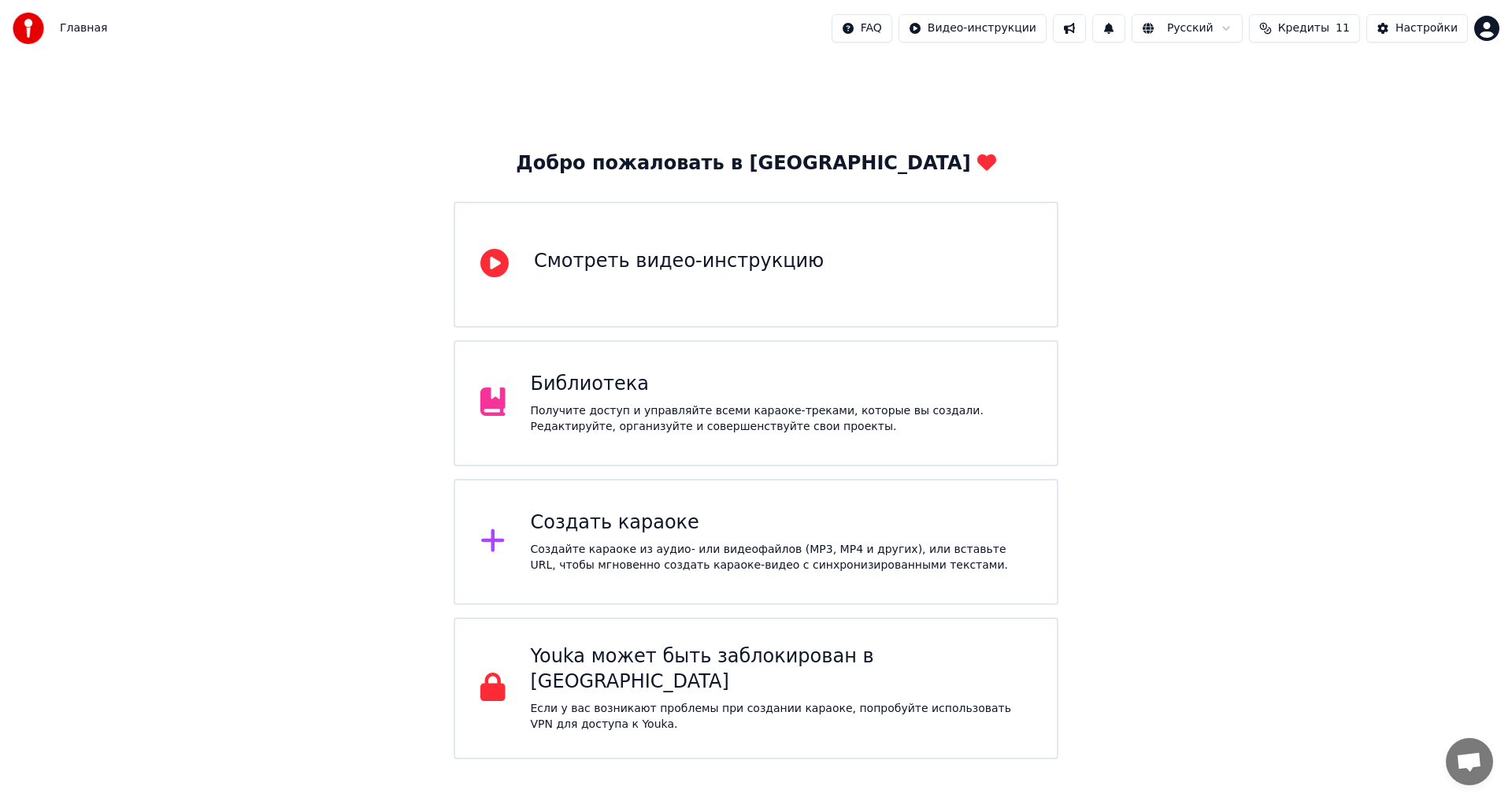
click at [629, 553] on div "Создайте караоке из аудио- или видеофайлов (MP3, MP4 и других), или вставьте UR…" at bounding box center [782, 557] width 502 height 31
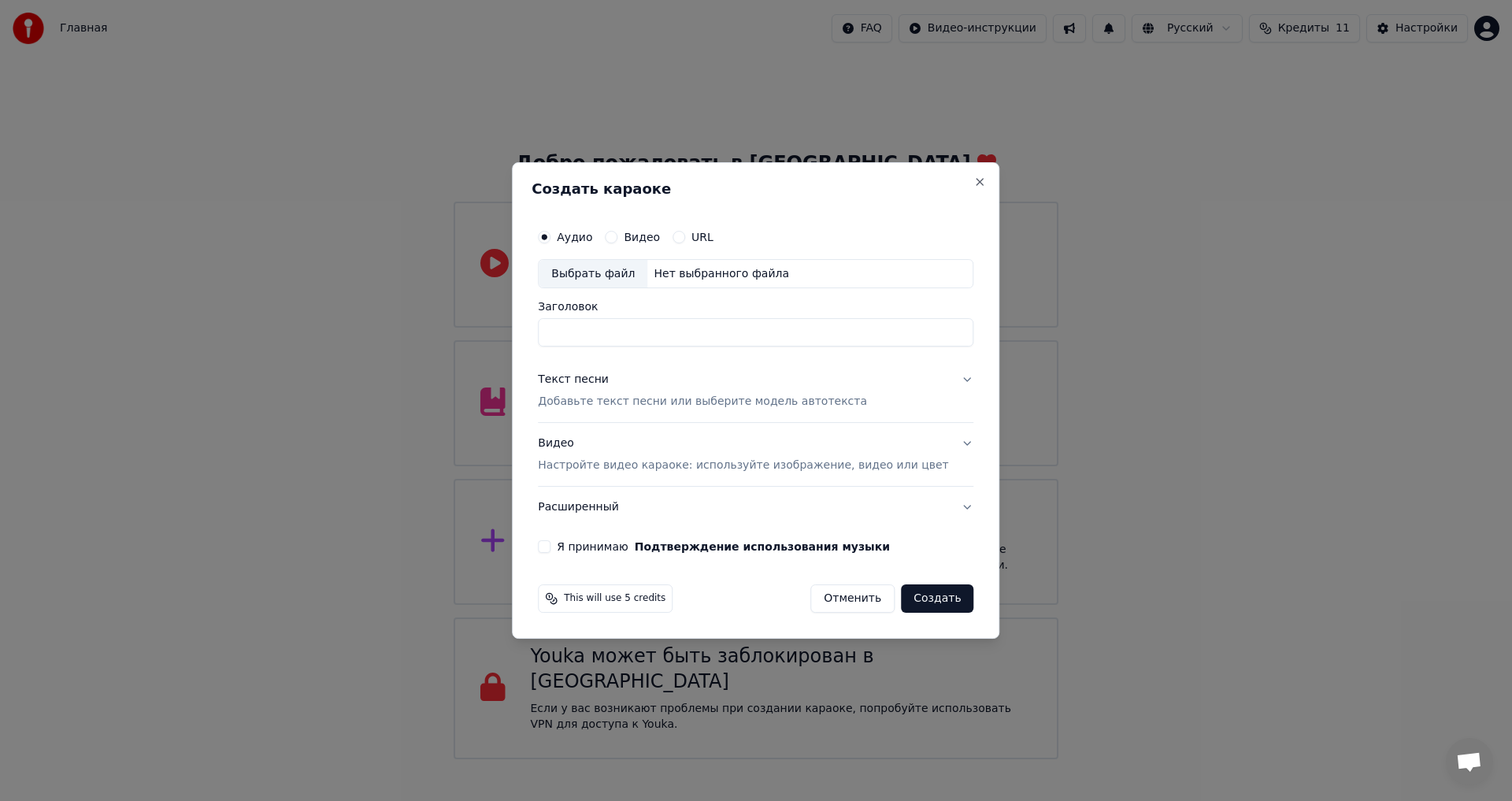
click at [638, 335] on input "Заголовок" at bounding box center [755, 332] width 435 height 28
click at [633, 276] on div "Выбрать файл" at bounding box center [593, 274] width 109 height 28
type input "******"
click at [677, 383] on div "Текст песни Добавьте текст песни или выберите модель автотекста" at bounding box center [702, 391] width 329 height 37
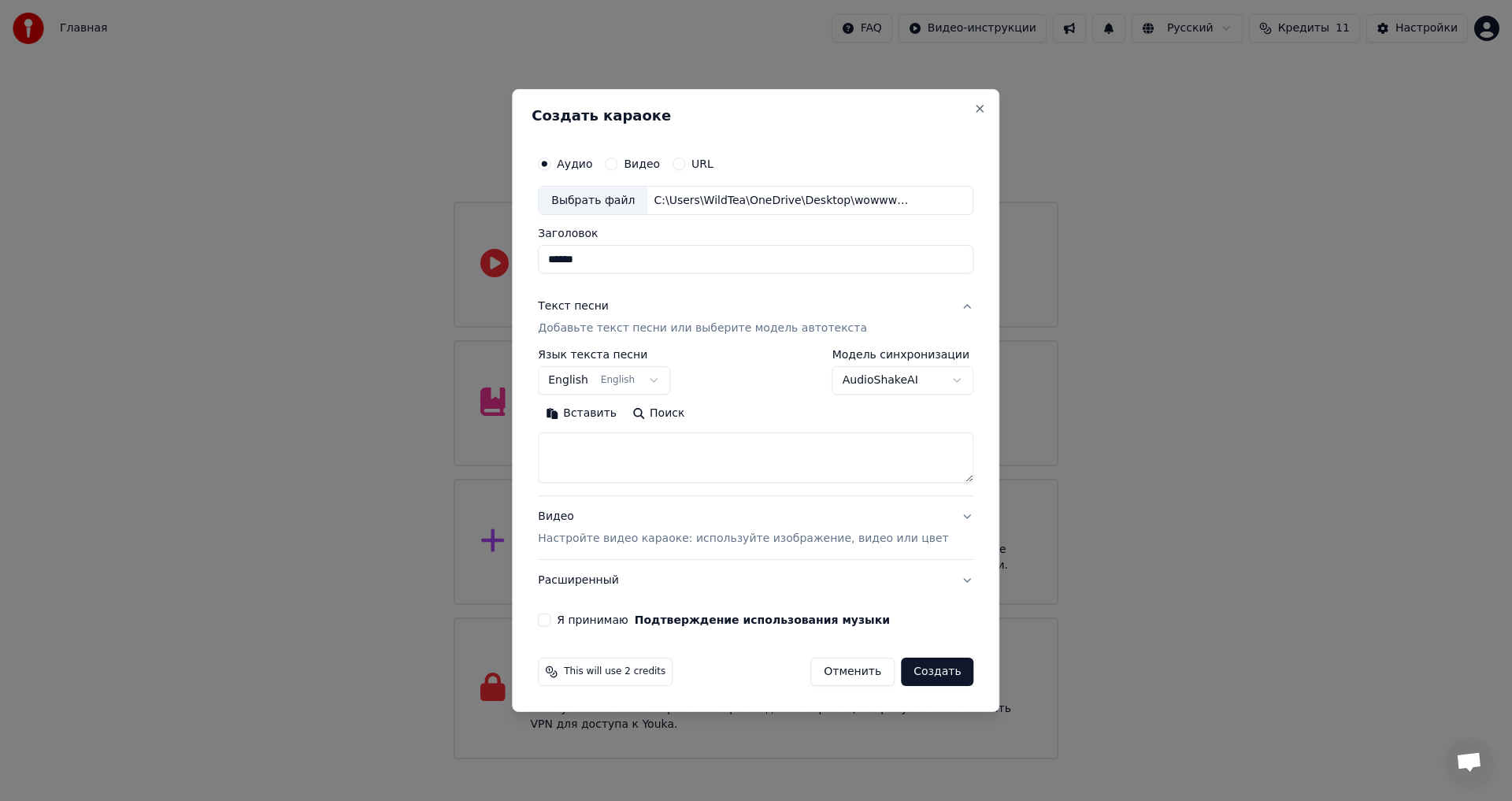
click at [685, 436] on textarea at bounding box center [755, 457] width 435 height 50
click at [547, 416] on div "**********" at bounding box center [755, 400] width 487 height 623
click at [657, 444] on textarea at bounding box center [755, 457] width 435 height 50
paste textarea "**********"
click at [713, 441] on textarea "**********" at bounding box center [731, 457] width 389 height 50
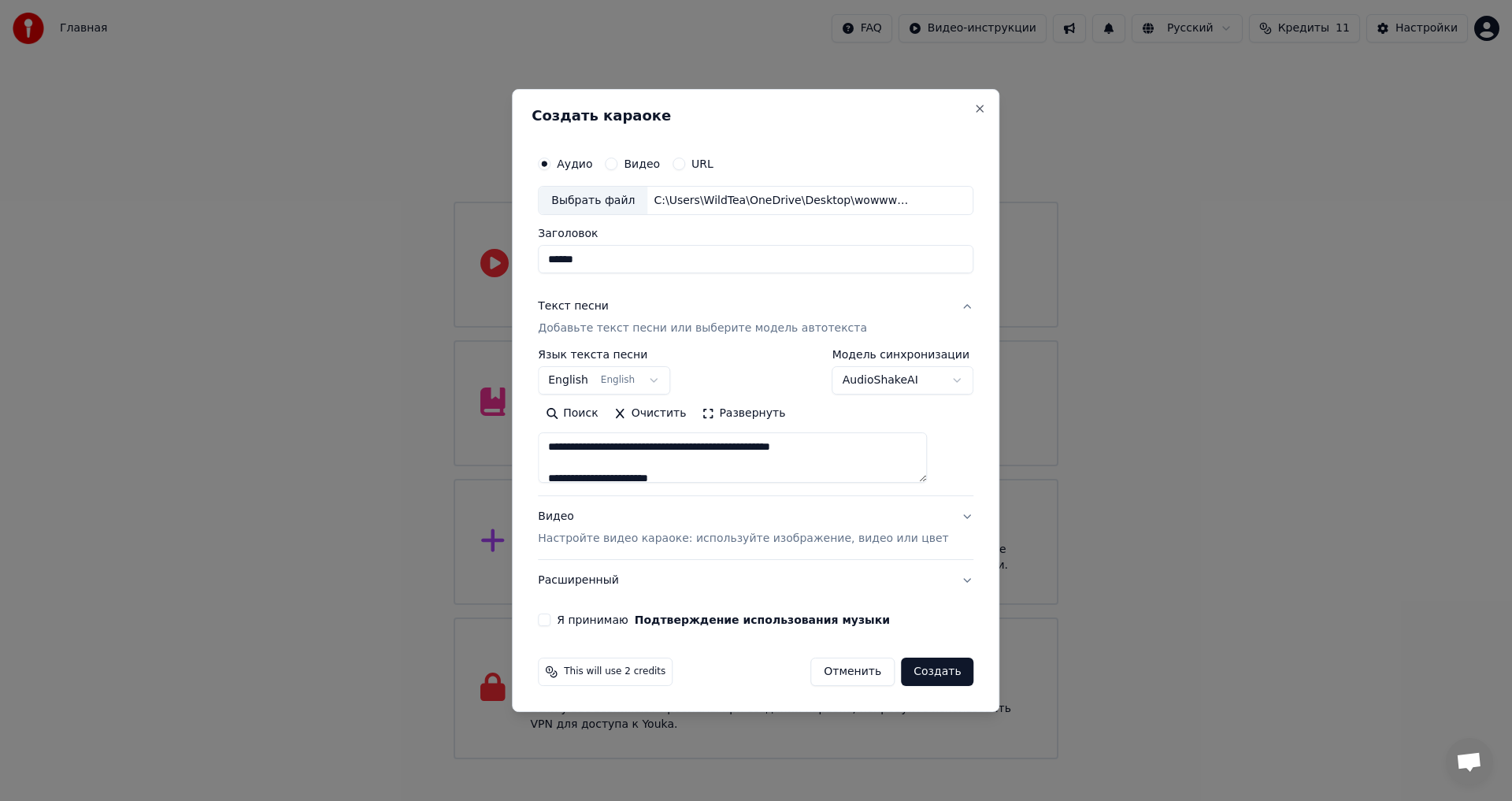
click at [853, 450] on textarea "**********" at bounding box center [731, 457] width 389 height 50
click at [708, 448] on textarea "**********" at bounding box center [731, 457] width 389 height 50
type textarea "**********"
click at [624, 625] on label "Я принимаю Подтверждение использования музыки" at bounding box center [724, 619] width 333 height 11
click at [550, 625] on button "Я принимаю Подтверждение использования музыки" at bounding box center [543, 619] width 13 height 13
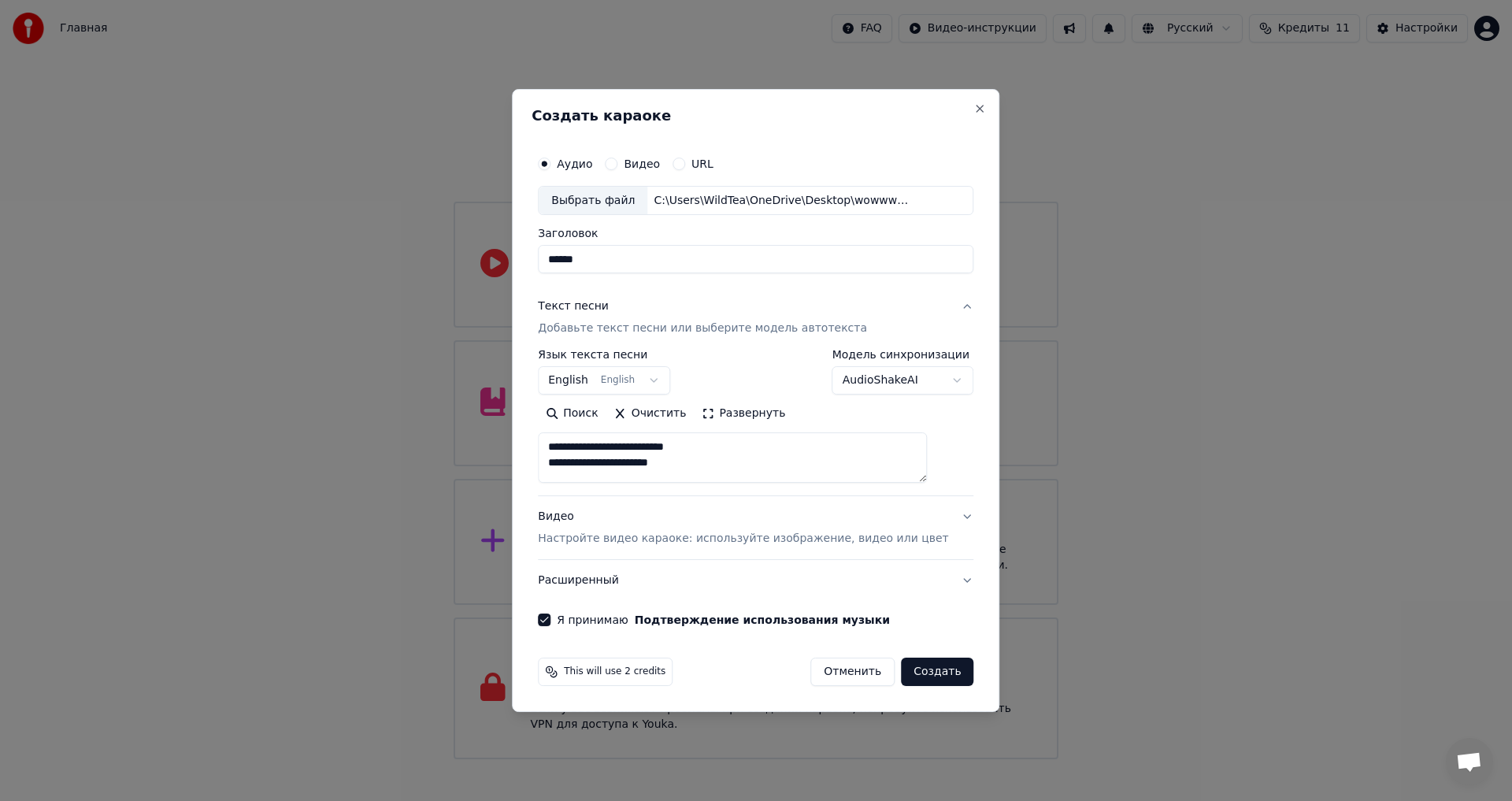
click at [941, 520] on button "Видео Настройте видео караоке: используйте изображение, видео или цвет" at bounding box center [755, 528] width 435 height 63
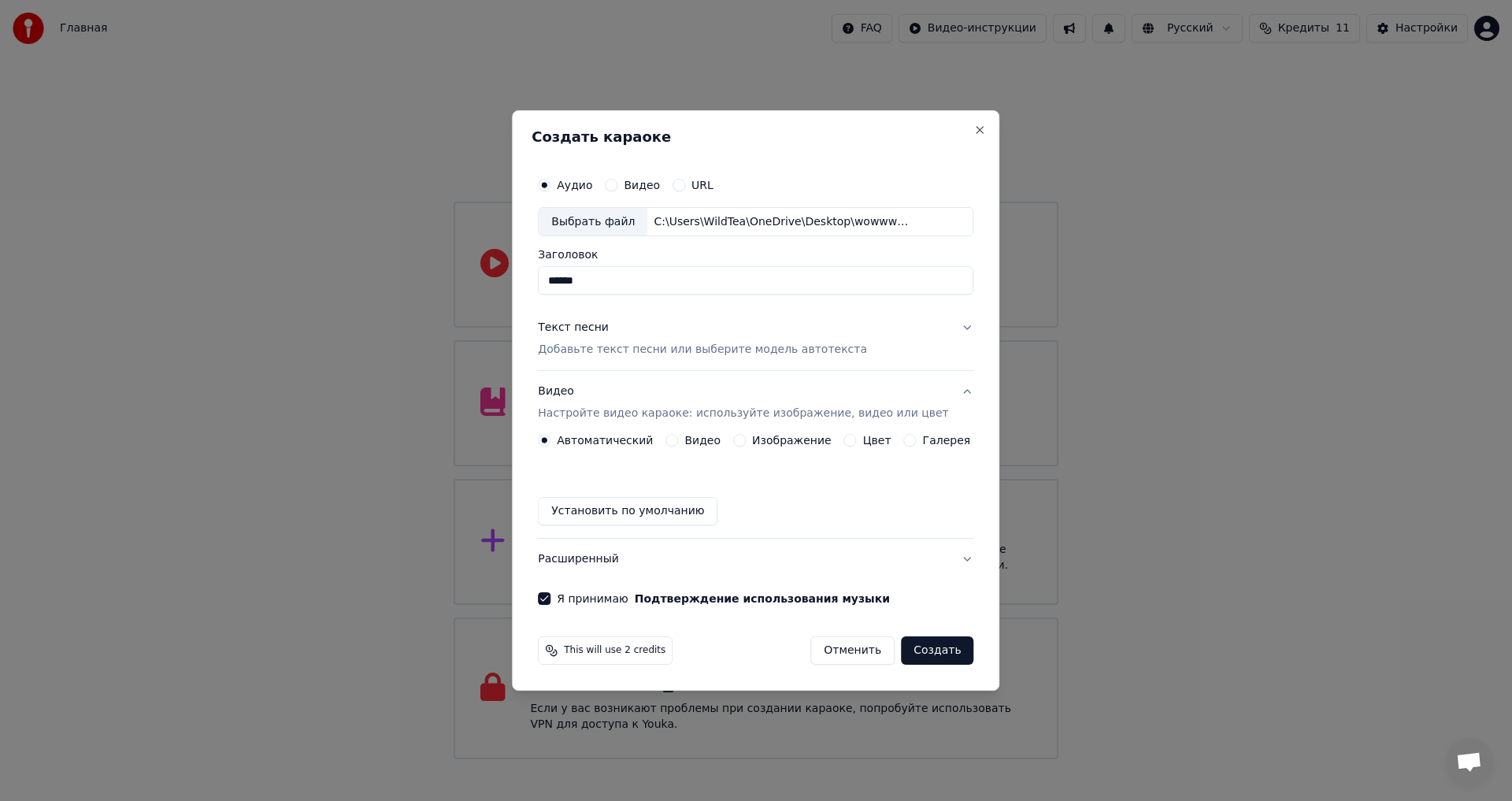
click at [853, 442] on div "Цвет" at bounding box center [867, 440] width 48 height 13
click at [854, 435] on div "Видео Настройте видео караоке: используйте изображение, видео или цвет Автомати…" at bounding box center [755, 455] width 435 height 168
click at [848, 442] on button "Цвет" at bounding box center [850, 440] width 13 height 13
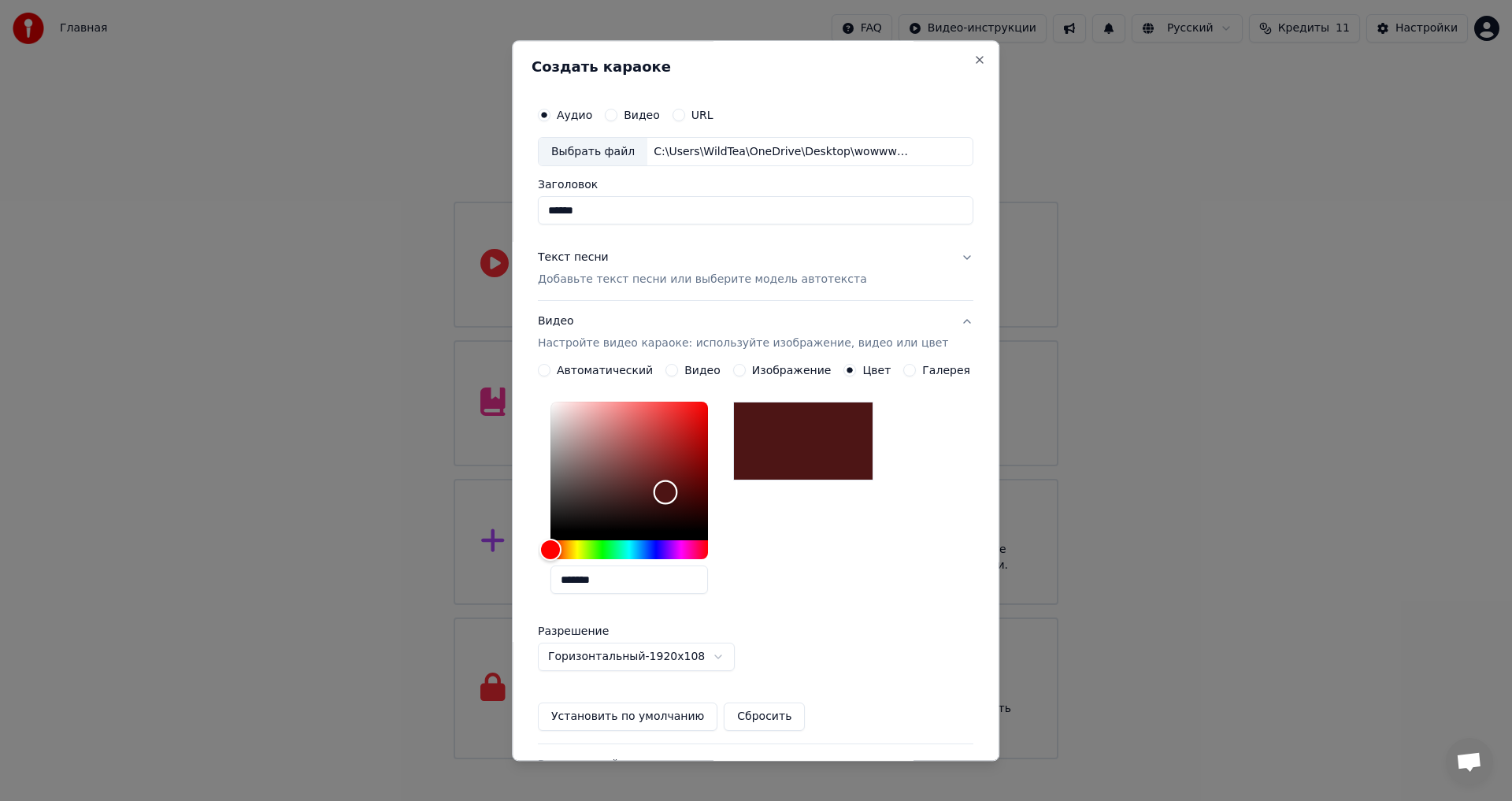
drag, startPoint x: 677, startPoint y: 490, endPoint x: 739, endPoint y: 368, distance: 136.9
click at [739, 368] on div "**********" at bounding box center [755, 548] width 435 height 366
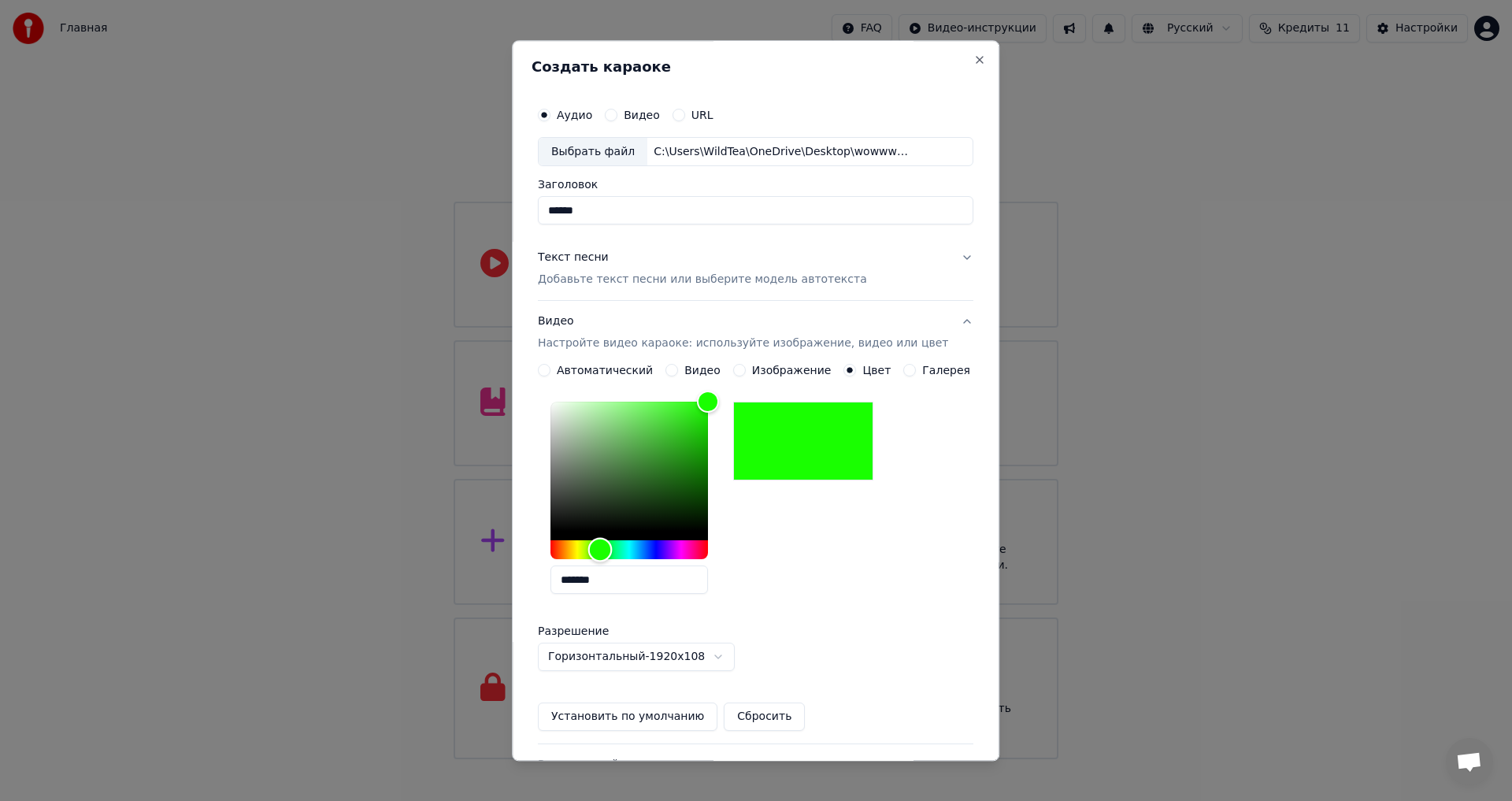
type input "*******"
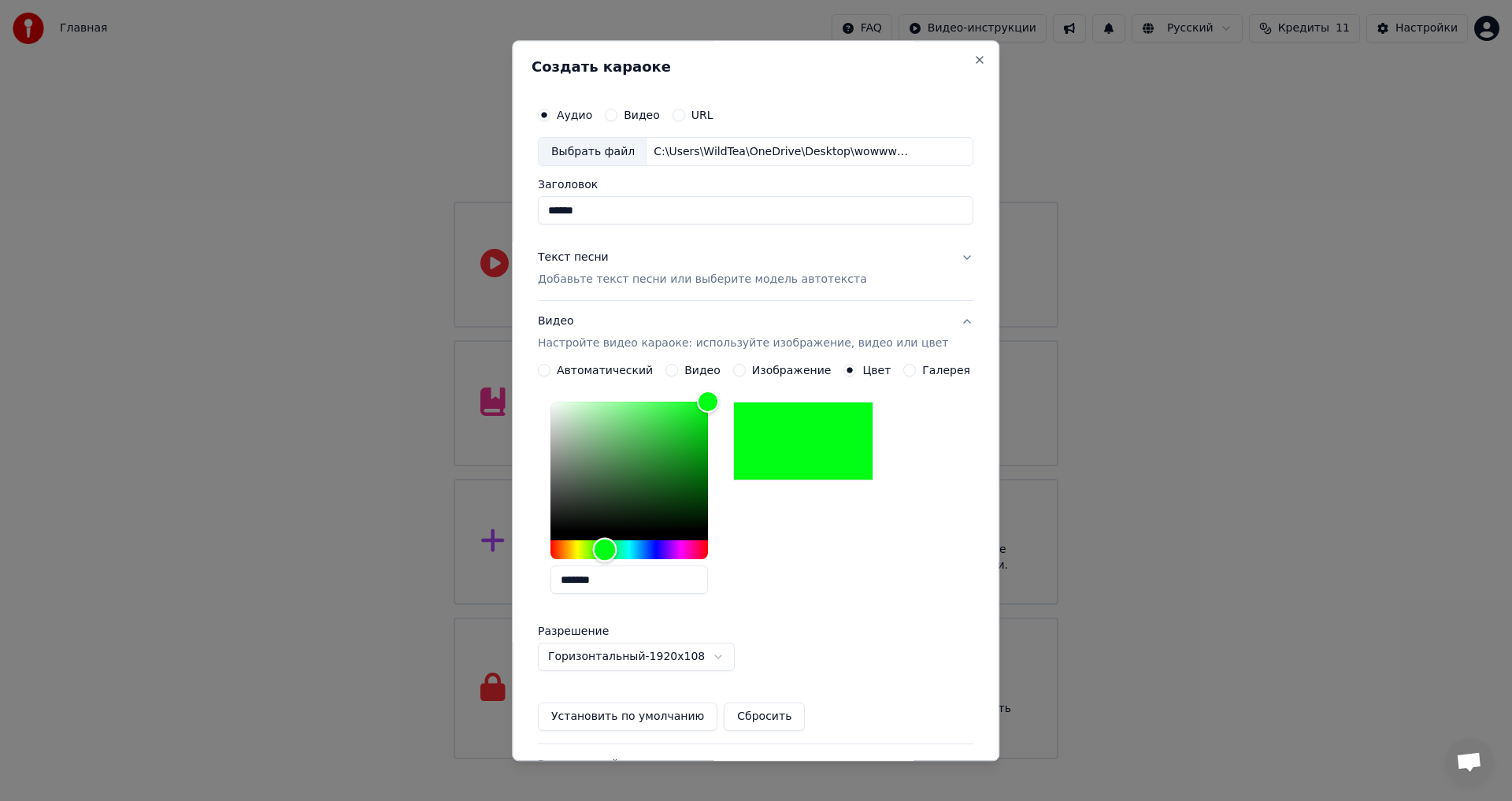
click at [616, 551] on div "Hue" at bounding box center [628, 550] width 157 height 19
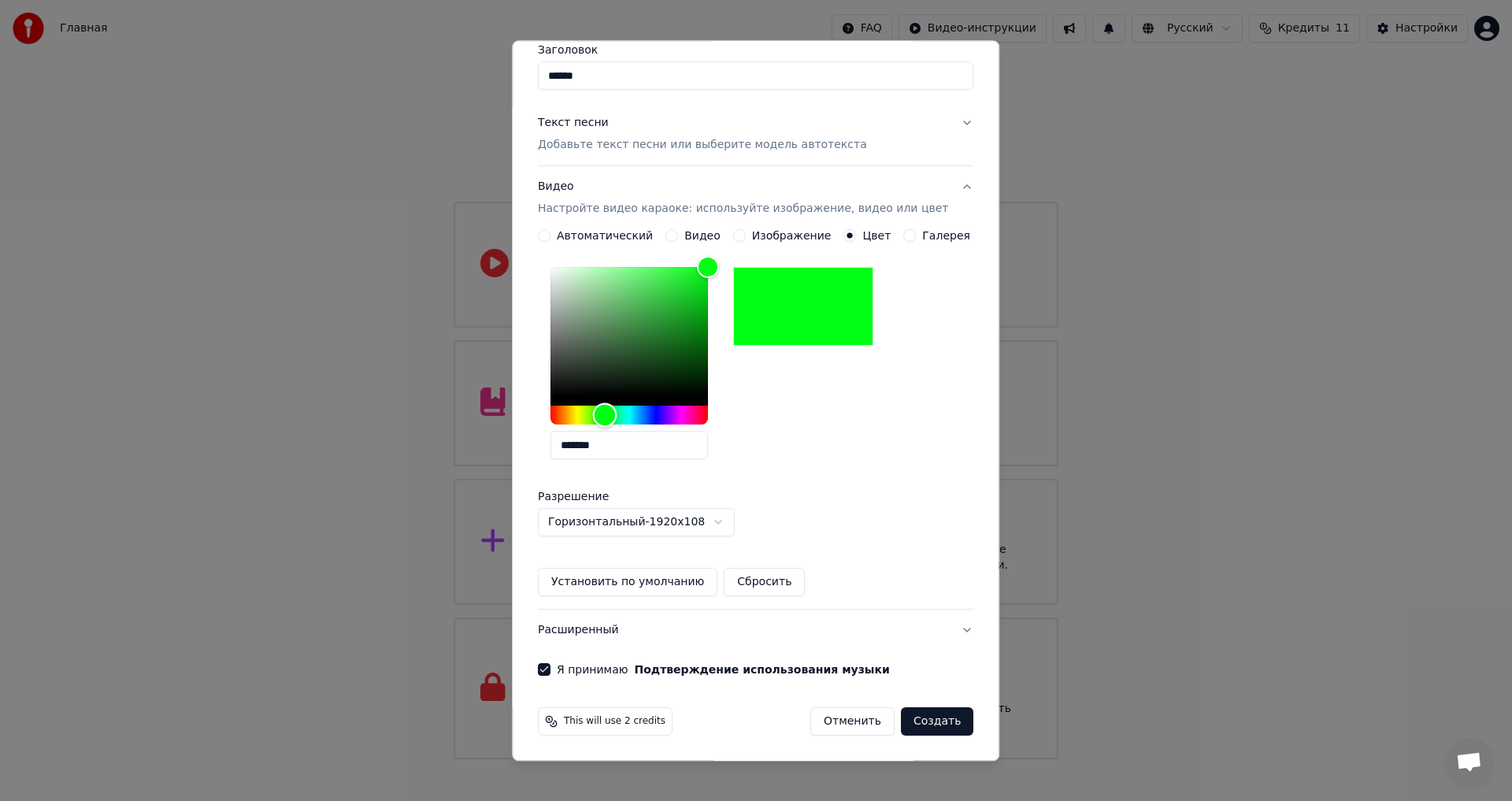
scroll to position [135, 0]
click at [921, 719] on button "Создать" at bounding box center [936, 720] width 72 height 28
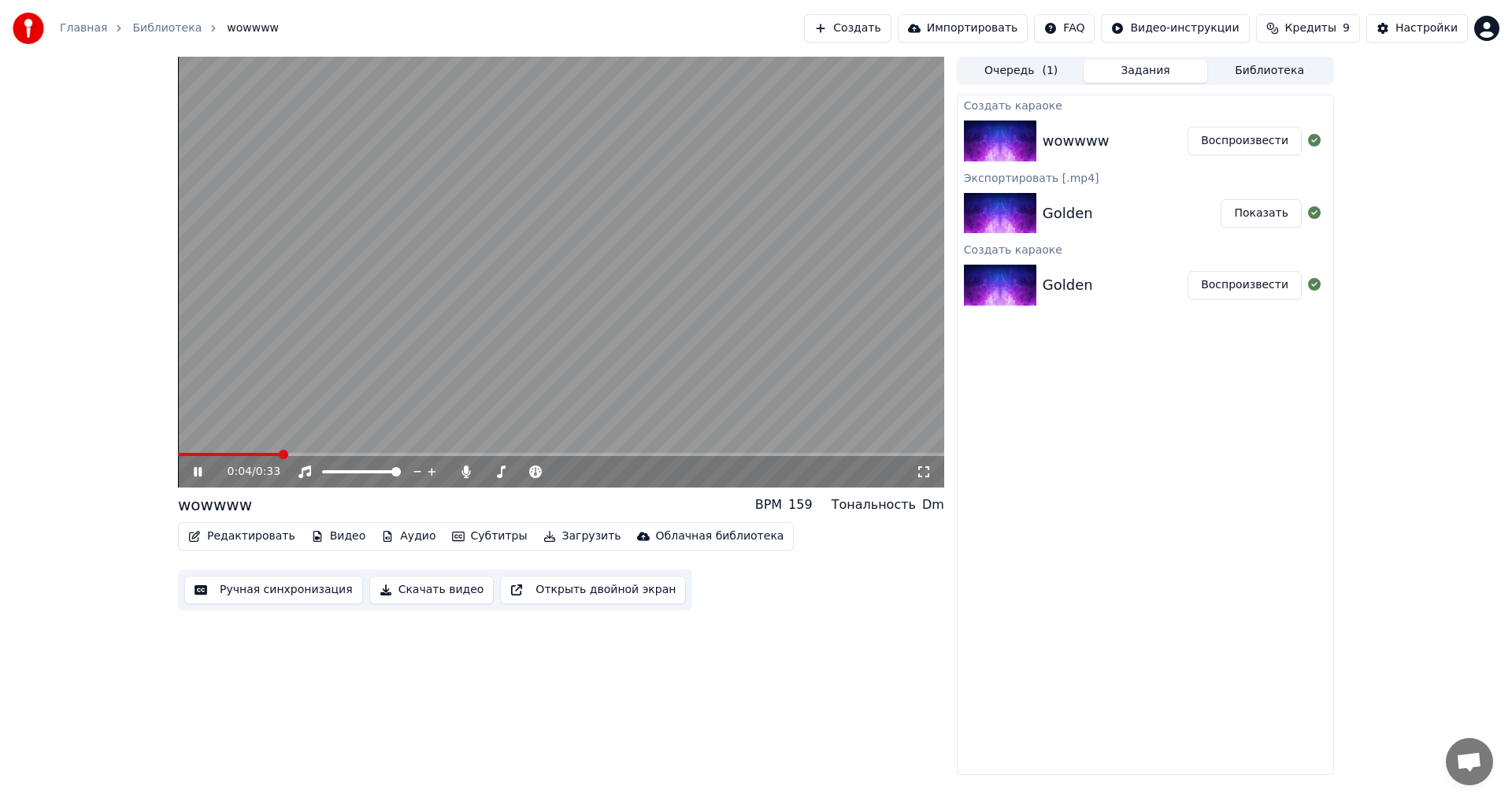
drag, startPoint x: 213, startPoint y: 449, endPoint x: 171, endPoint y: 453, distance: 42.2
click at [171, 453] on div "0:04 / 0:33 wowwww BPM 159 Тональность Dm Редактировать Видео Аудио Субтитры За…" at bounding box center [755, 416] width 1181 height 718
drag, startPoint x: 177, startPoint y: 451, endPoint x: 169, endPoint y: 453, distance: 8.2
click at [169, 453] on div "0:05 / 0:33 wowwww BPM 159 Тональность Dm Редактировать Видео Аудио Субтитры За…" at bounding box center [755, 416] width 1181 height 718
click at [178, 455] on span at bounding box center [178, 454] width 0 height 3
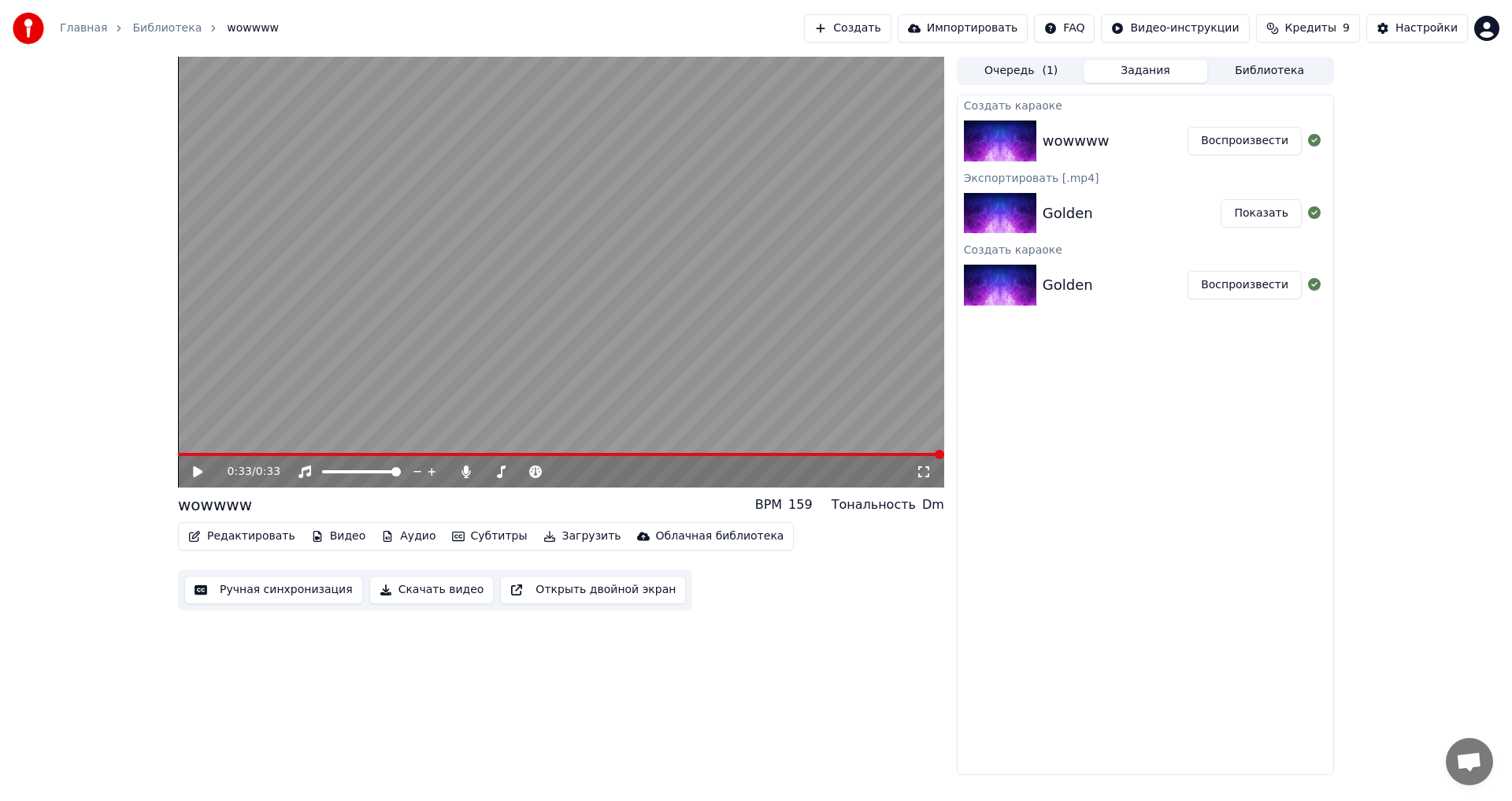
click at [440, 586] on button "Скачать видео" at bounding box center [431, 589] width 125 height 28
